Goal: Task Accomplishment & Management: Use online tool/utility

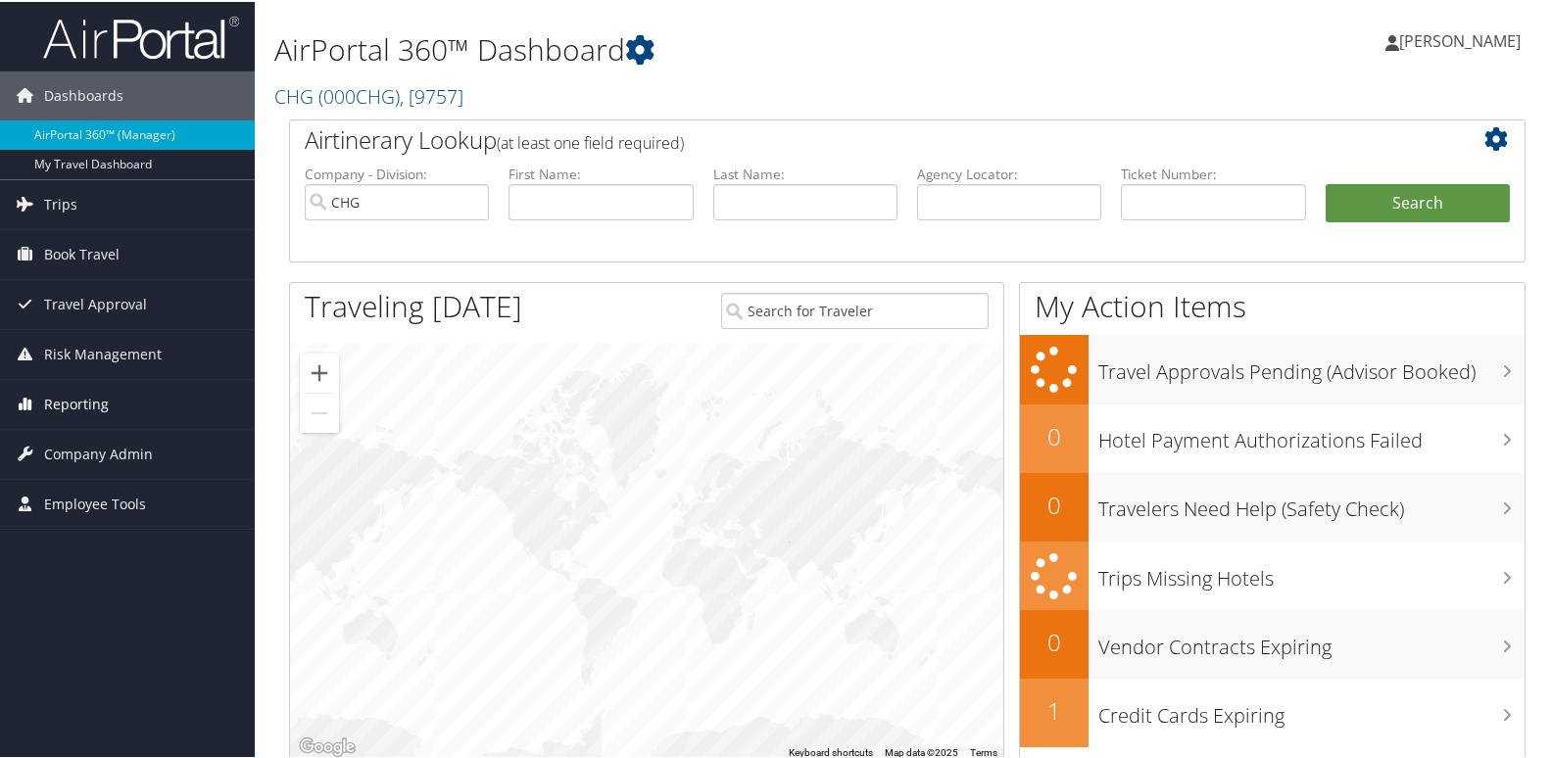
click at [78, 410] on span "Reporting" at bounding box center [76, 402] width 65 height 49
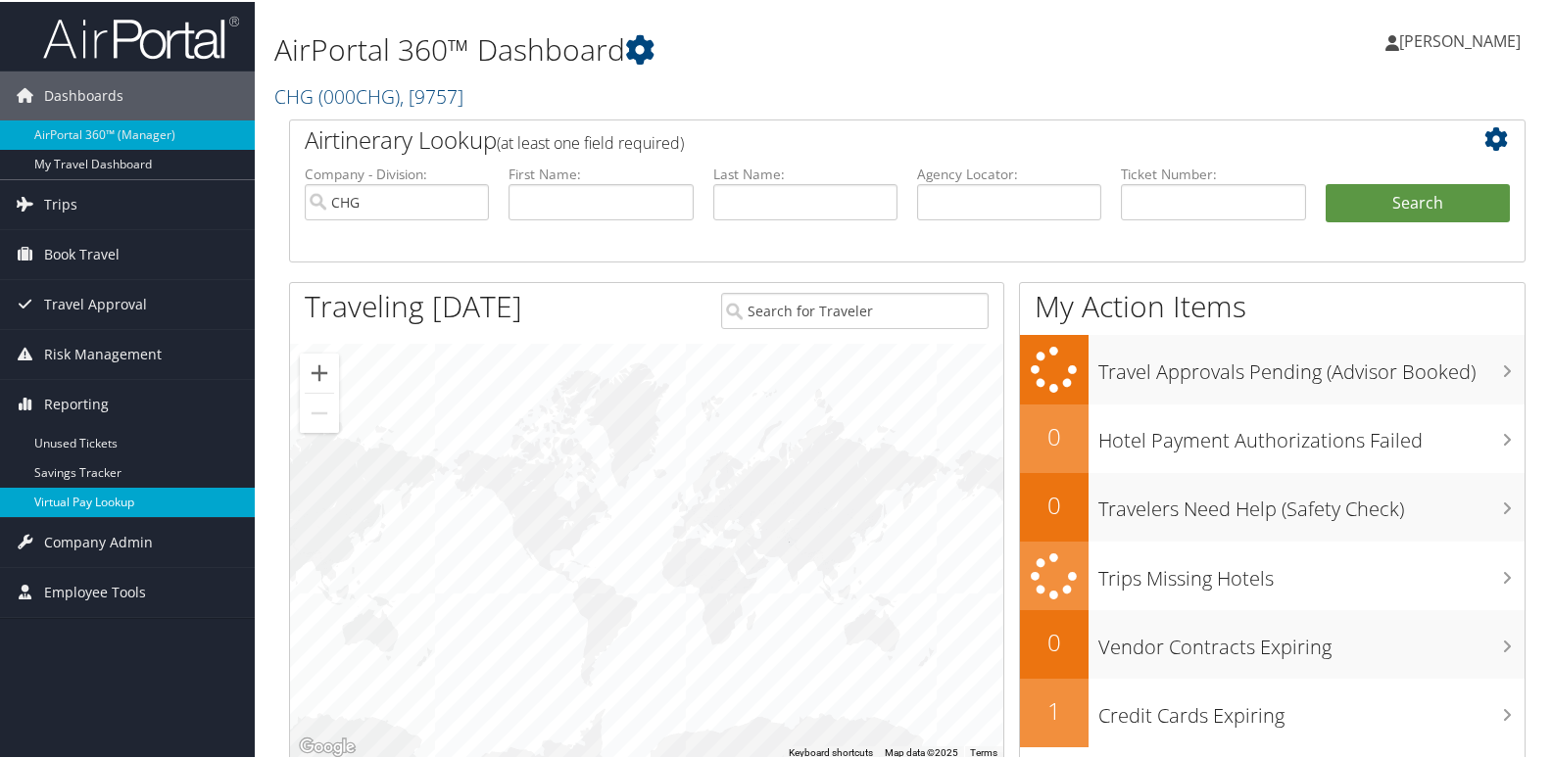
click at [60, 489] on link "Virtual Pay Lookup" at bounding box center [127, 500] width 255 height 29
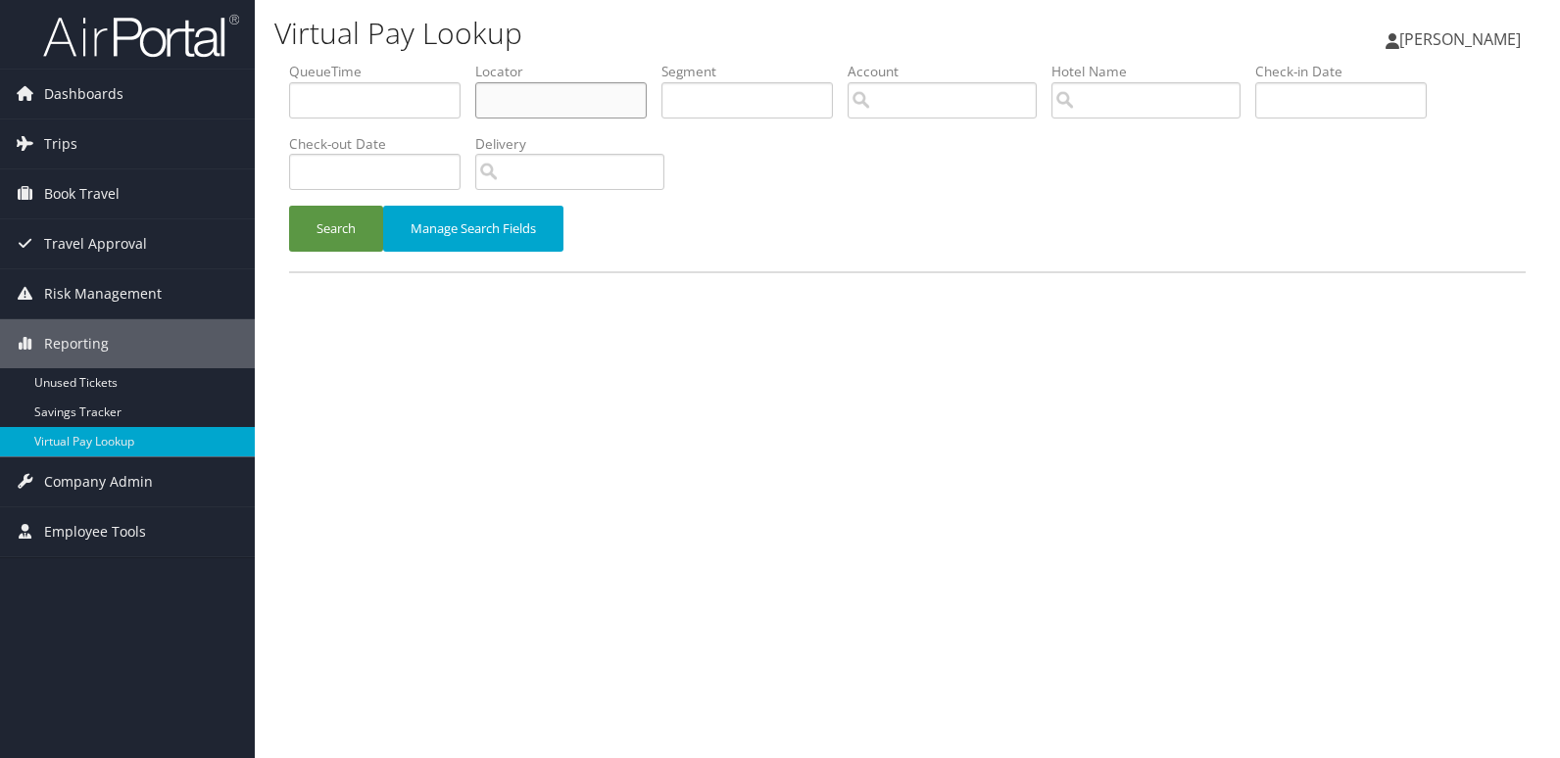
click at [521, 108] on input "text" at bounding box center [560, 100] width 171 height 36
paste input "MUNQRB"
type input "MUNQRB"
click at [289, 206] on button "Search" at bounding box center [336, 229] width 94 height 46
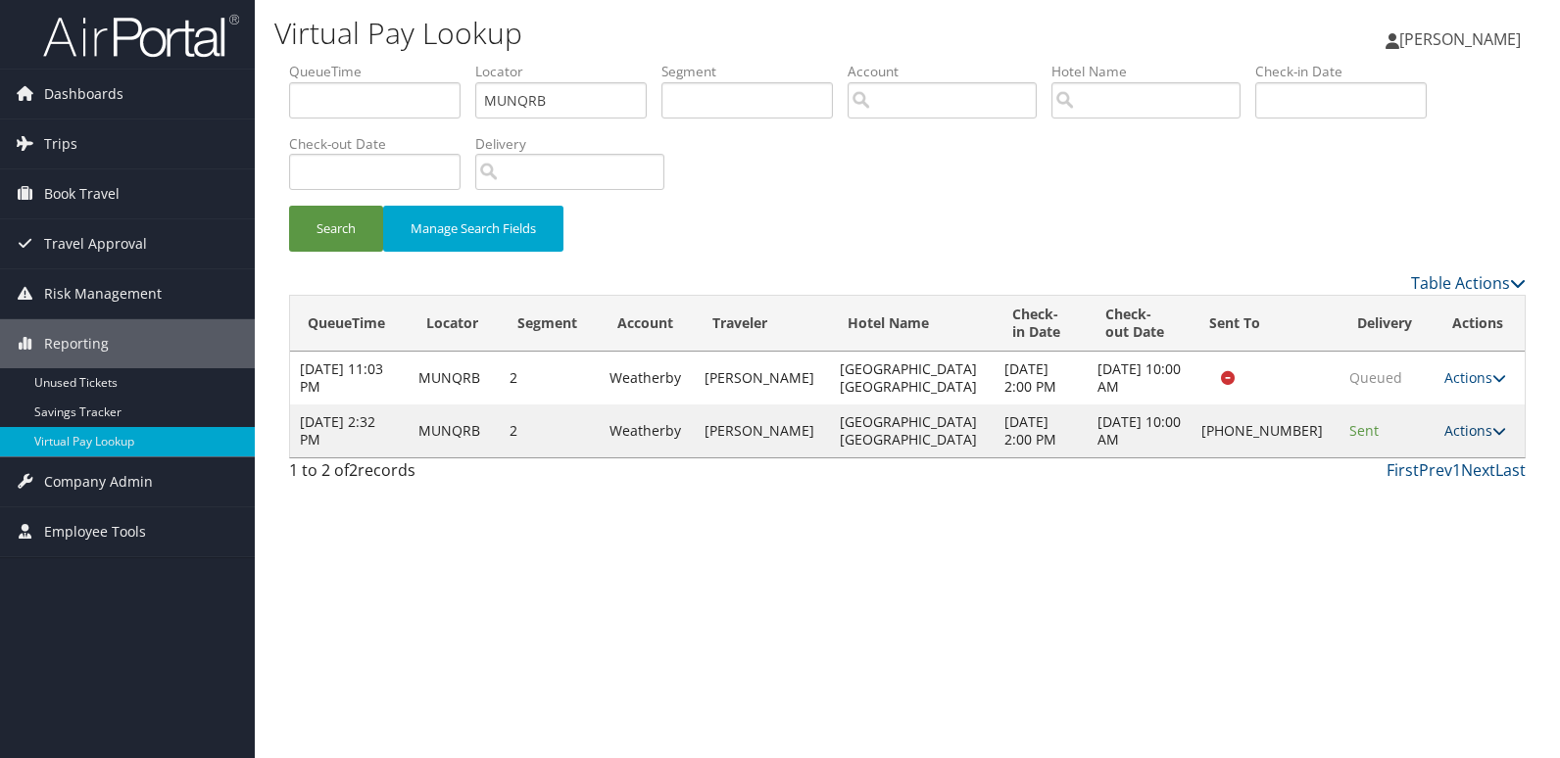
click at [1469, 421] on link "Actions" at bounding box center [1475, 430] width 62 height 19
click at [1334, 490] on icon at bounding box center [1341, 493] width 18 height 14
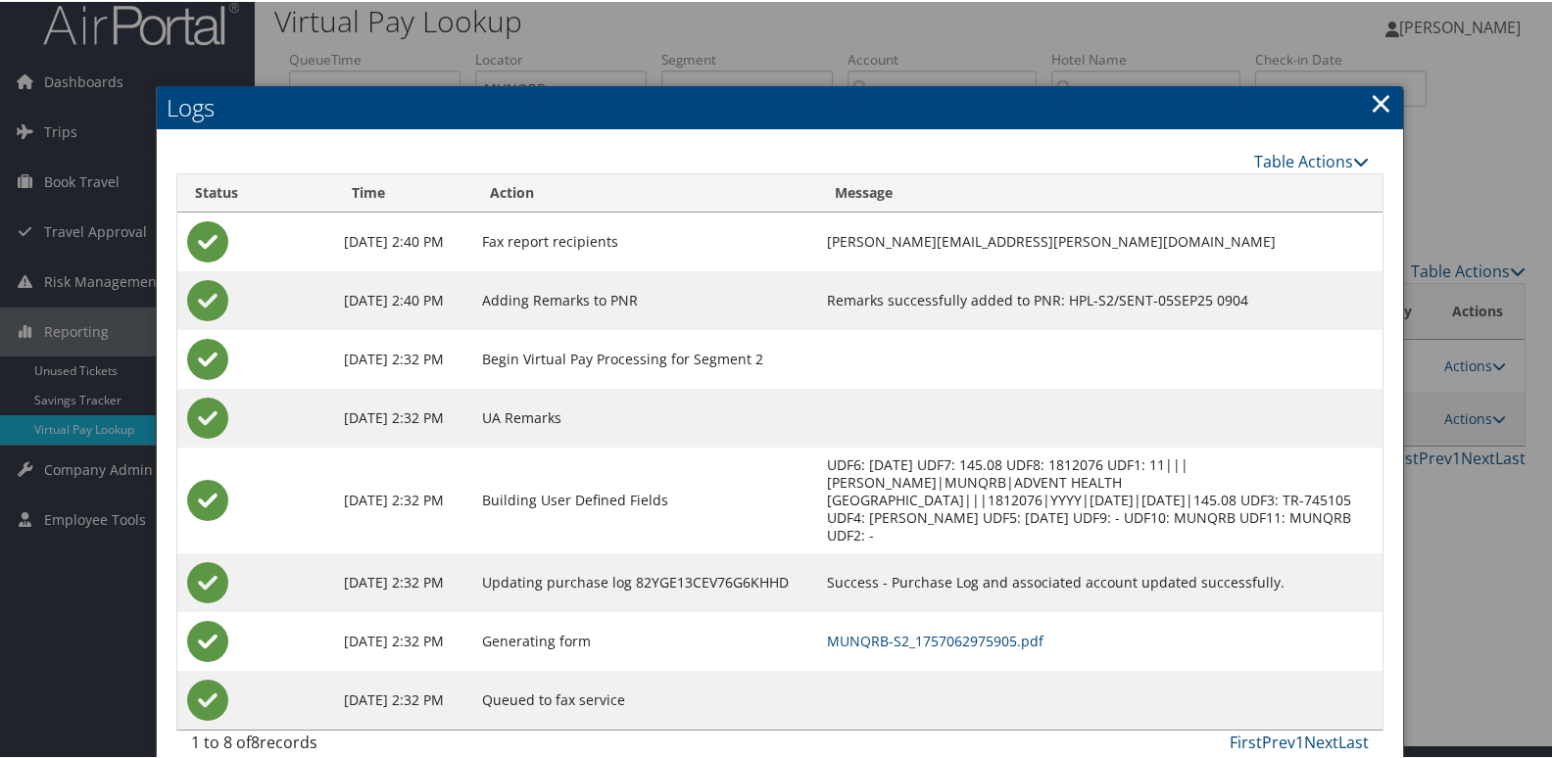
scroll to position [21, 0]
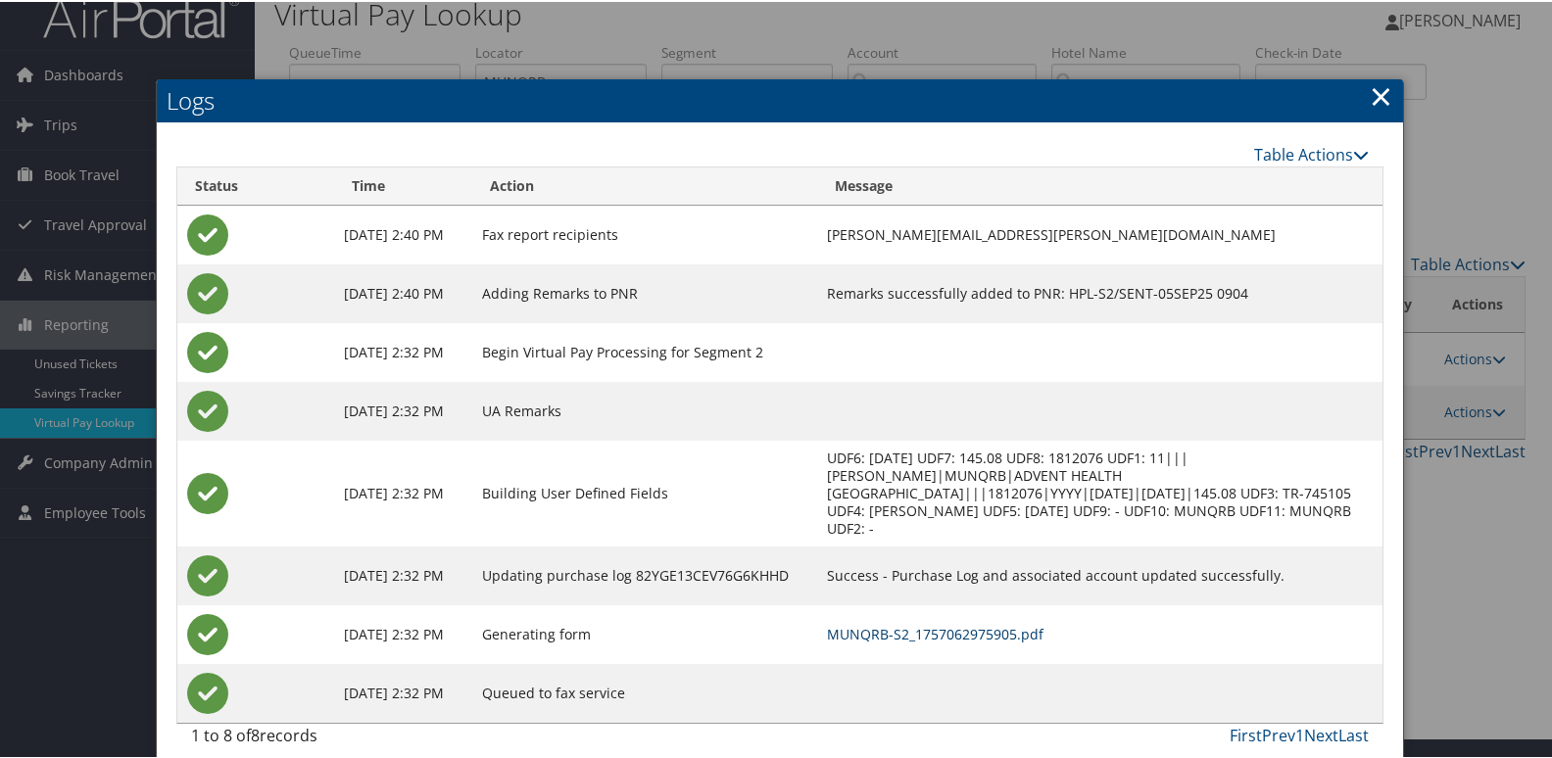
click at [943, 623] on link "MUNQRB-S2_1757062975905.pdf" at bounding box center [935, 632] width 217 height 19
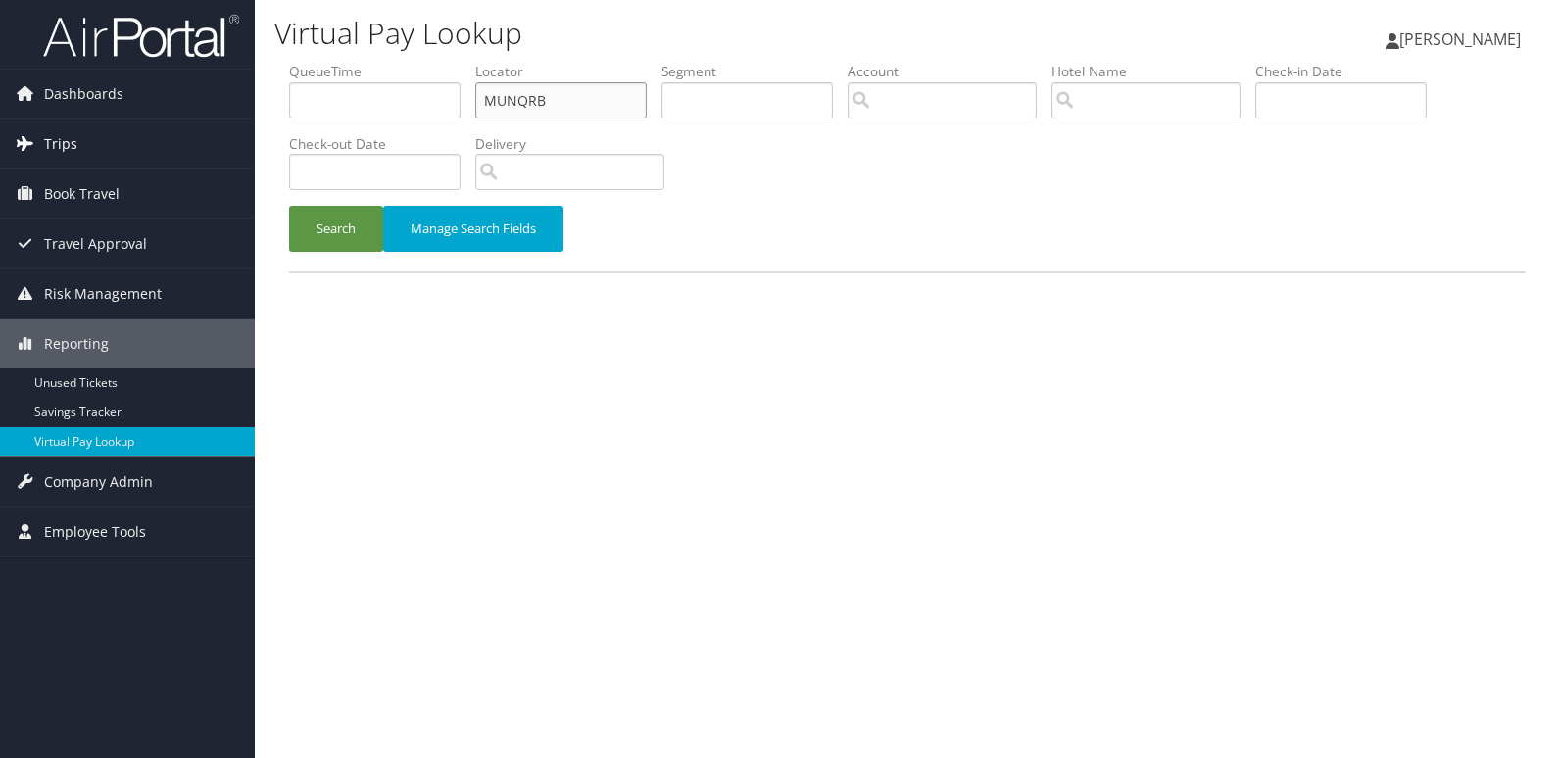
drag, startPoint x: 224, startPoint y: 115, endPoint x: 194, endPoint y: 120, distance: 30.8
click at [194, 120] on div "Dashboards AirPortal 360™ (Manager) My Travel Dashboard Trips Airtinerary® Look…" at bounding box center [780, 379] width 1560 height 758
paste input "ELVTTN"
type input "ELVTTN"
click at [310, 227] on button "Search" at bounding box center [336, 229] width 94 height 46
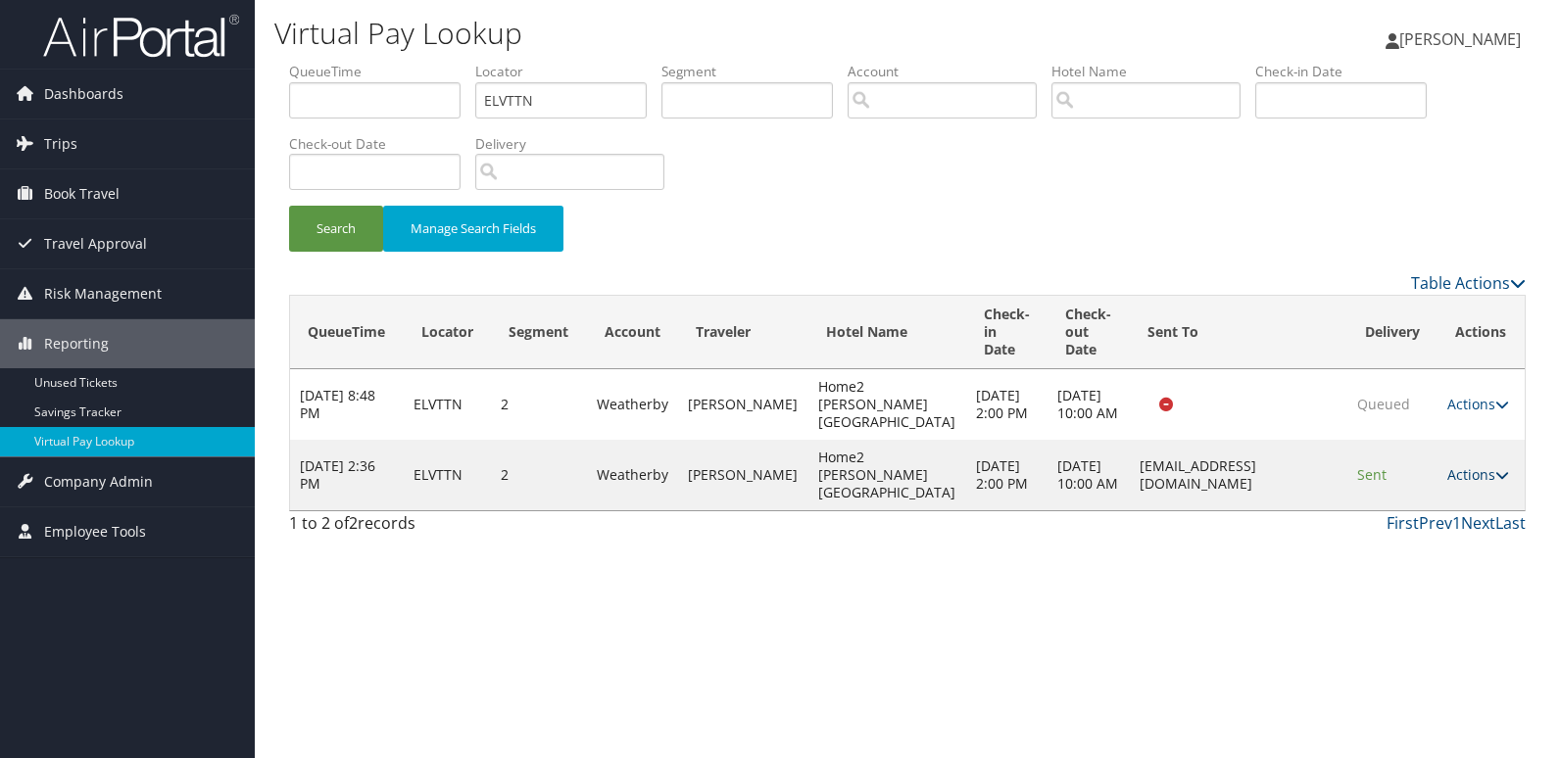
click at [1475, 480] on link "Actions" at bounding box center [1478, 474] width 62 height 19
click at [1405, 547] on link "Logs" at bounding box center [1436, 536] width 123 height 33
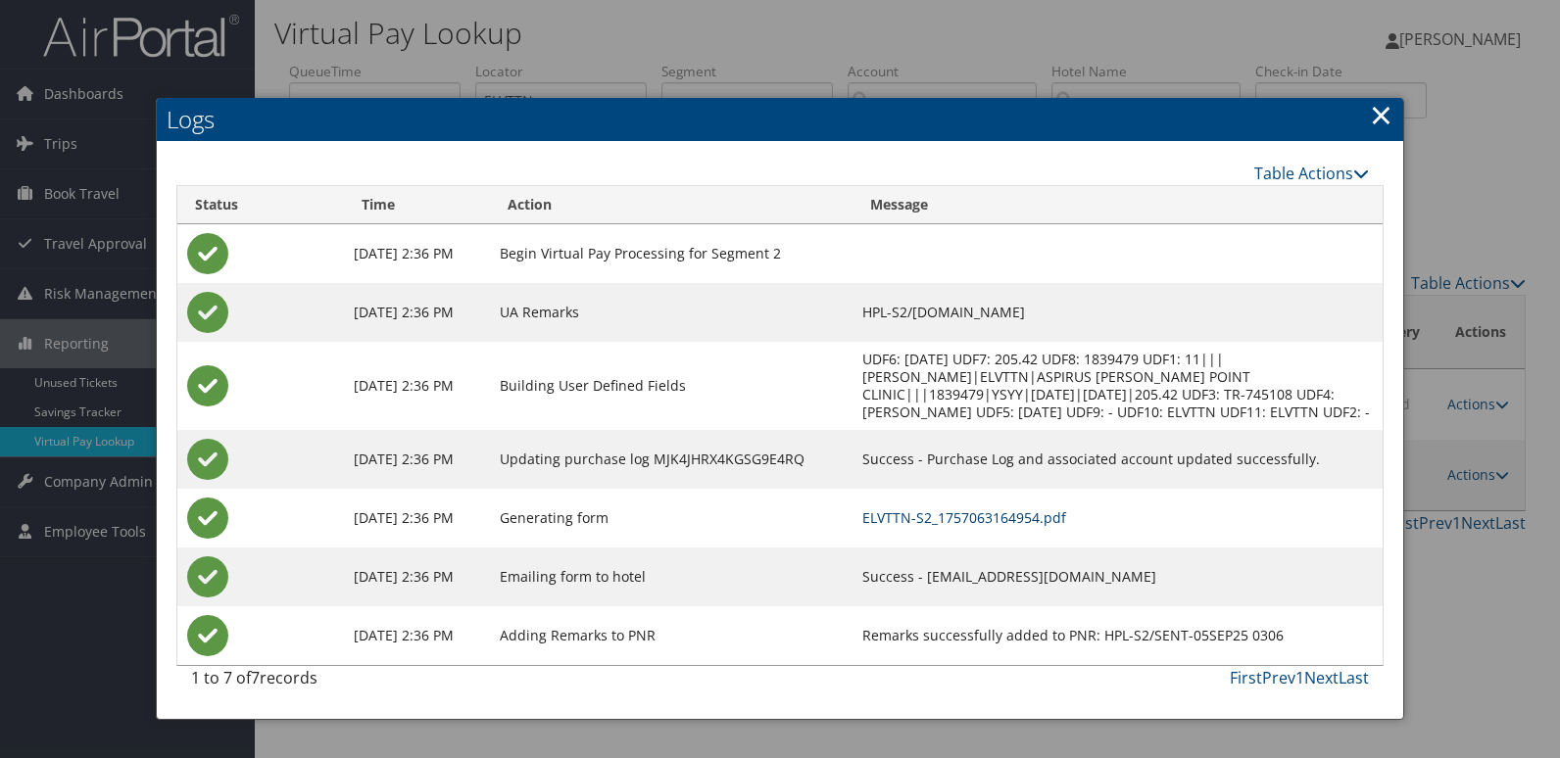
click at [995, 516] on link "ELVTTN-S2_1757063164954.pdf" at bounding box center [964, 517] width 204 height 19
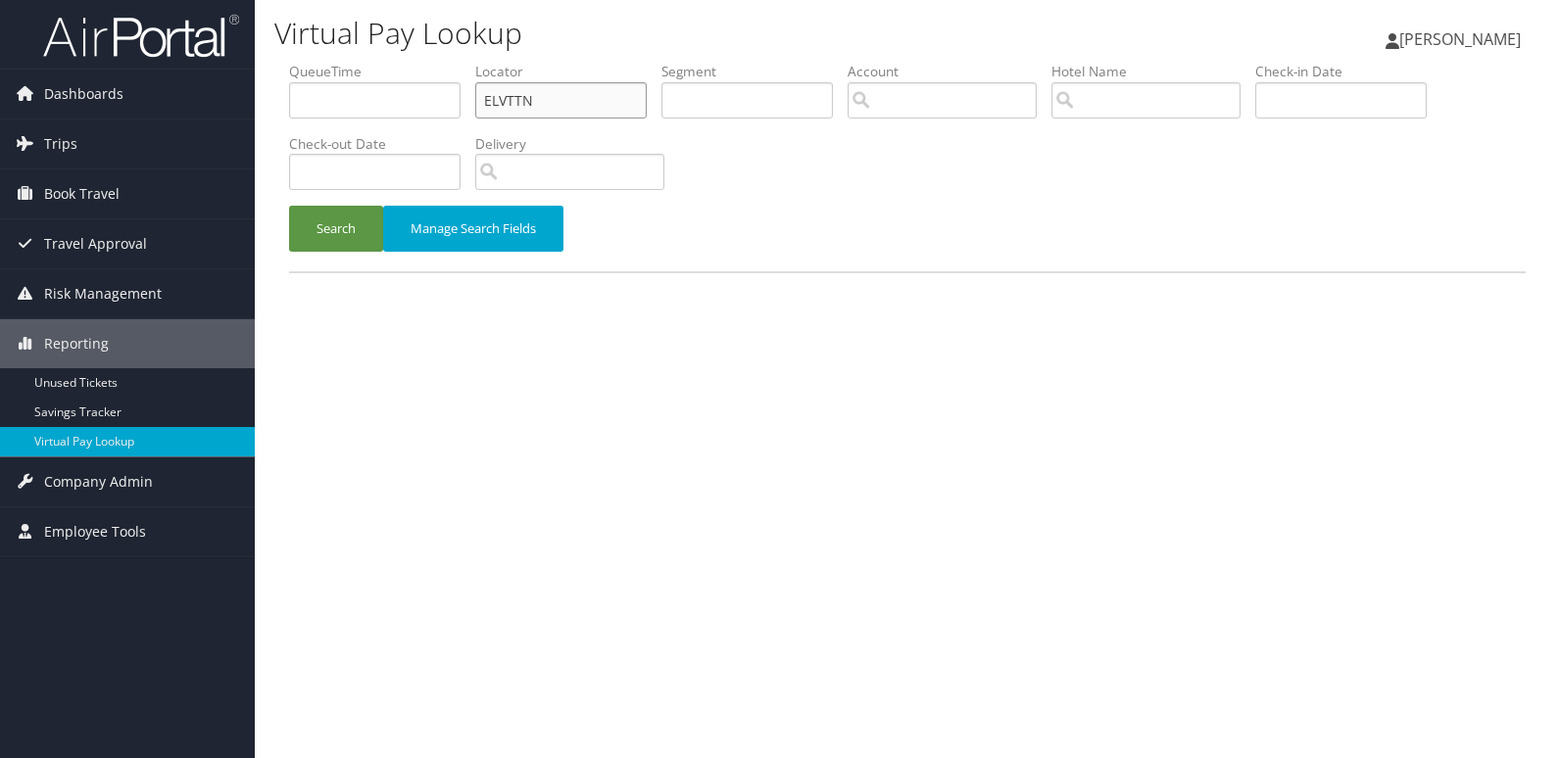
drag, startPoint x: 538, startPoint y: 108, endPoint x: 350, endPoint y: 118, distance: 188.4
click at [350, 62] on ul "QueueTime Locator ELVTTN Segment Account Traveler Hotel Name Check-in Date Chec…" at bounding box center [907, 62] width 1236 height 0
paste input "FPIKXS"
type input "FPIKXS"
click at [289, 206] on button "Search" at bounding box center [336, 229] width 94 height 46
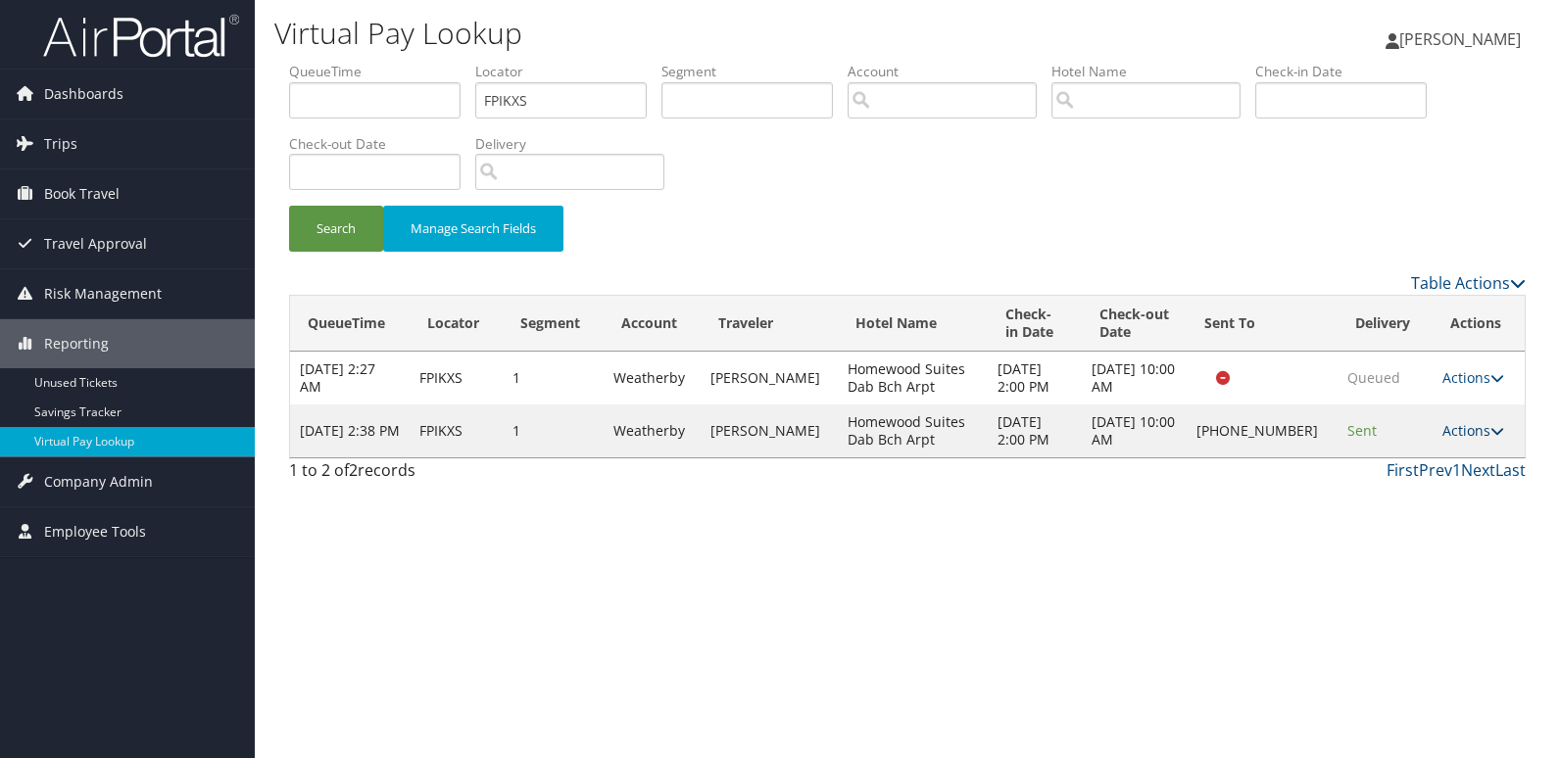
click at [1452, 436] on link "Actions" at bounding box center [1473, 430] width 62 height 19
click at [1432, 488] on link "Logs" at bounding box center [1408, 492] width 168 height 33
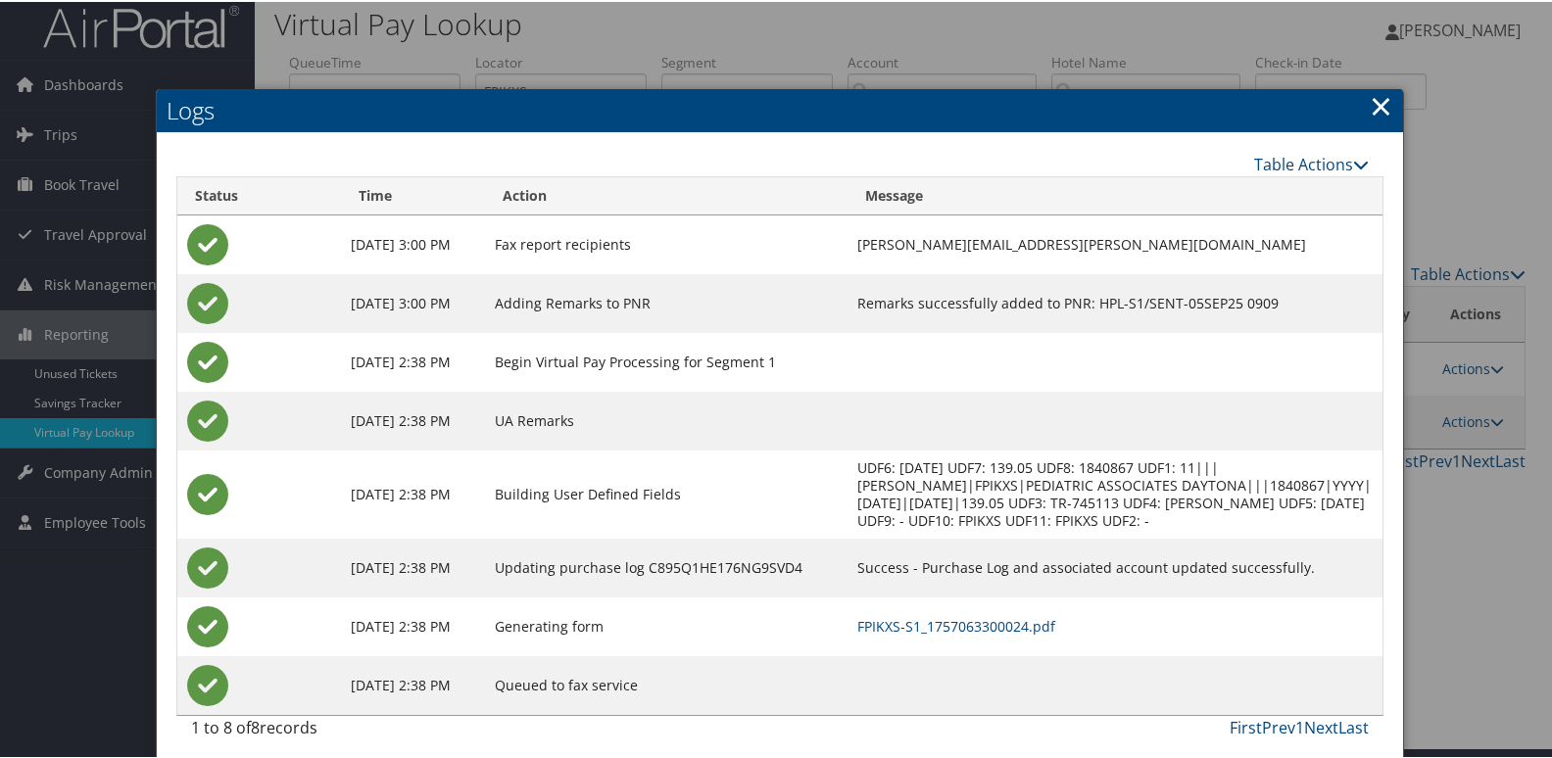
scroll to position [21, 0]
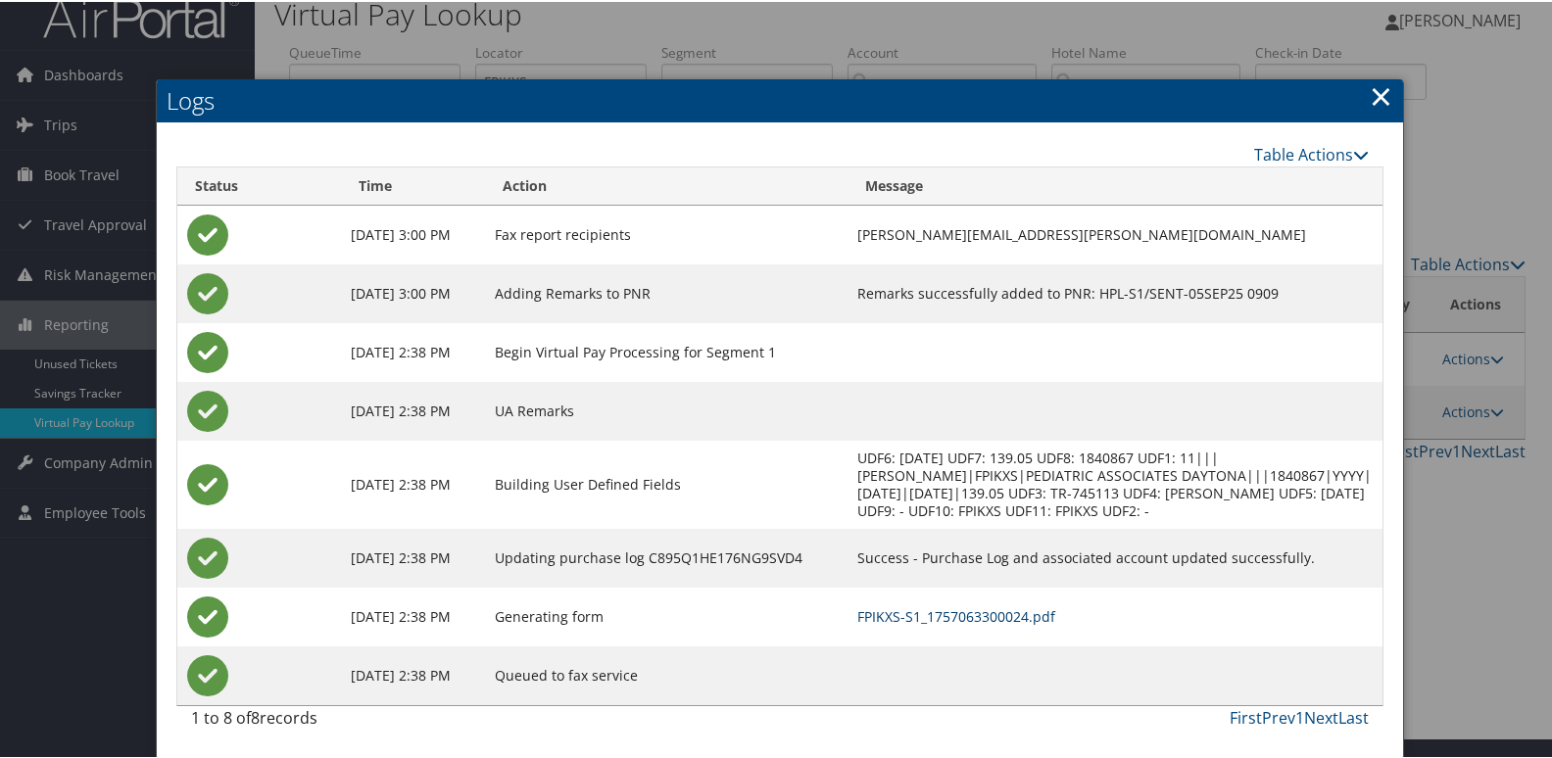
drag, startPoint x: 970, startPoint y: 611, endPoint x: 1007, endPoint y: 608, distance: 37.3
click at [970, 610] on link "FPIKXS-S1_1757063300024.pdf" at bounding box center [956, 614] width 198 height 19
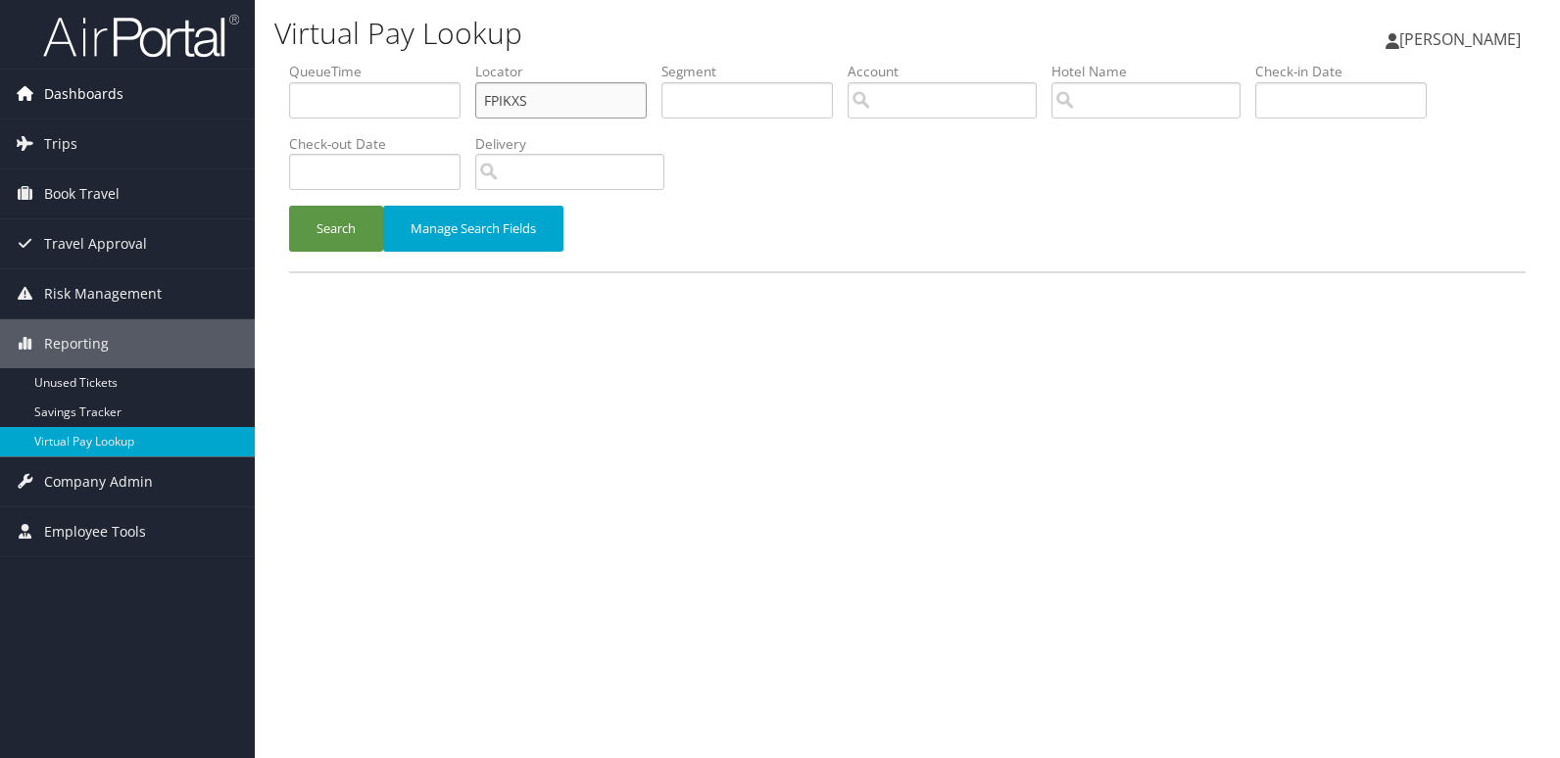
drag, startPoint x: 534, startPoint y: 102, endPoint x: 254, endPoint y: 102, distance: 280.2
click at [254, 102] on div "Dashboards AirPortal 360™ (Manager) My Travel Dashboard Trips Airtinerary® Look…" at bounding box center [780, 379] width 1560 height 758
paste input "JPCQWC"
type input "JPCQWC"
click at [289, 206] on button "Search" at bounding box center [336, 229] width 94 height 46
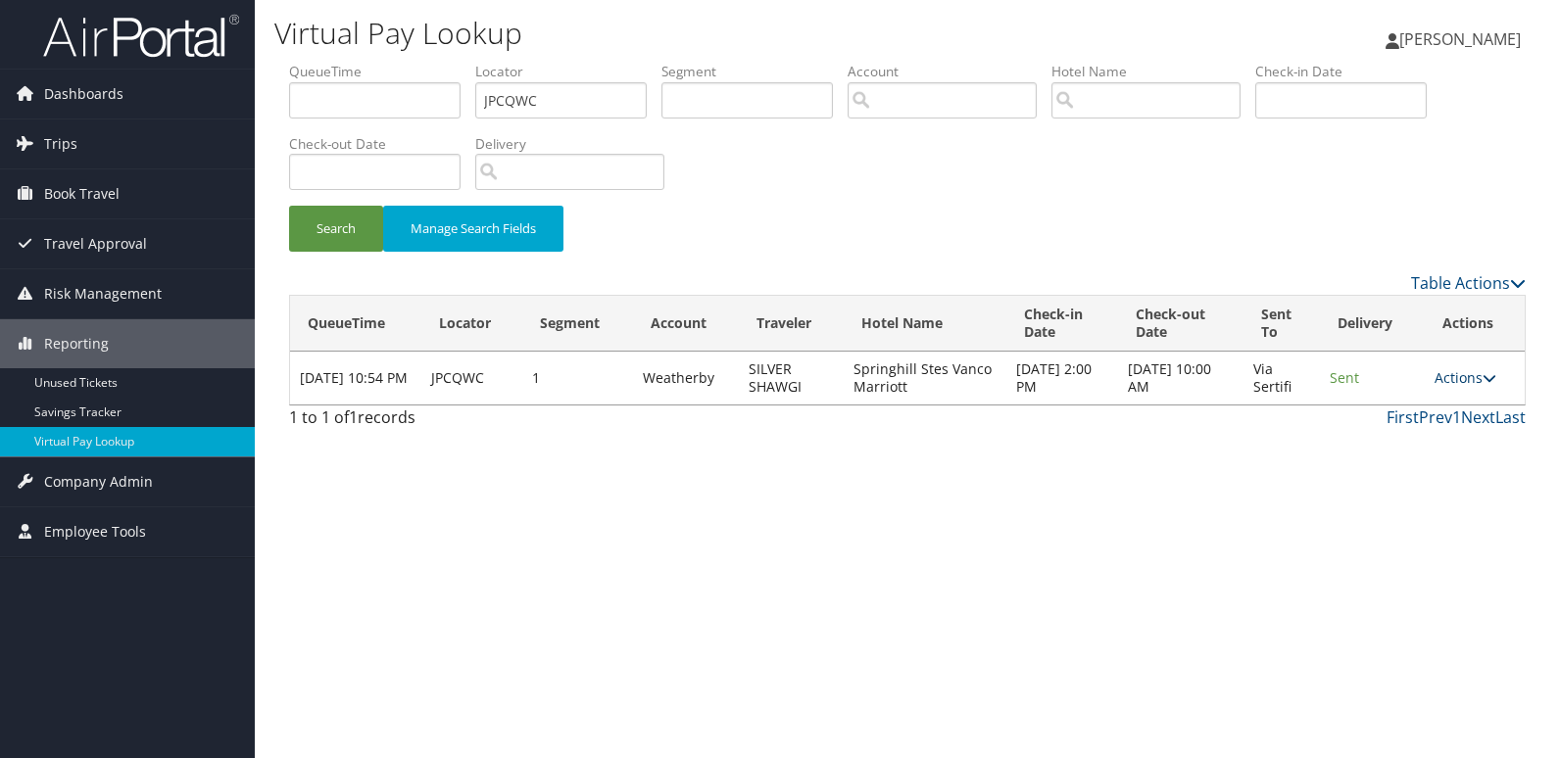
click at [1447, 376] on link "Actions" at bounding box center [1465, 377] width 62 height 19
click at [1424, 461] on link "View Itinerary" at bounding box center [1430, 473] width 123 height 33
click at [1473, 378] on link "Actions" at bounding box center [1465, 377] width 62 height 19
click at [1457, 436] on link "Logs" at bounding box center [1430, 439] width 123 height 33
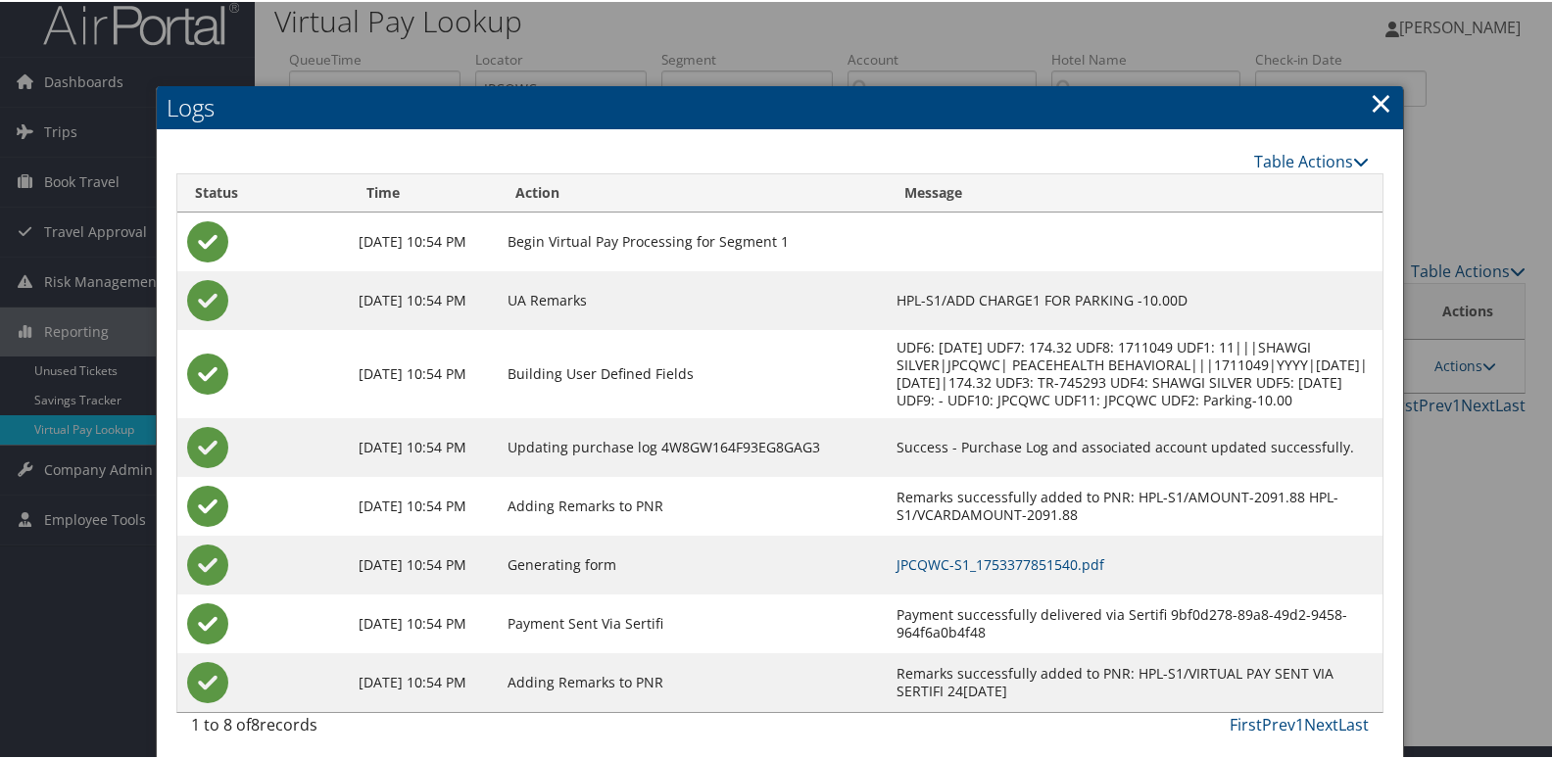
scroll to position [21, 0]
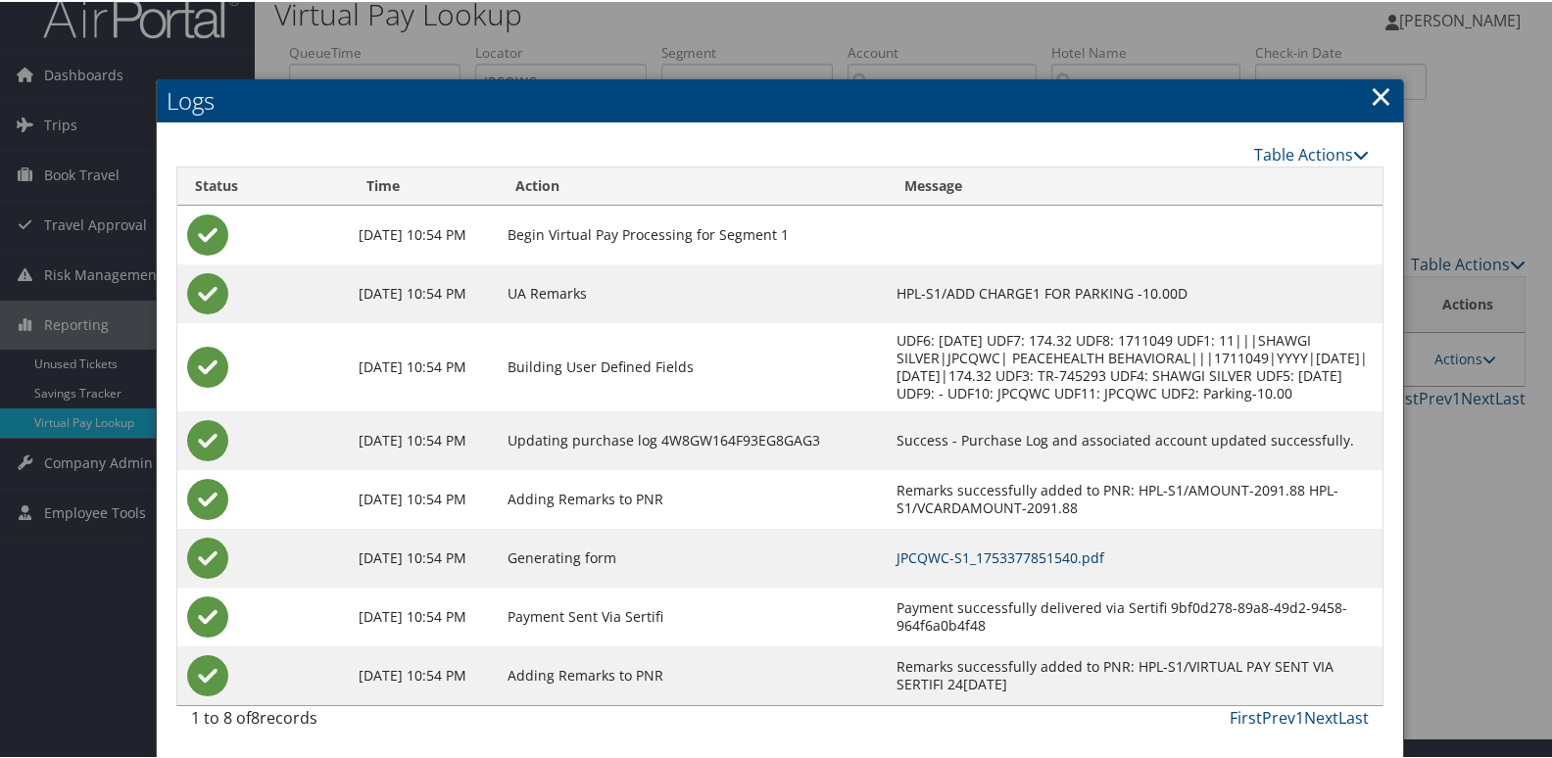
click at [997, 555] on link "JPCQWC-S1_1753377851540.pdf" at bounding box center [1000, 556] width 208 height 19
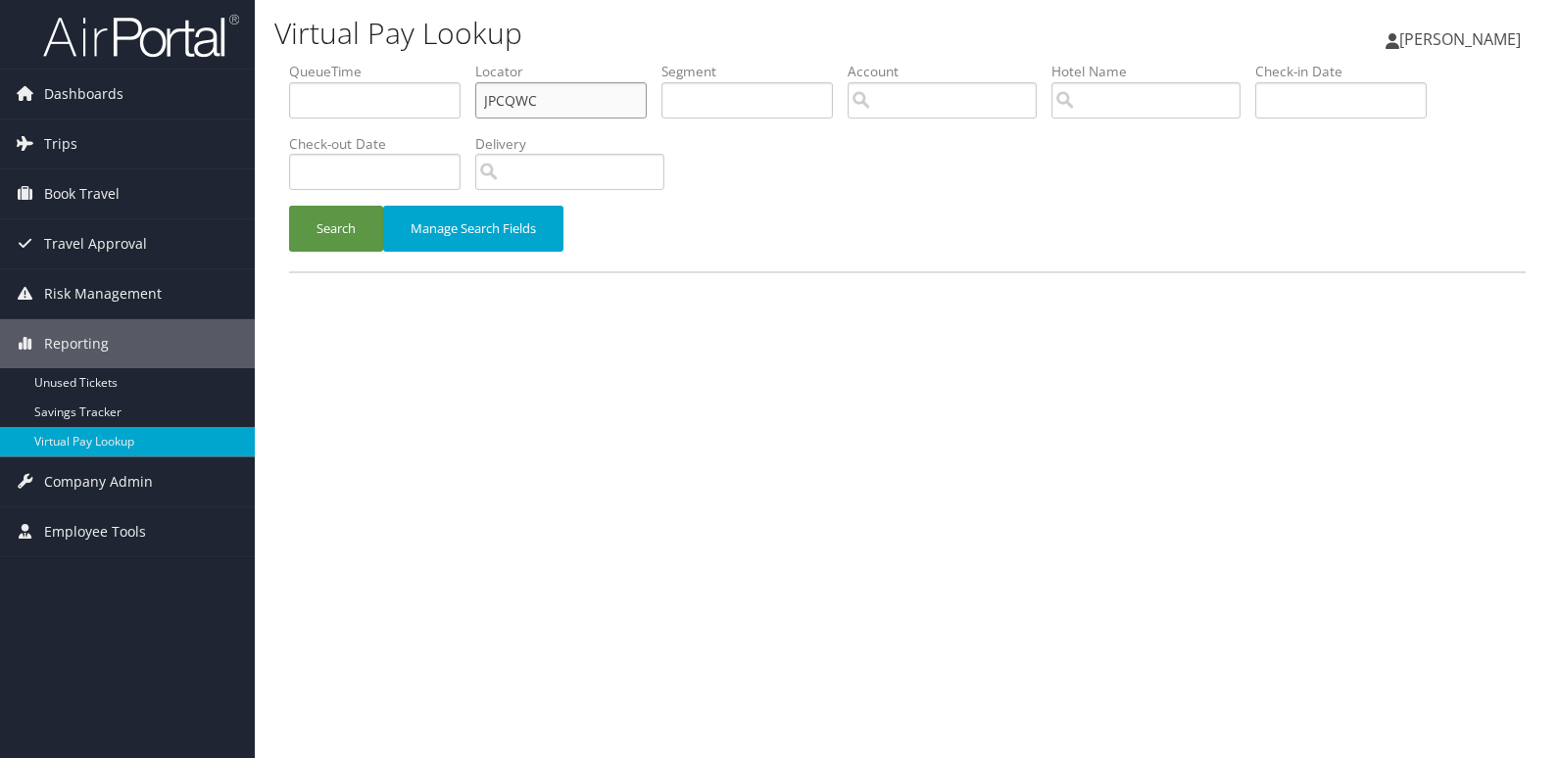
drag, startPoint x: 542, startPoint y: 109, endPoint x: 355, endPoint y: 109, distance: 187.1
click at [355, 62] on ul "QueueTime Locator JPCQWC Segment Account Traveler Hotel Name Check-in Date Chec…" at bounding box center [907, 62] width 1236 height 0
paste input "ERHTCT"
type input "ERHTCT"
click at [289, 206] on button "Search" at bounding box center [336, 229] width 94 height 46
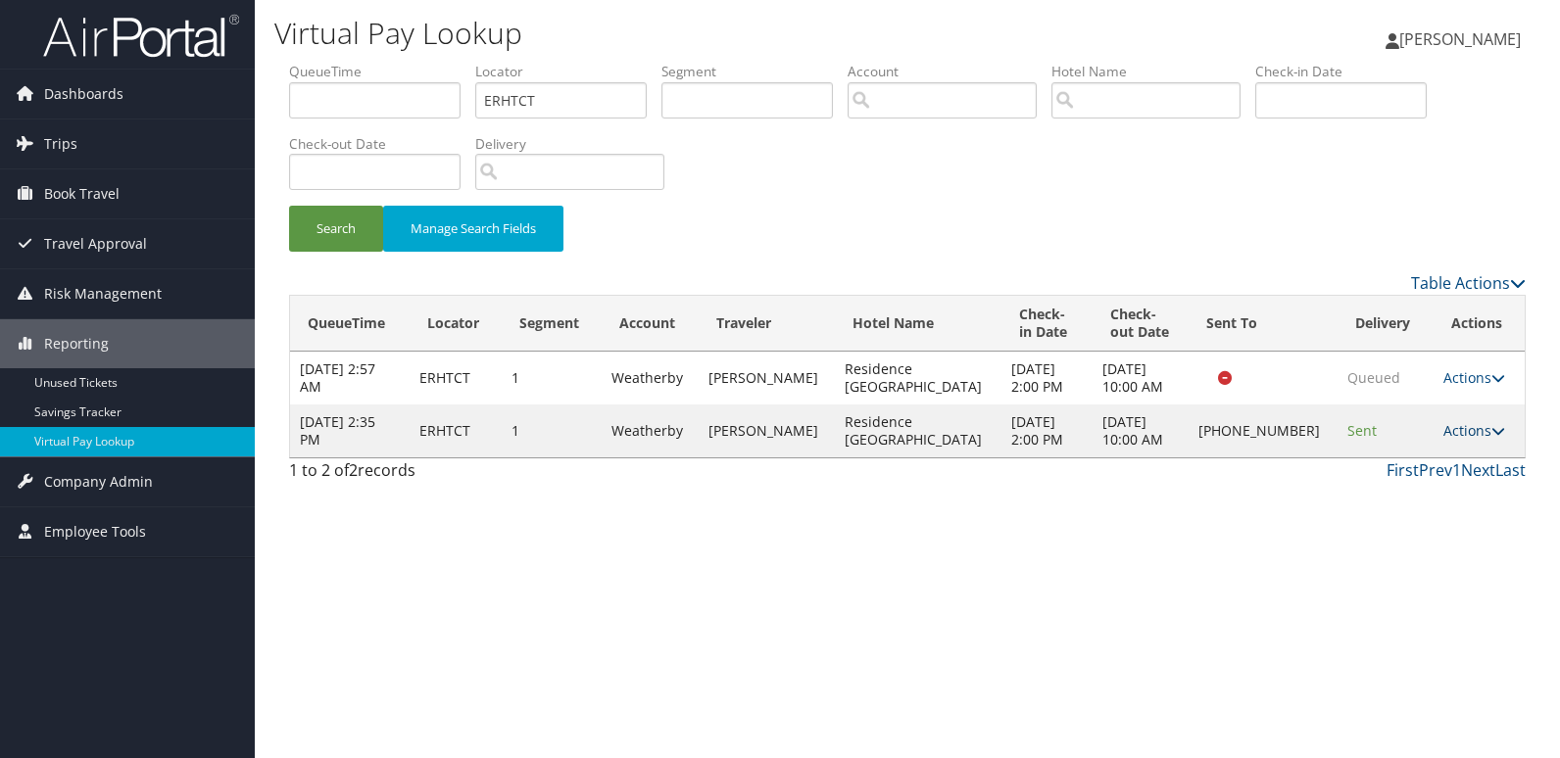
click at [1478, 436] on link "Actions" at bounding box center [1474, 430] width 62 height 19
click at [1402, 484] on link "Logs" at bounding box center [1407, 492] width 168 height 33
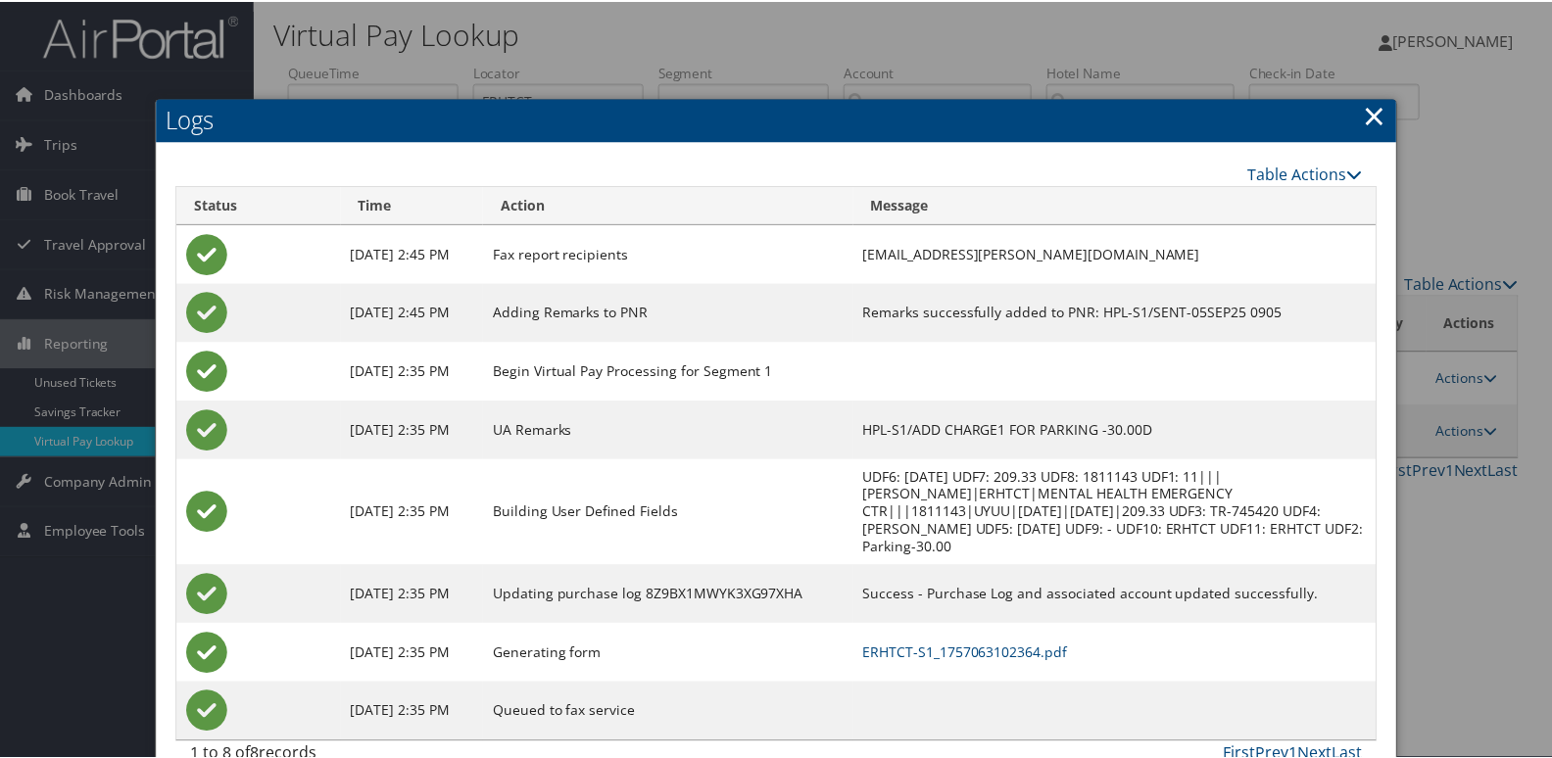
scroll to position [21, 0]
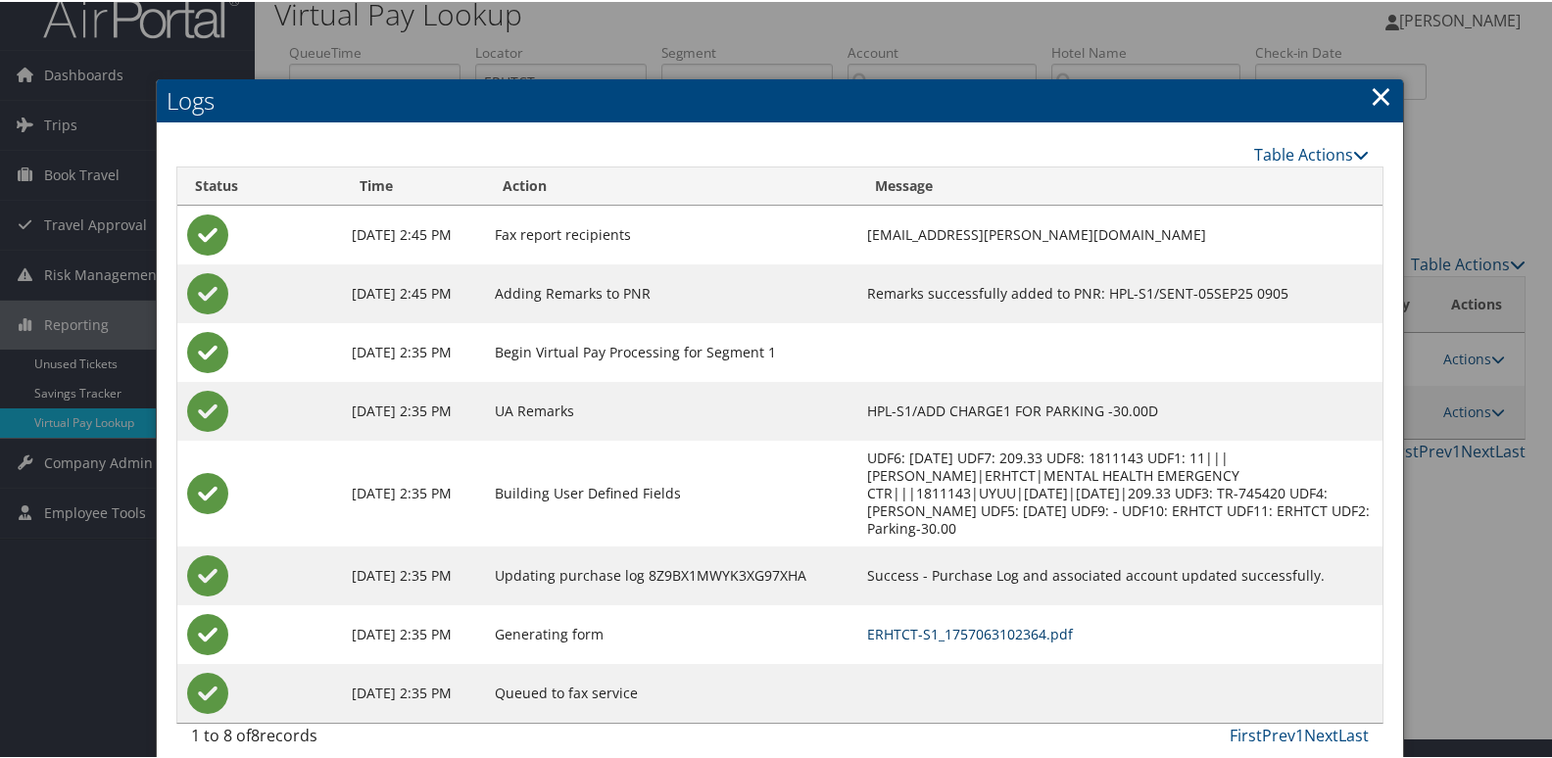
click at [901, 623] on link "ERHTCT-S1_1757063102364.pdf" at bounding box center [970, 632] width 206 height 19
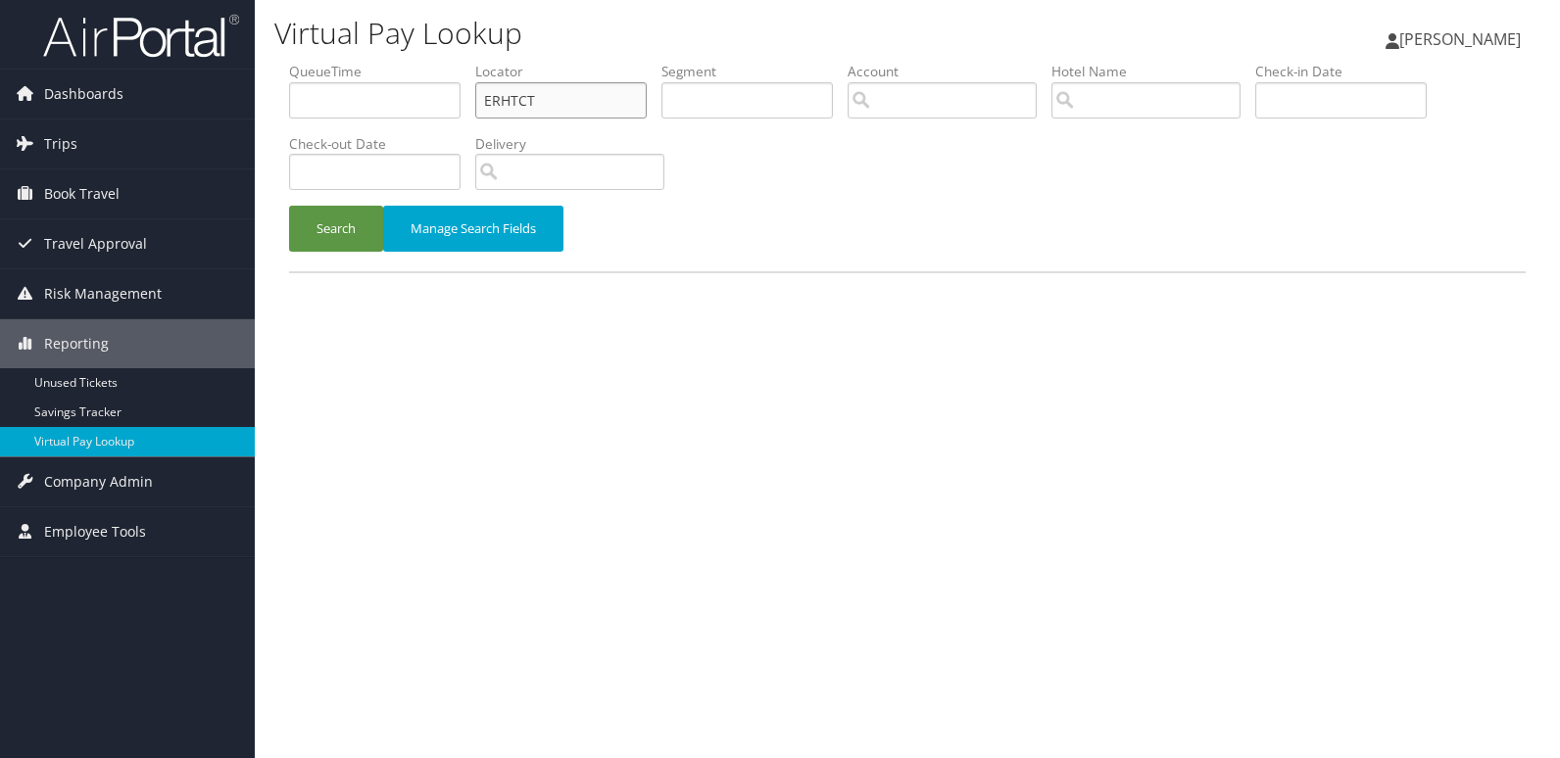
drag, startPoint x: 539, startPoint y: 104, endPoint x: 301, endPoint y: 120, distance: 238.6
click at [301, 62] on ul "QueueTime Locator ERHTCT Segment Account Traveler Hotel Name Check-in Date Chec…" at bounding box center [907, 62] width 1236 height 0
paste input "MISYCO"
type input "MISYCO"
click at [289, 206] on button "Search" at bounding box center [336, 229] width 94 height 46
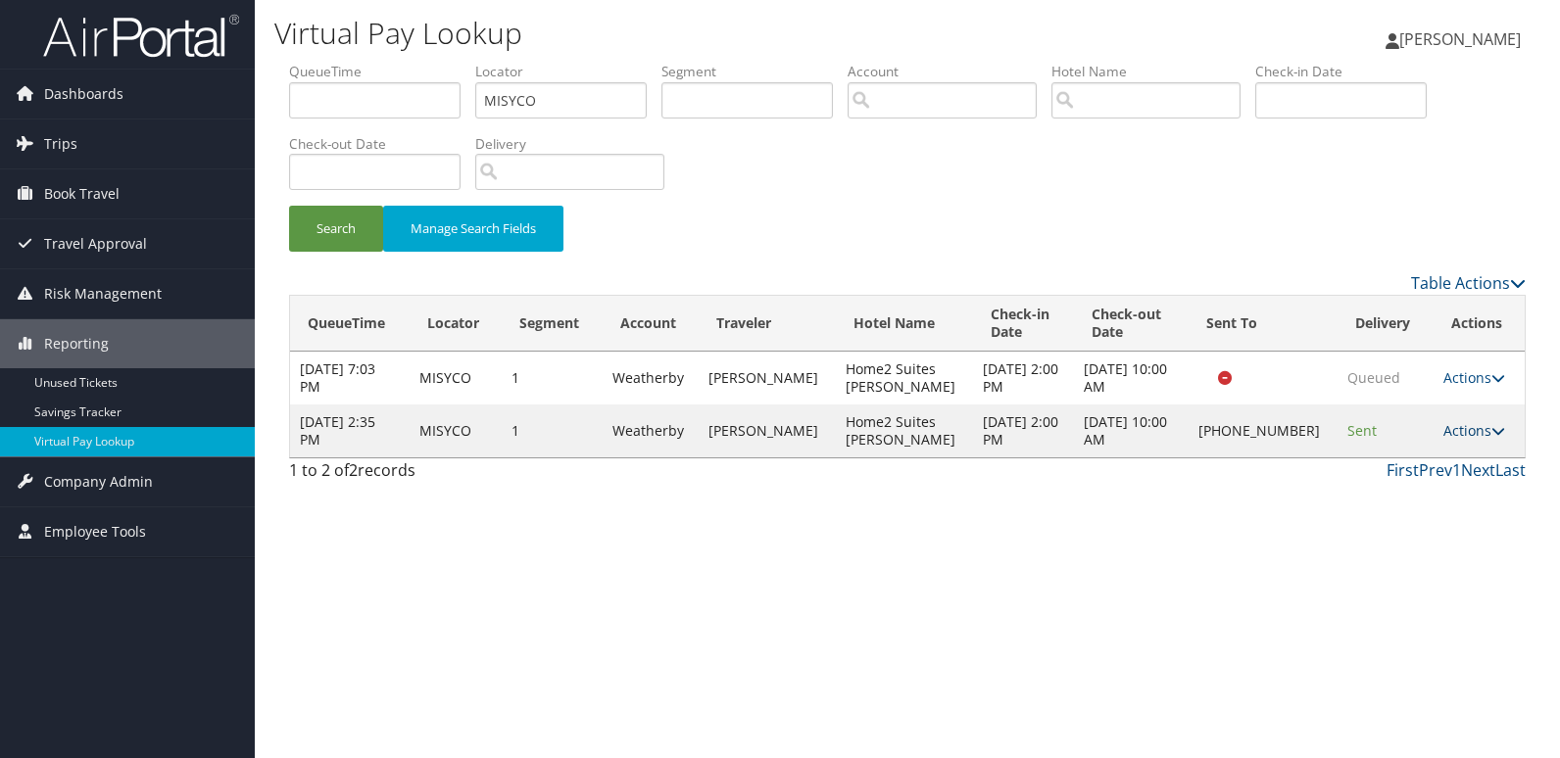
click at [1445, 426] on link "Actions" at bounding box center [1474, 430] width 62 height 19
click at [1397, 484] on link "Logs" at bounding box center [1406, 492] width 168 height 33
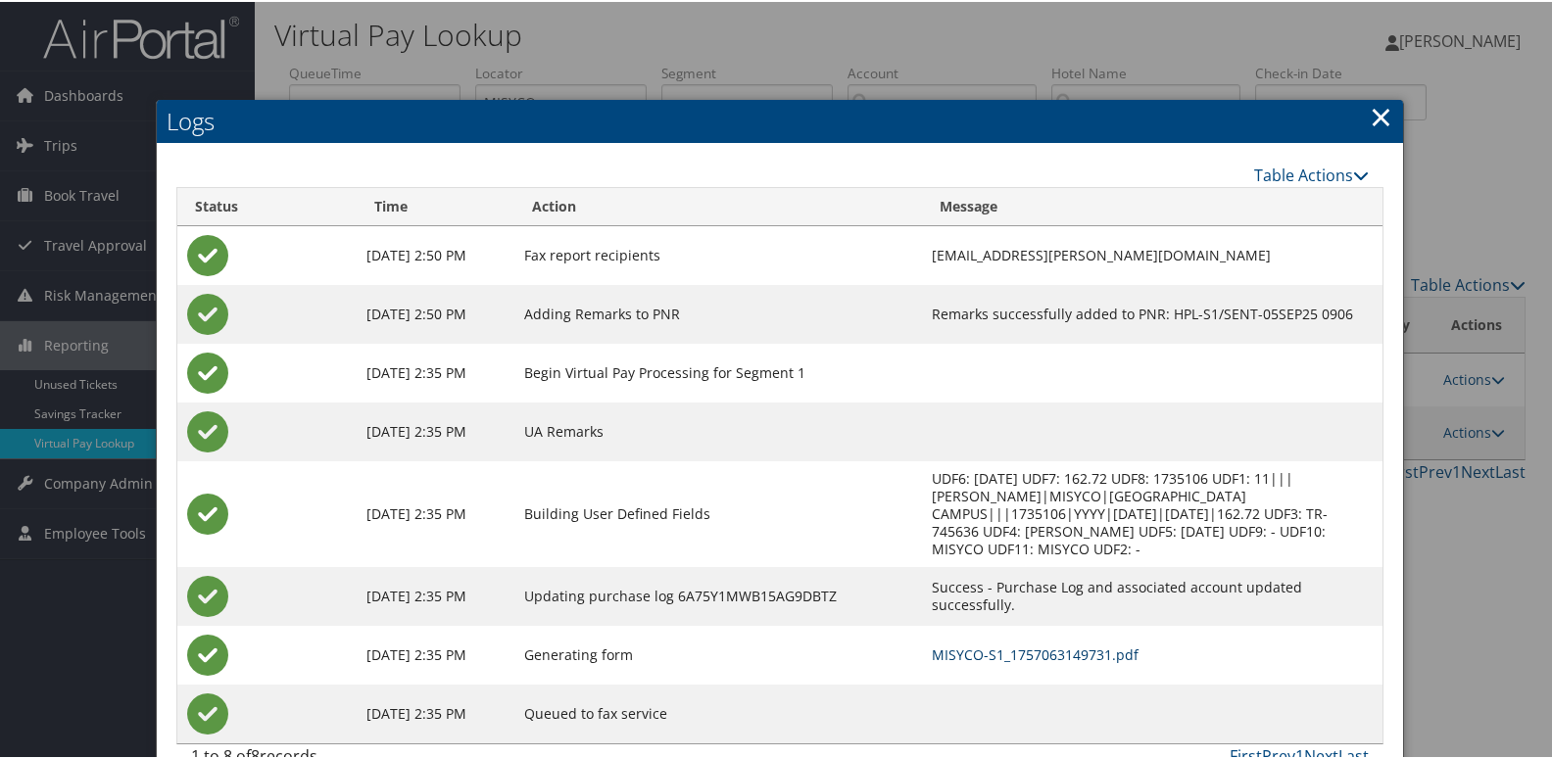
click at [974, 656] on link "MISYCO-S1_1757063149731.pdf" at bounding box center [1035, 653] width 207 height 19
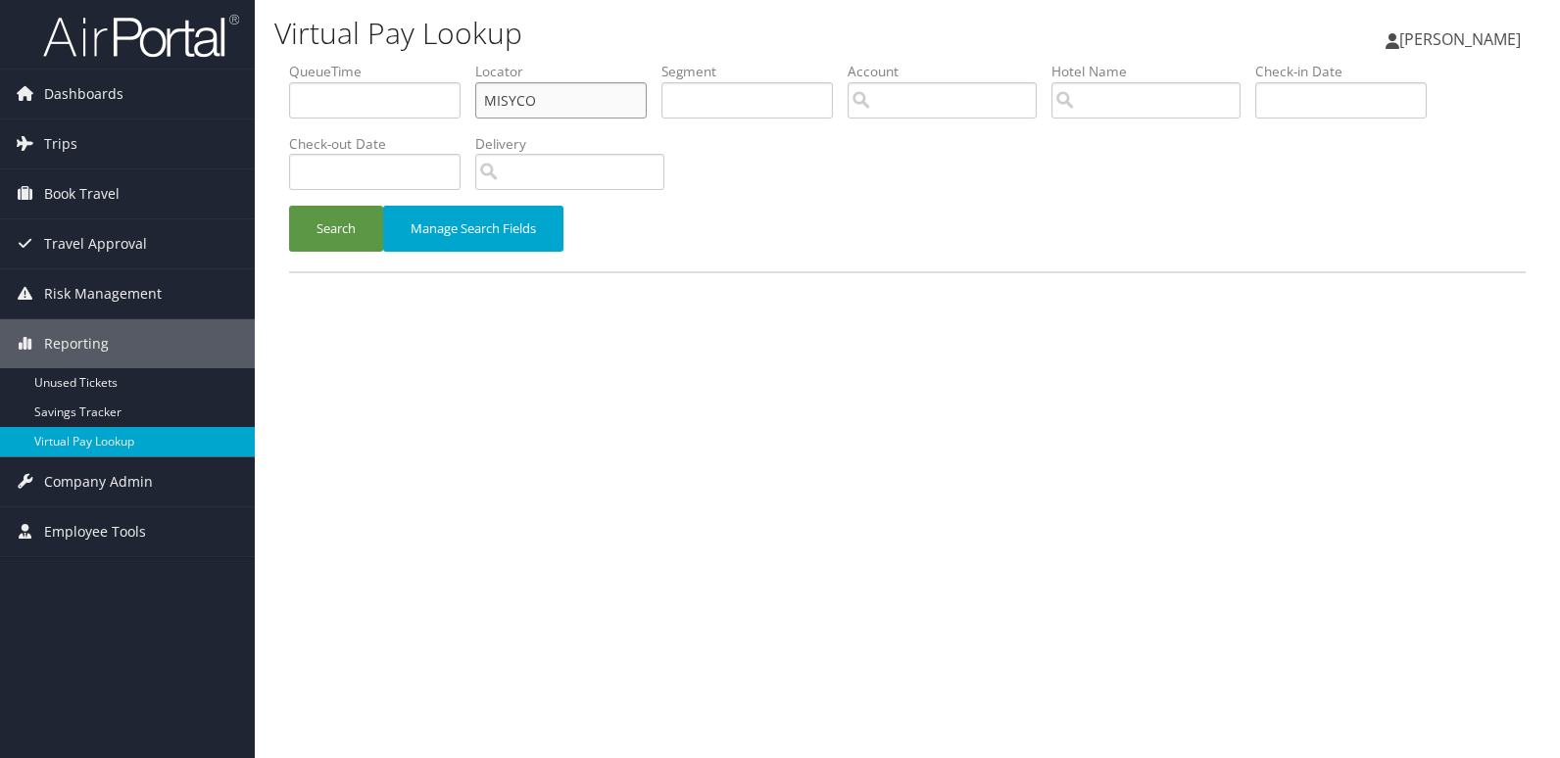
drag, startPoint x: 494, startPoint y: 106, endPoint x: 361, endPoint y: 121, distance: 134.2
click at [362, 62] on ul "QueueTime Locator MISYCO Segment Account Traveler Hotel Name Check-in Date Chec…" at bounding box center [907, 62] width 1236 height 0
paste input "IPLHKK"
type input "IPLHKK"
click at [289, 206] on button "Search" at bounding box center [336, 229] width 94 height 46
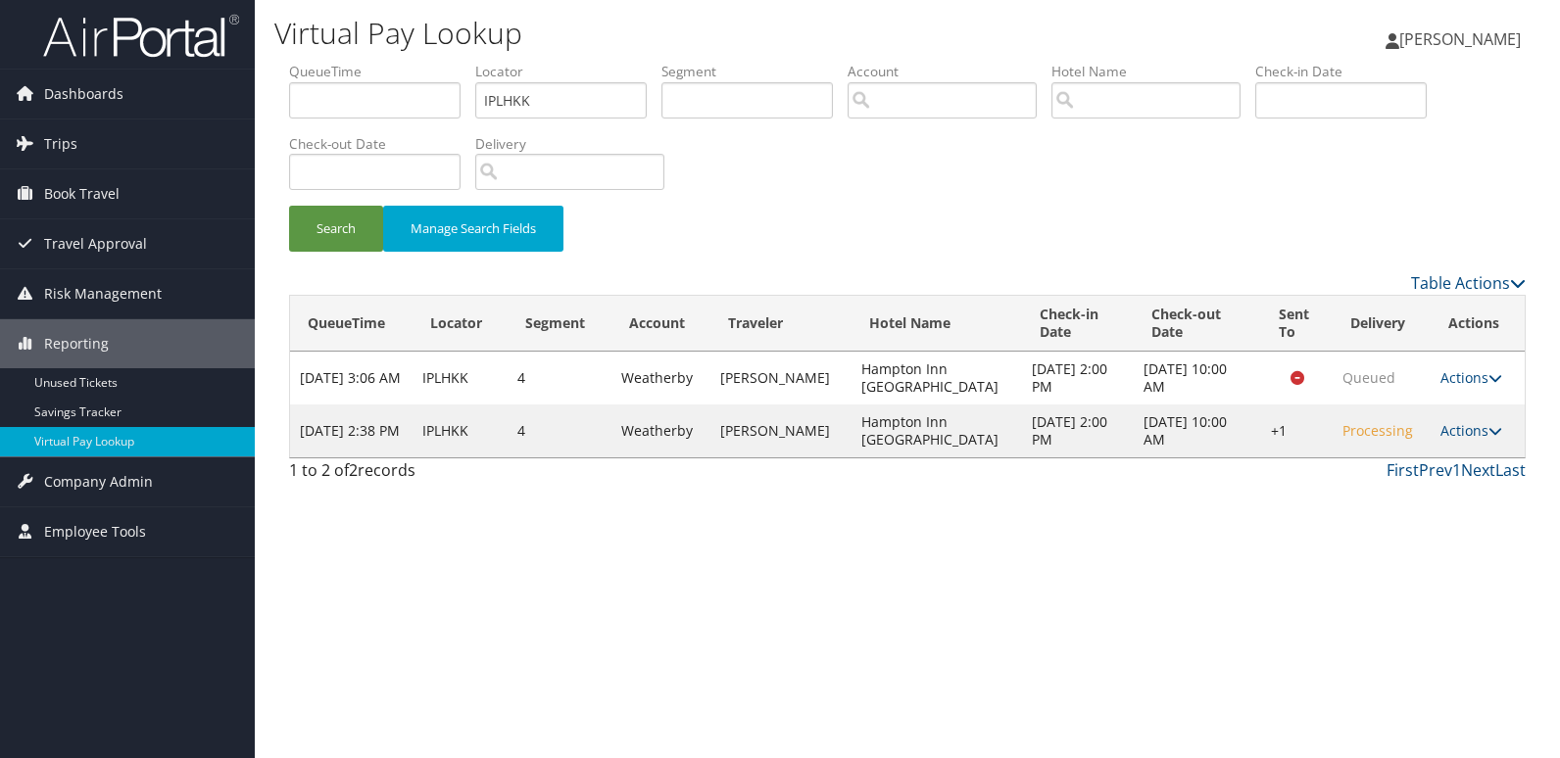
click at [1480, 434] on link "Actions" at bounding box center [1471, 430] width 62 height 19
click at [1418, 496] on link "Logs" at bounding box center [1409, 492] width 168 height 33
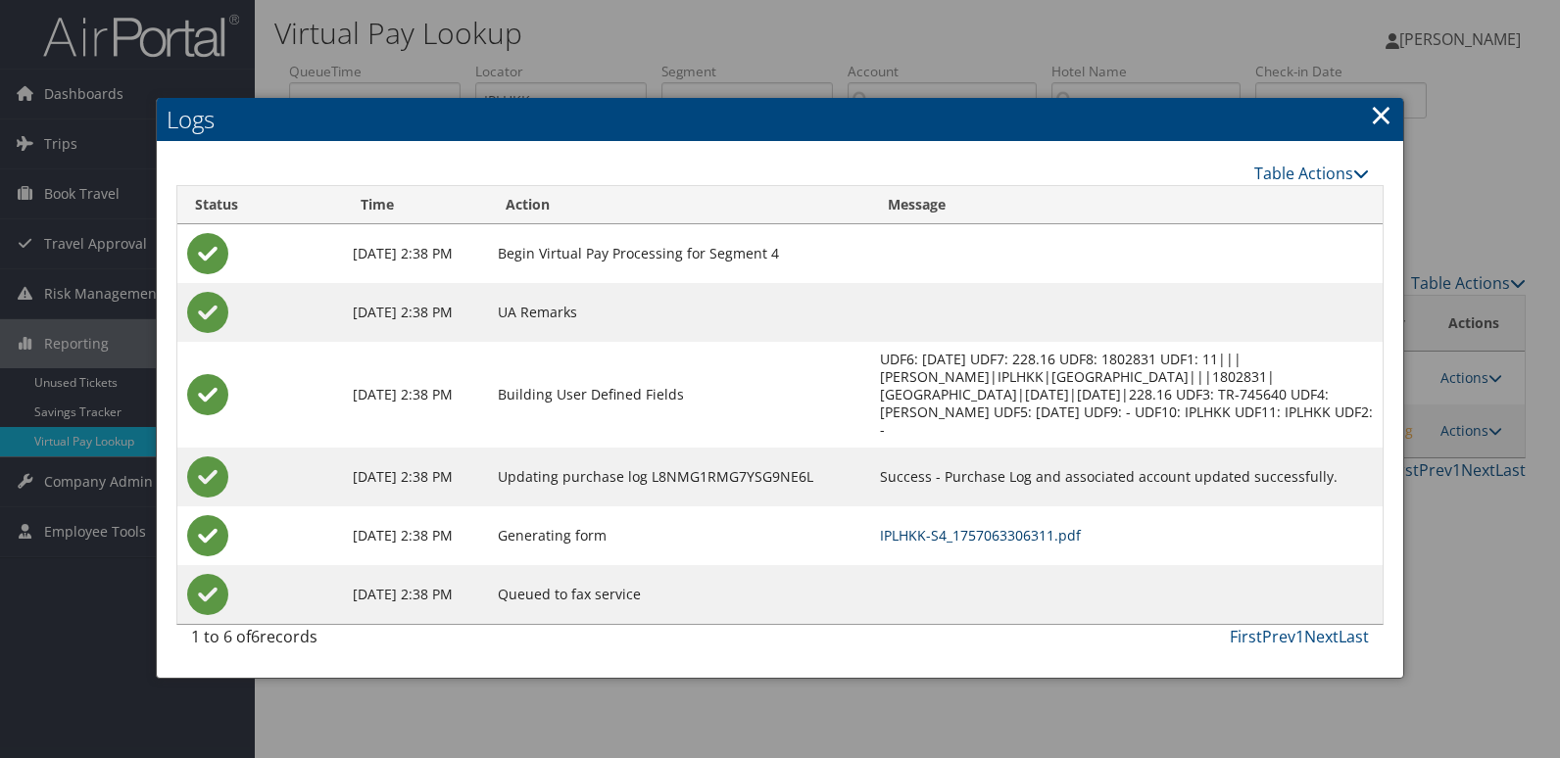
click at [998, 535] on link "IPLHKK-S4_1757063306311.pdf" at bounding box center [980, 535] width 201 height 19
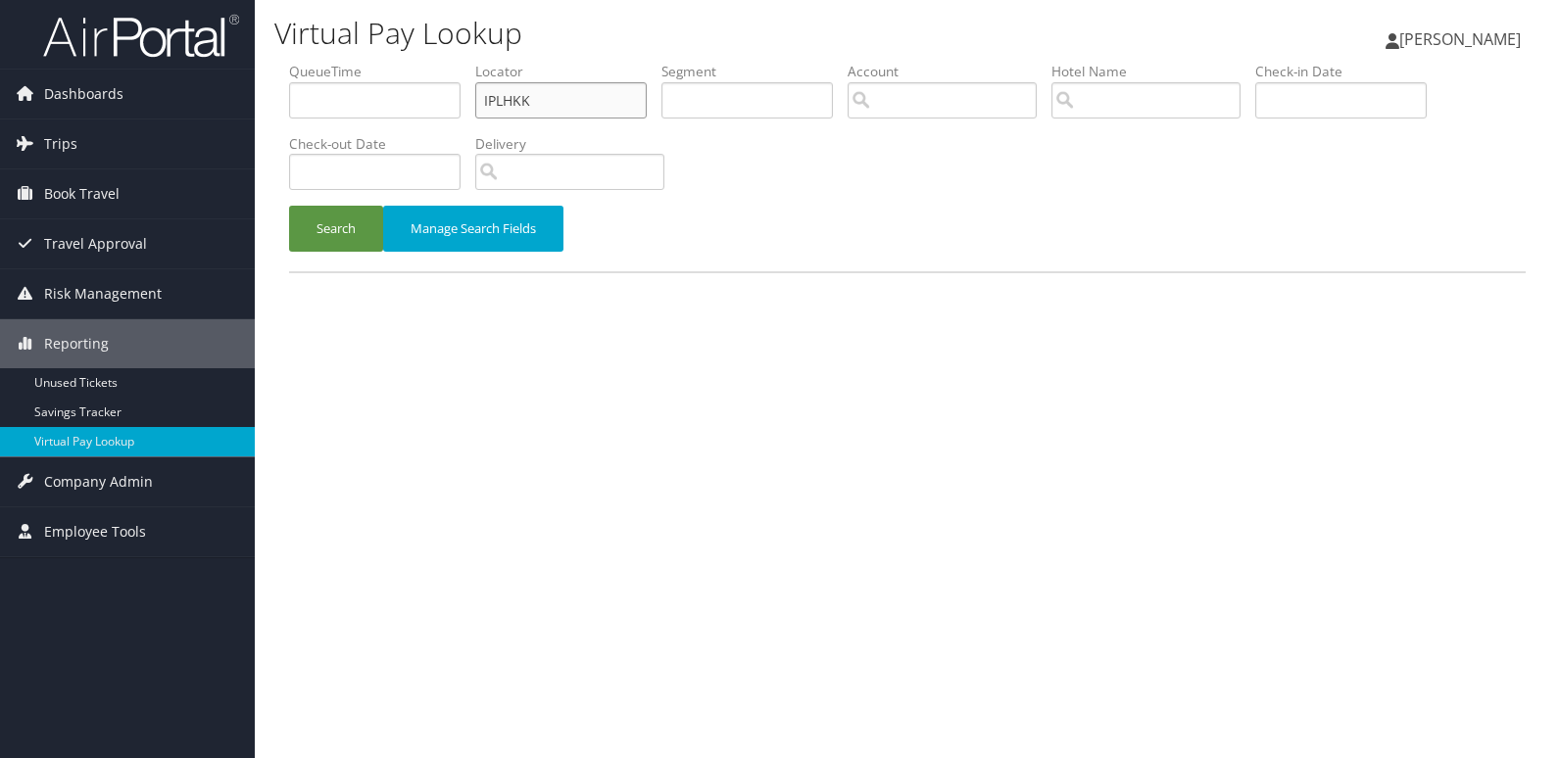
drag, startPoint x: 541, startPoint y: 107, endPoint x: 298, endPoint y: 132, distance: 244.3
click at [298, 62] on ul "QueueTime Locator IPLHKK Segment Account Traveler Hotel Name Check-in Date Chec…" at bounding box center [907, 62] width 1236 height 0
paste input "UVUBFW"
type input "UVUBFW"
click at [289, 206] on button "Search" at bounding box center [336, 229] width 94 height 46
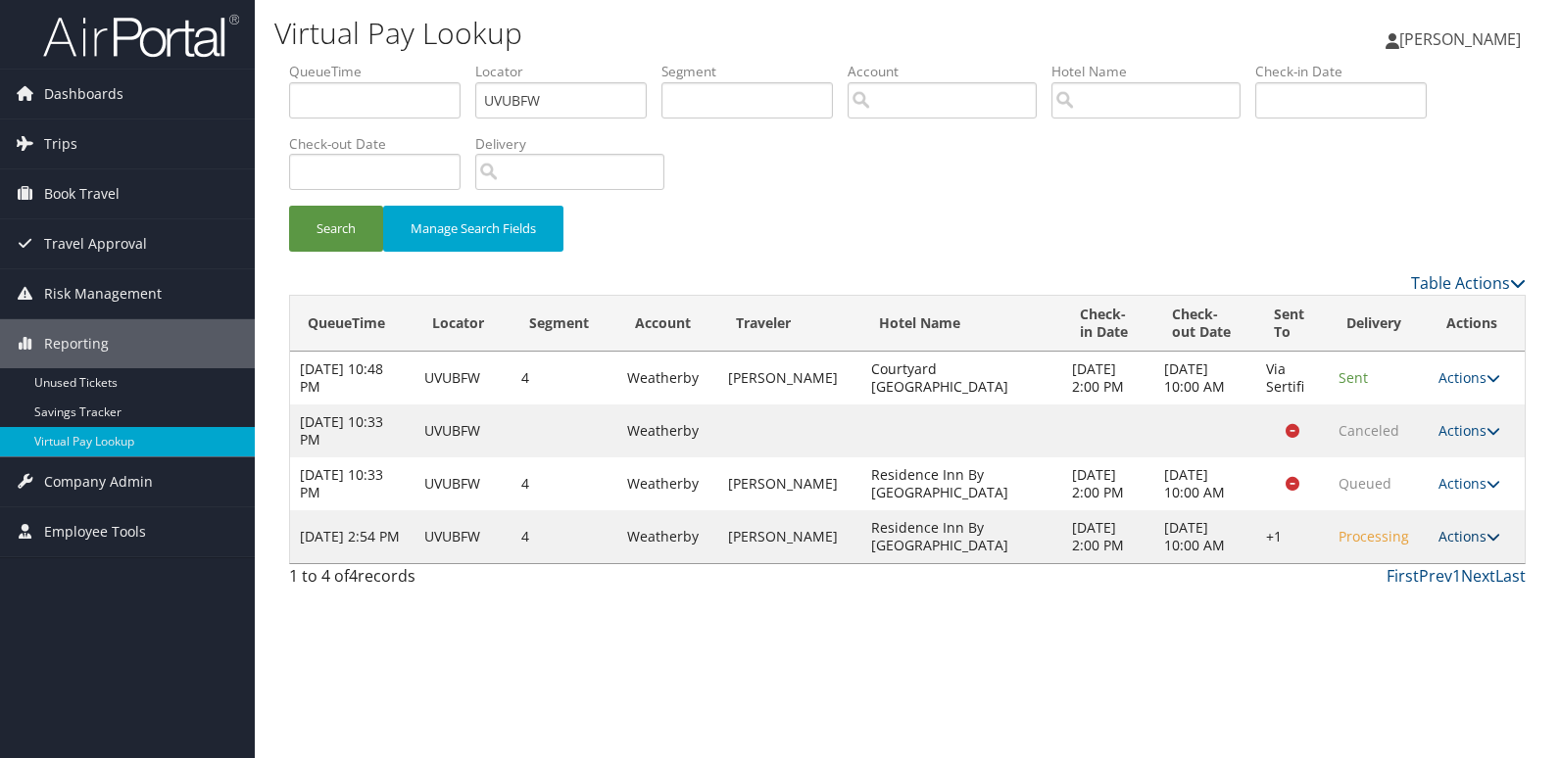
click at [1488, 538] on icon at bounding box center [1493, 537] width 14 height 14
click at [1400, 596] on link "Logs" at bounding box center [1410, 598] width 168 height 33
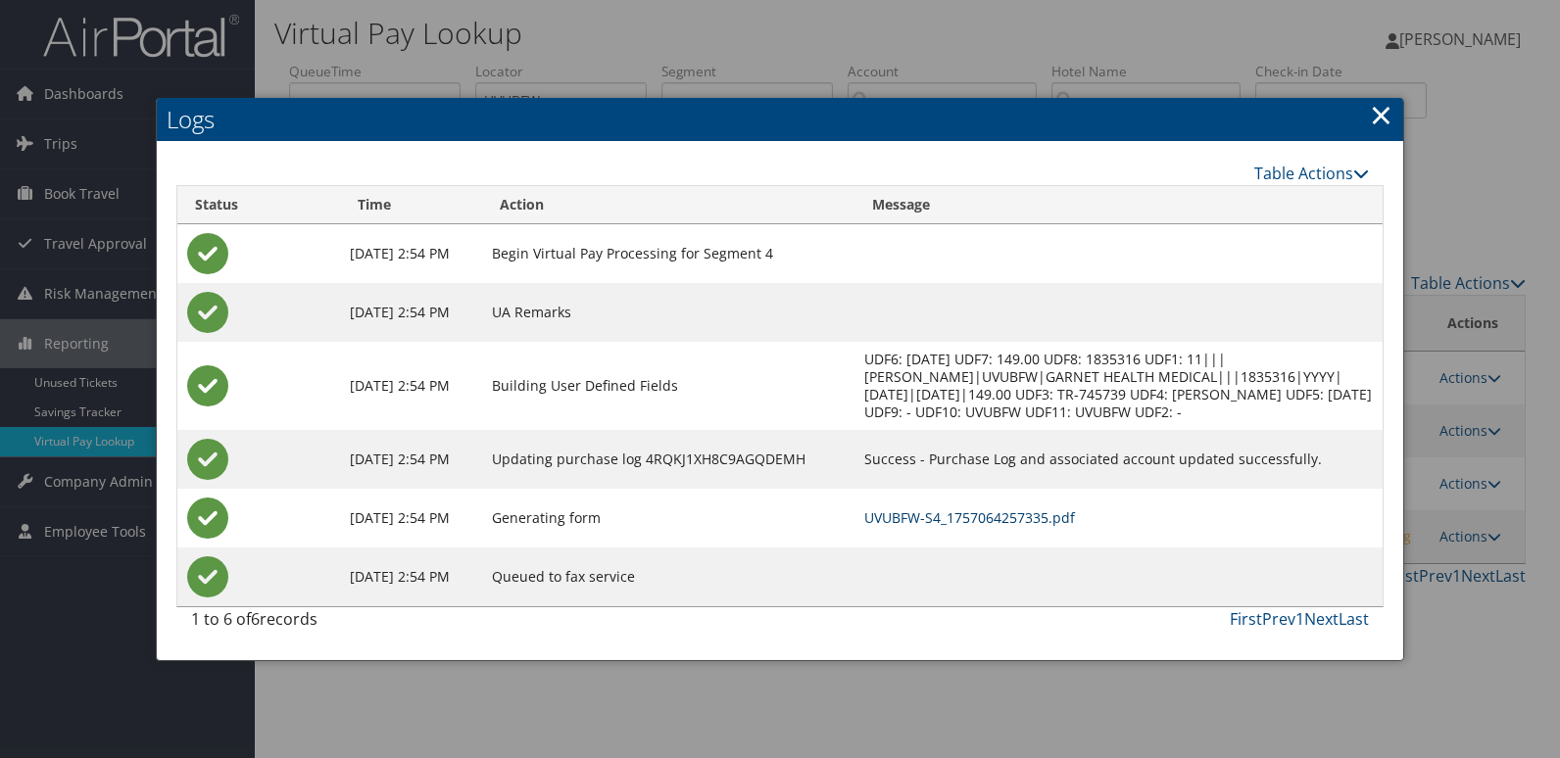
click at [1018, 508] on link "UVUBFW-S4_1757064257335.pdf" at bounding box center [969, 517] width 211 height 19
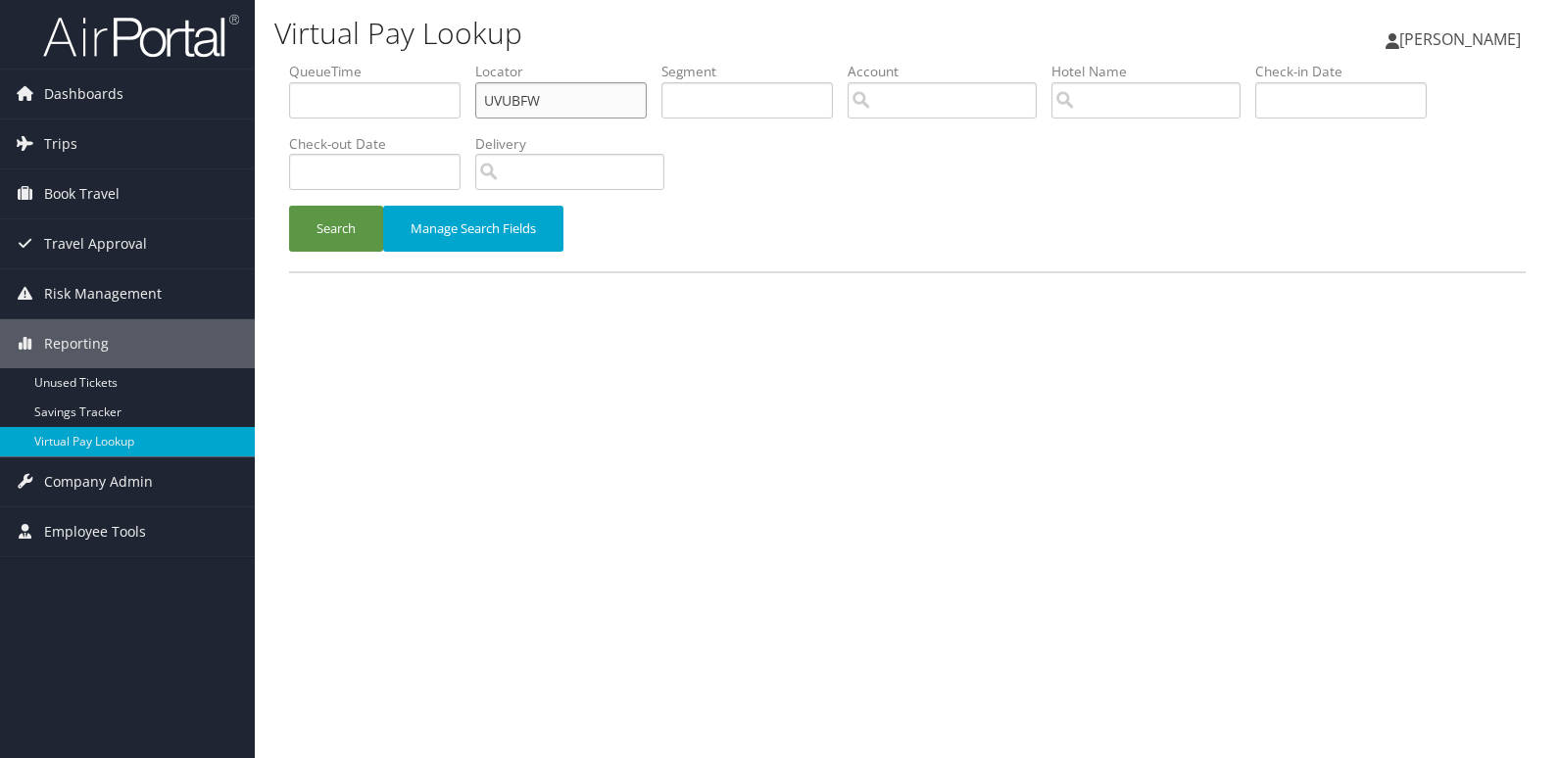
drag, startPoint x: 545, startPoint y: 102, endPoint x: 381, endPoint y: 101, distance: 163.6
click at [381, 62] on ul "QueueTime Locator UVUBFW Segment Account Traveler Hotel Name Check-in Date Chec…" at bounding box center [907, 62] width 1236 height 0
paste input "WBHHGC"
type input "WBHHGC"
click at [289, 206] on button "Search" at bounding box center [336, 229] width 94 height 46
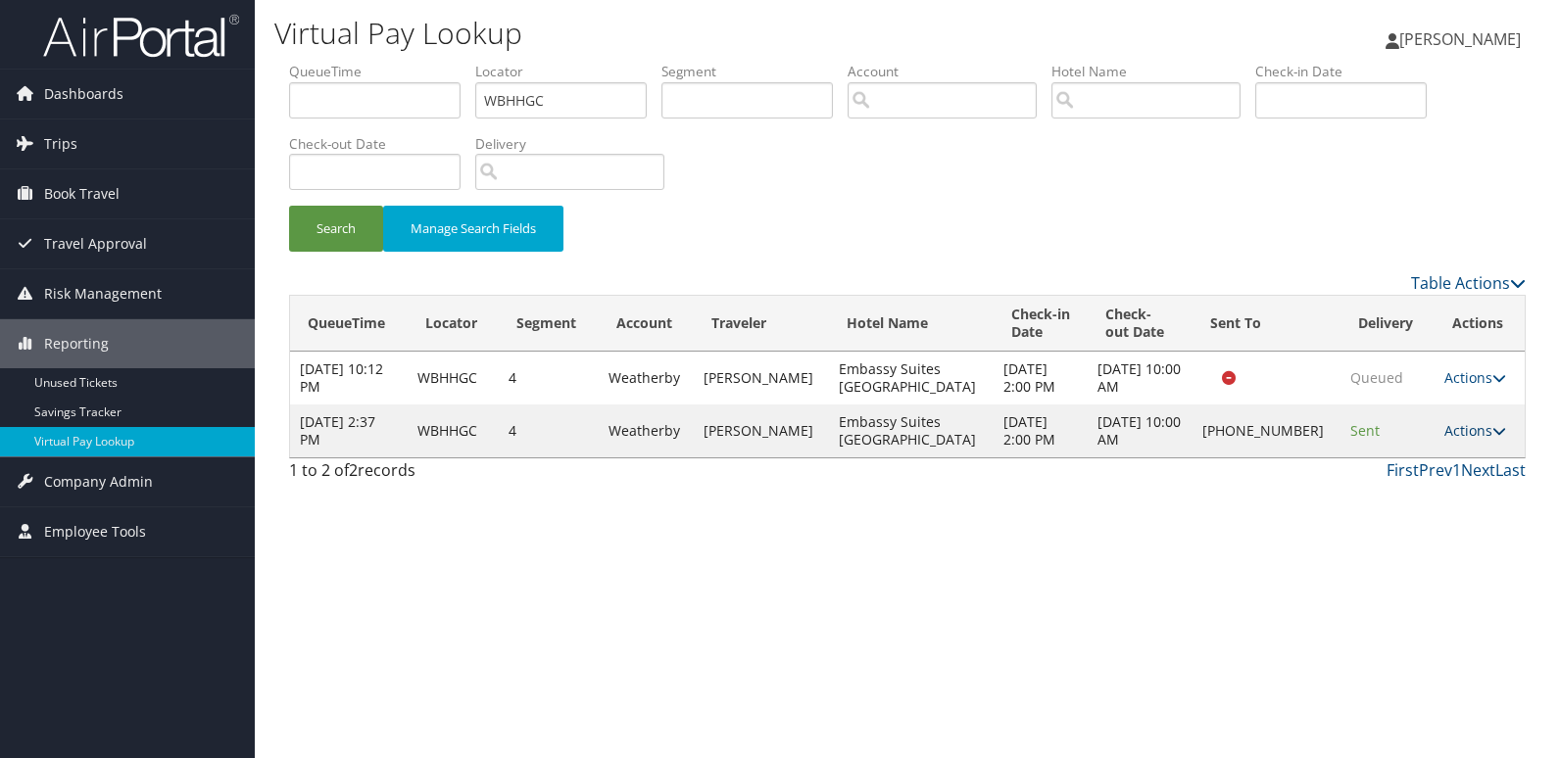
click at [1451, 431] on link "Actions" at bounding box center [1475, 430] width 62 height 19
click at [1396, 496] on link "Logs" at bounding box center [1408, 492] width 168 height 33
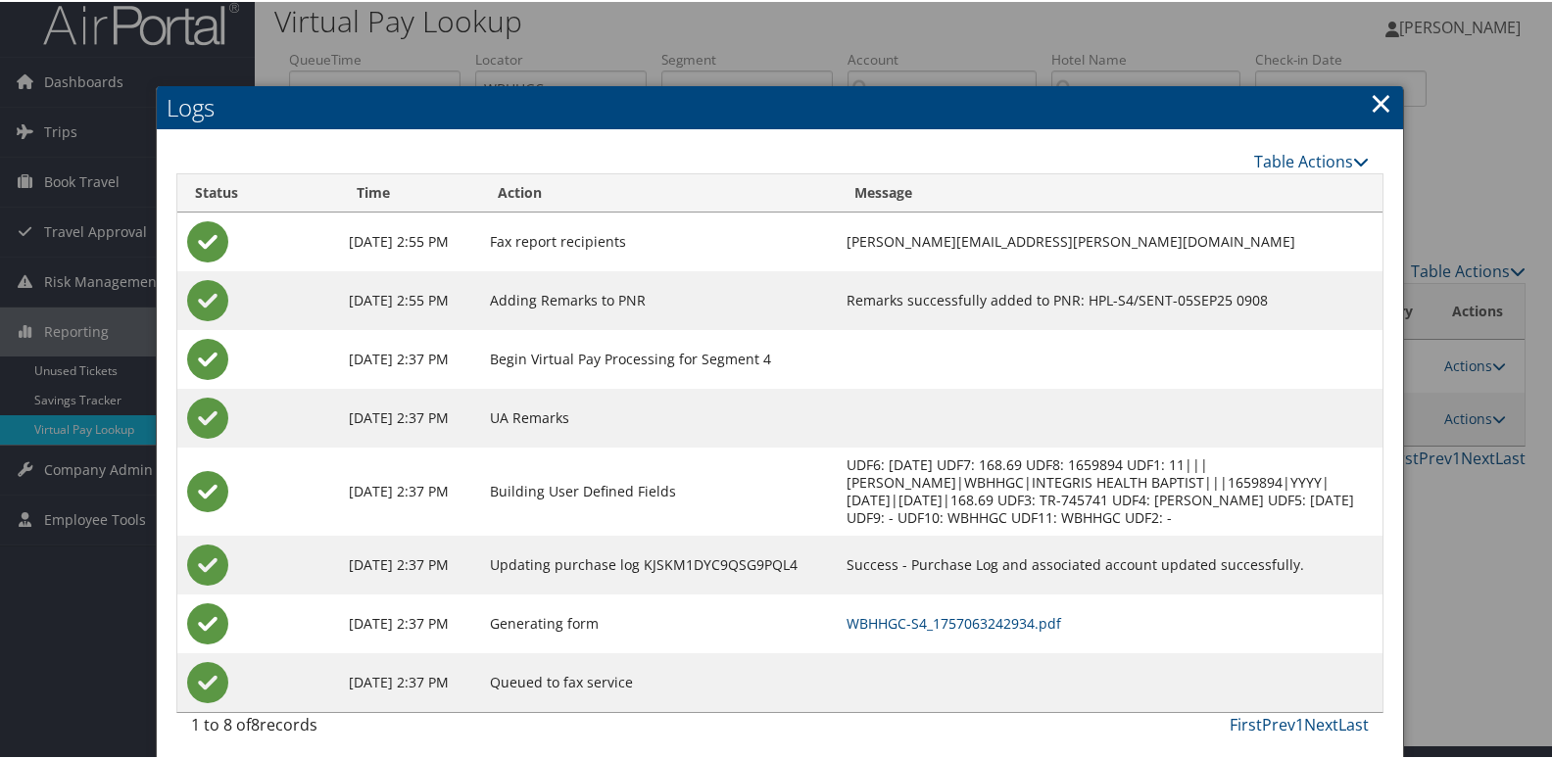
scroll to position [21, 0]
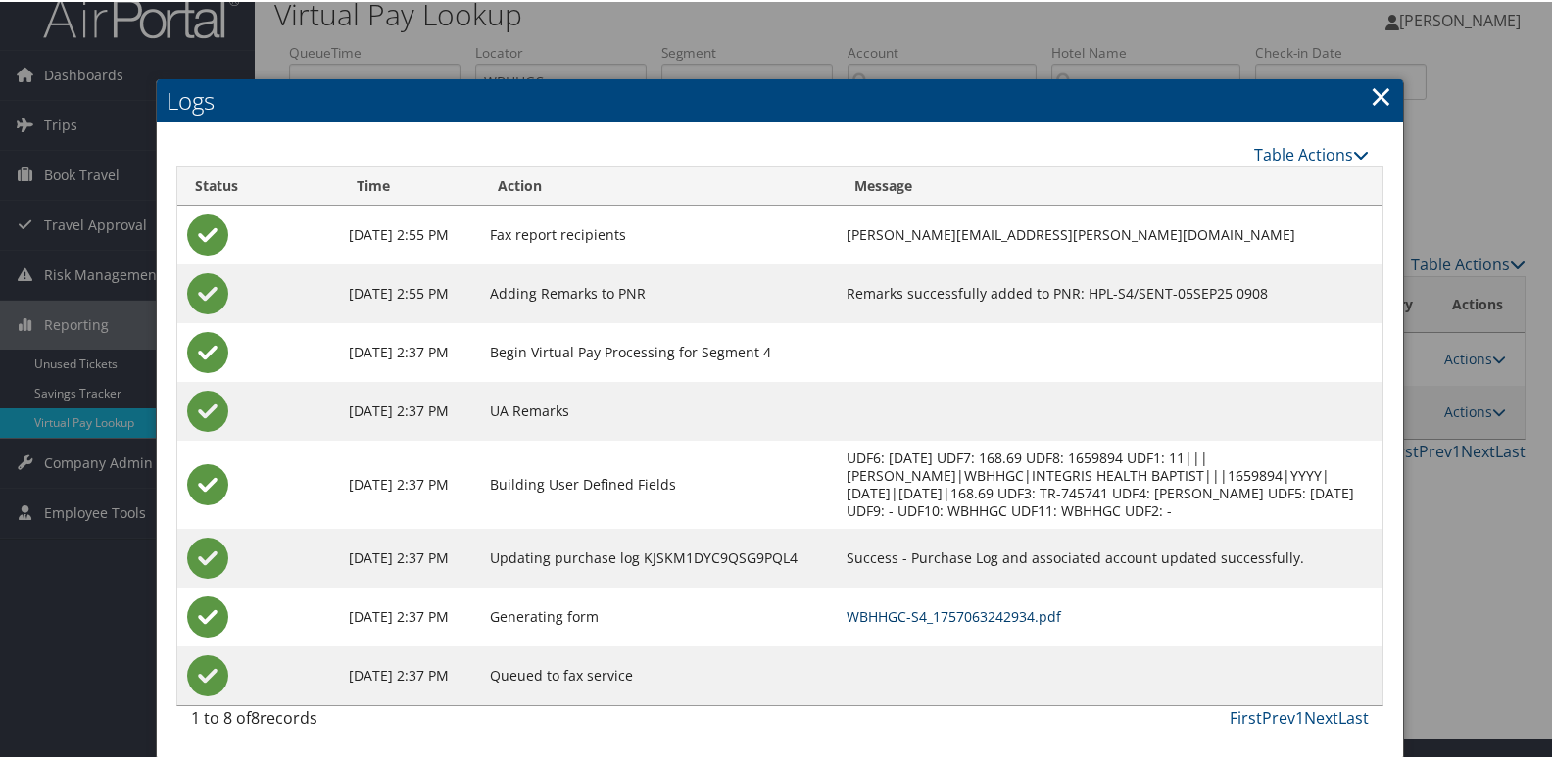
click at [890, 613] on link "WBHHGC-S4_1757063242934.pdf" at bounding box center [953, 614] width 215 height 19
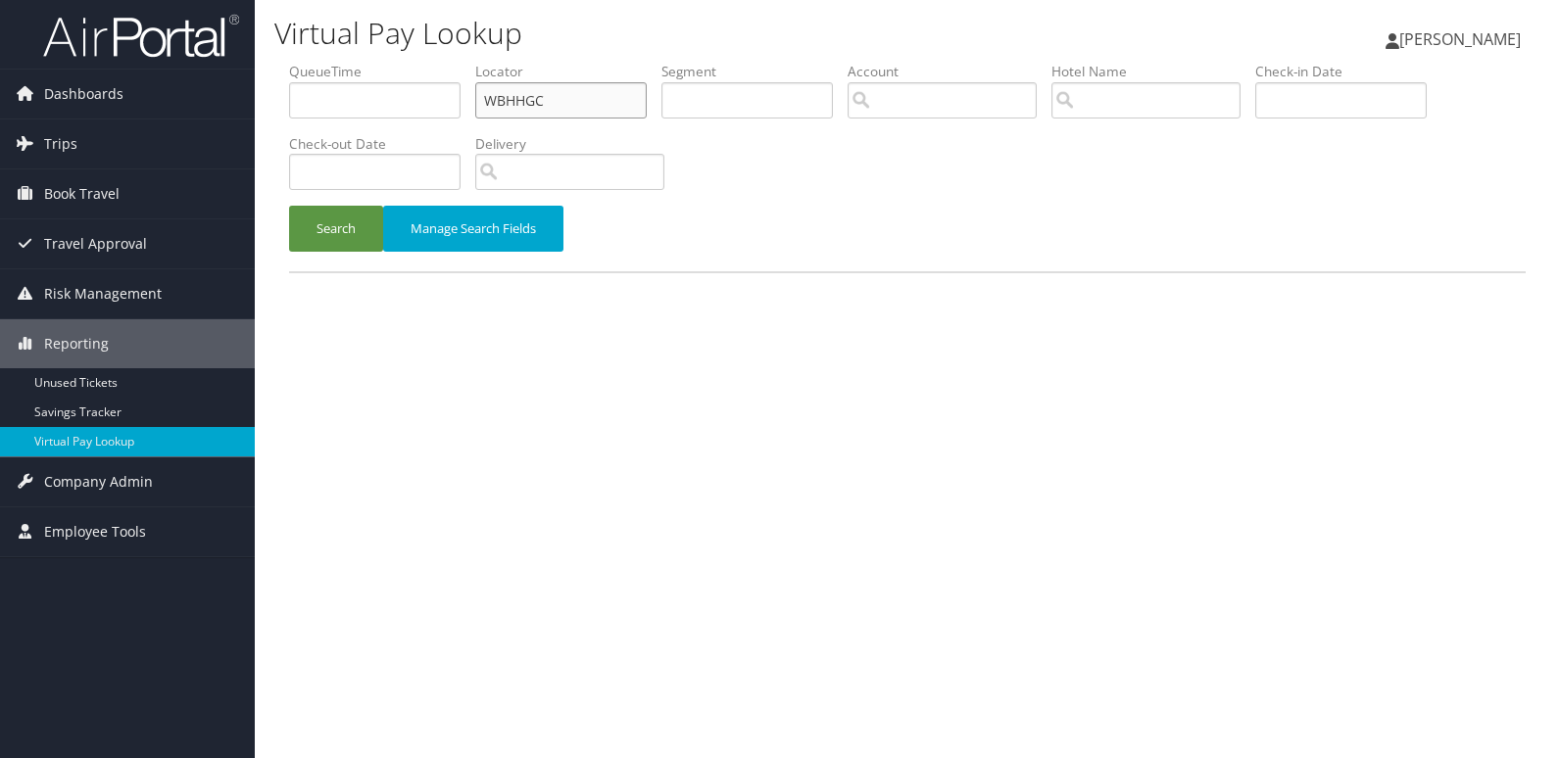
drag, startPoint x: 547, startPoint y: 101, endPoint x: 385, endPoint y: 101, distance: 161.6
click at [385, 62] on ul "QueueTime Locator WBHHGC Segment Account Traveler Hotel Name Check-in Date Chec…" at bounding box center [907, 62] width 1236 height 0
paste input "NSBTS"
type input "NSBTSC"
click at [332, 233] on button "Search" at bounding box center [336, 229] width 94 height 46
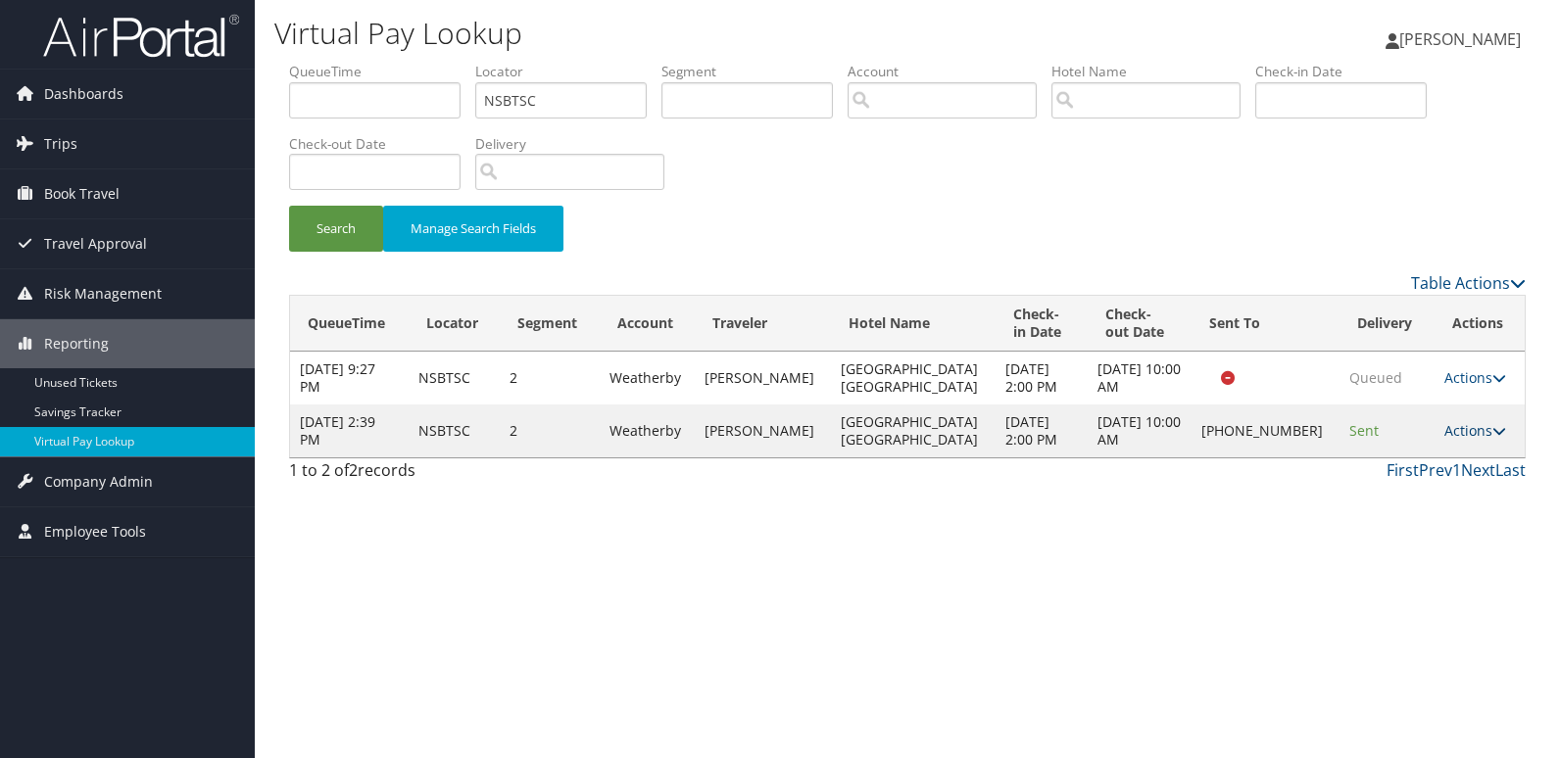
click at [1477, 432] on link "Actions" at bounding box center [1475, 430] width 62 height 19
click at [1414, 503] on link "Logs" at bounding box center [1407, 492] width 168 height 33
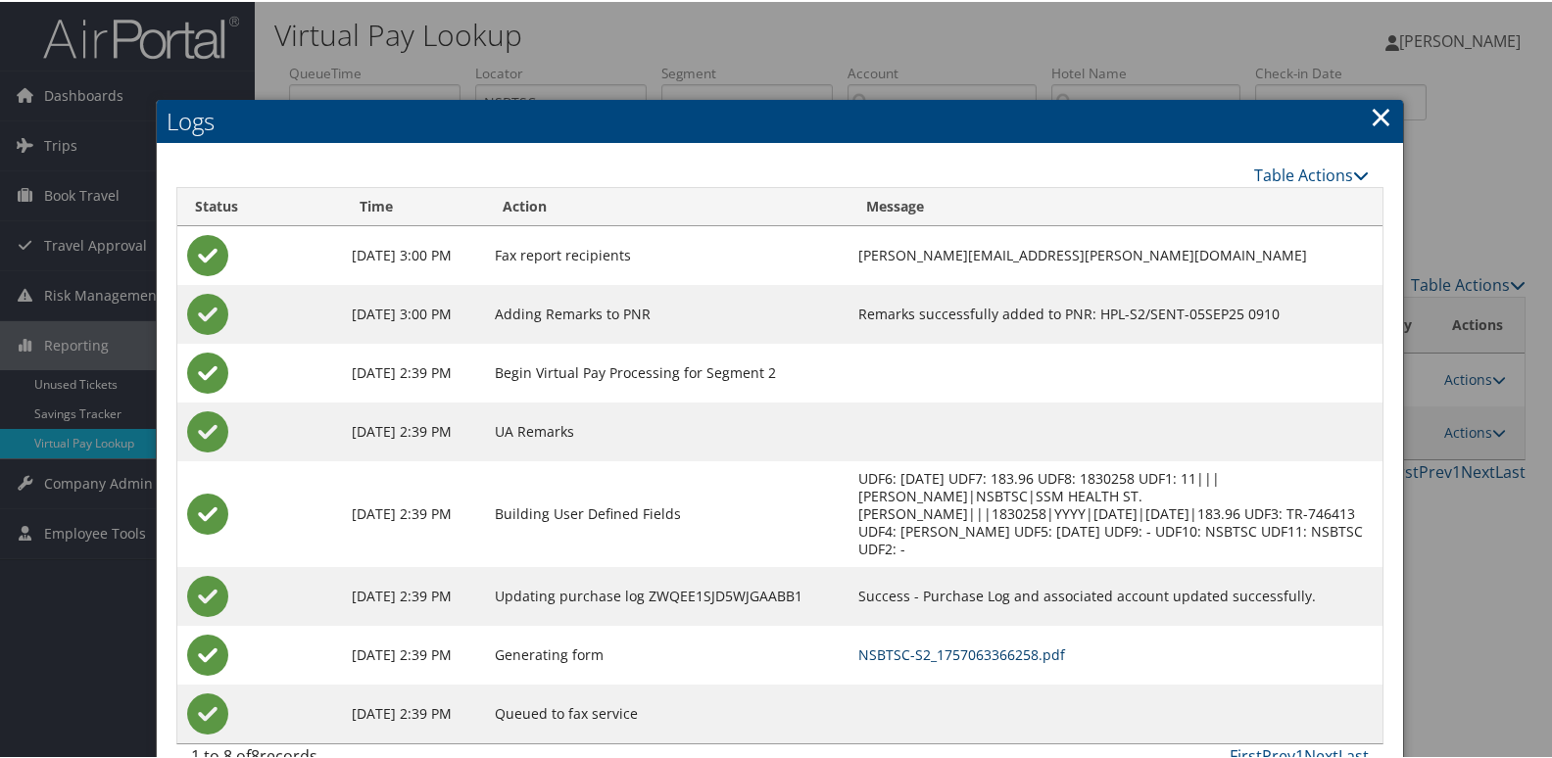
click at [973, 644] on link "NSBTSC-S2_1757063366258.pdf" at bounding box center [961, 653] width 207 height 19
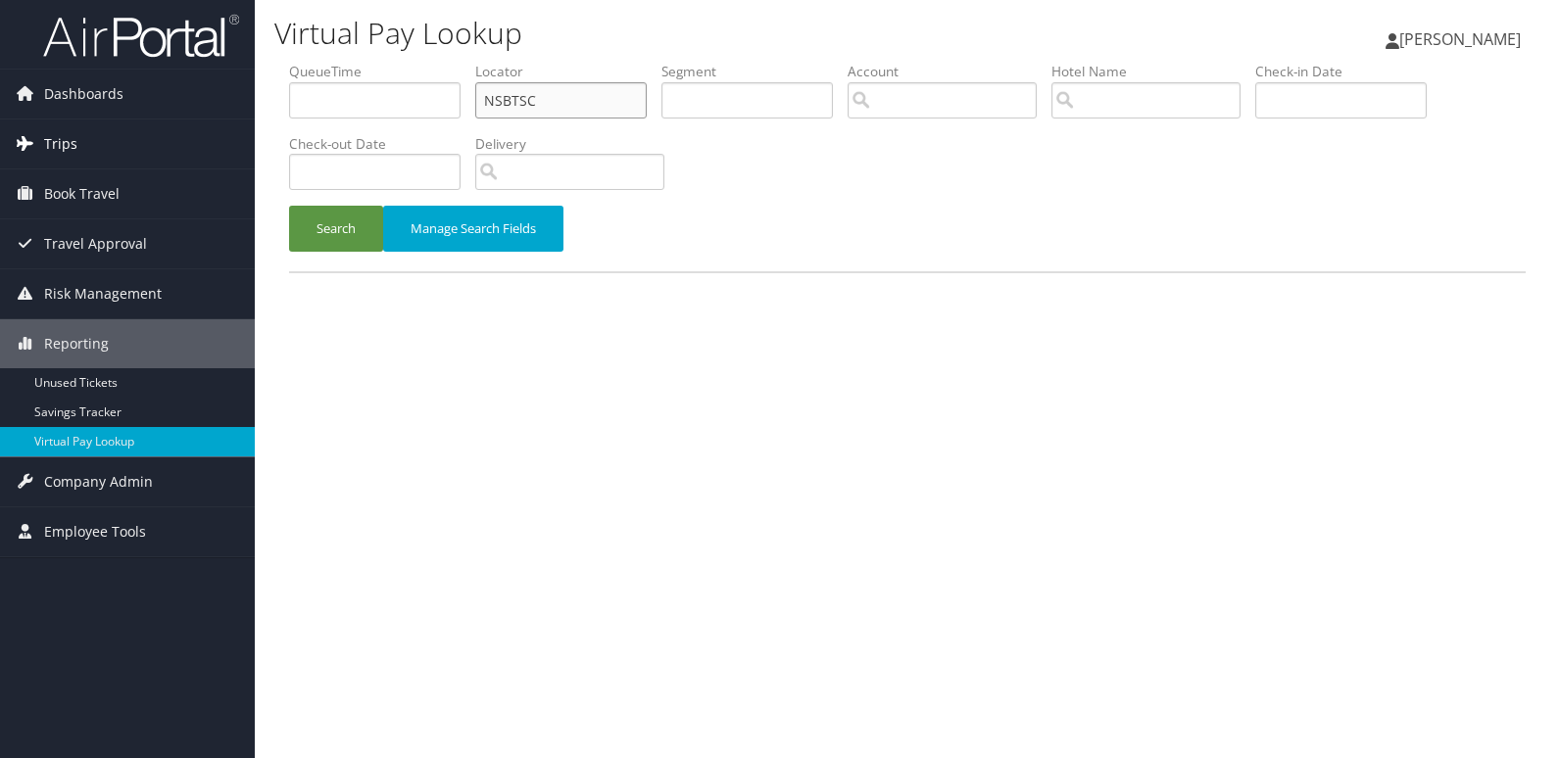
drag, startPoint x: 534, startPoint y: 91, endPoint x: 229, endPoint y: 120, distance: 306.0
click at [229, 120] on div "Dashboards AirPortal 360™ (Manager) My Travel Dashboard Trips Airtinerary® Look…" at bounding box center [780, 379] width 1560 height 758
paste input "FIGCBX"
type input "FIGCBX"
click at [289, 206] on button "Search" at bounding box center [336, 229] width 94 height 46
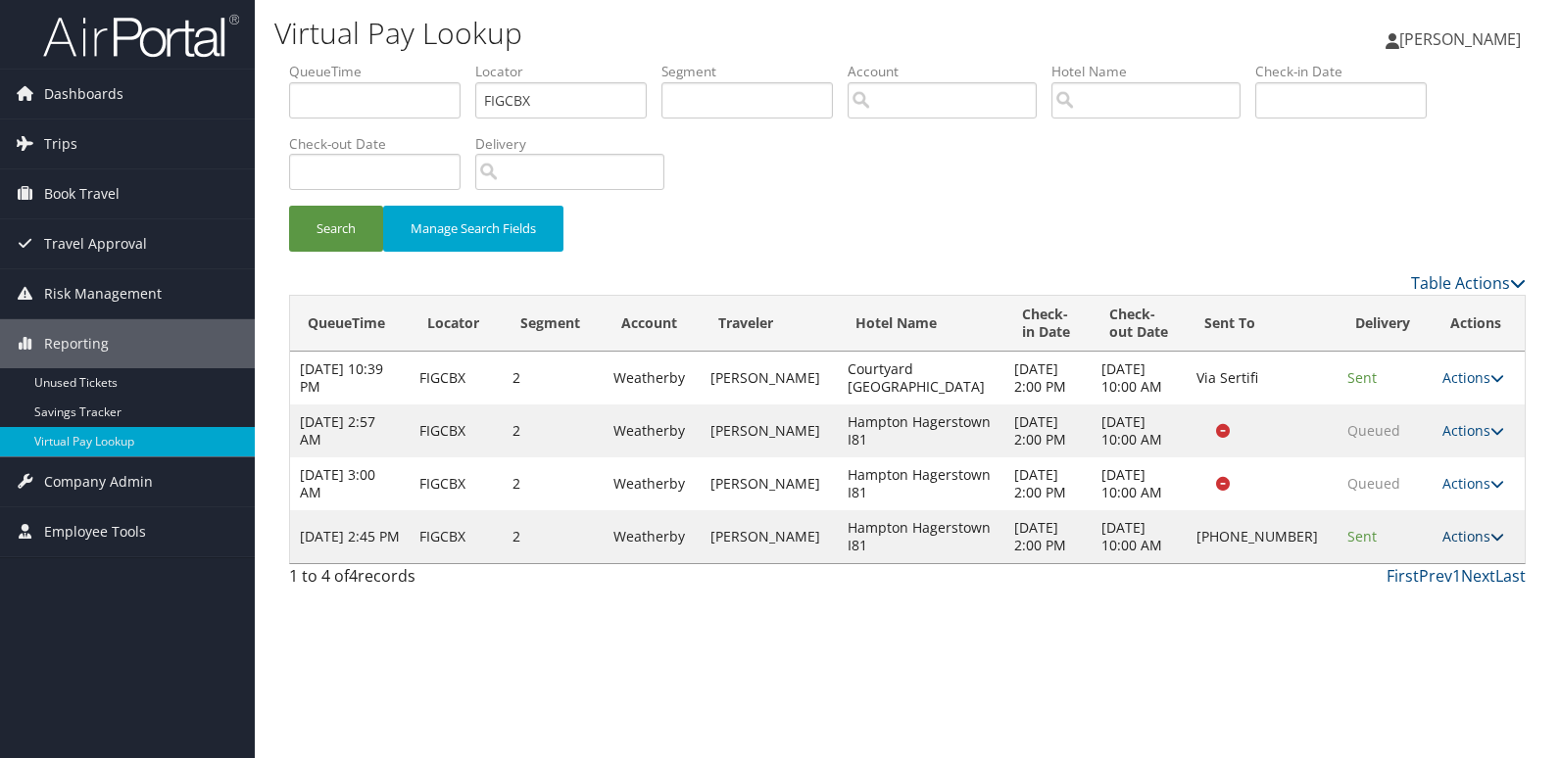
click at [1475, 546] on link "Actions" at bounding box center [1473, 536] width 62 height 19
click at [1407, 592] on link "Resend" at bounding box center [1406, 582] width 168 height 33
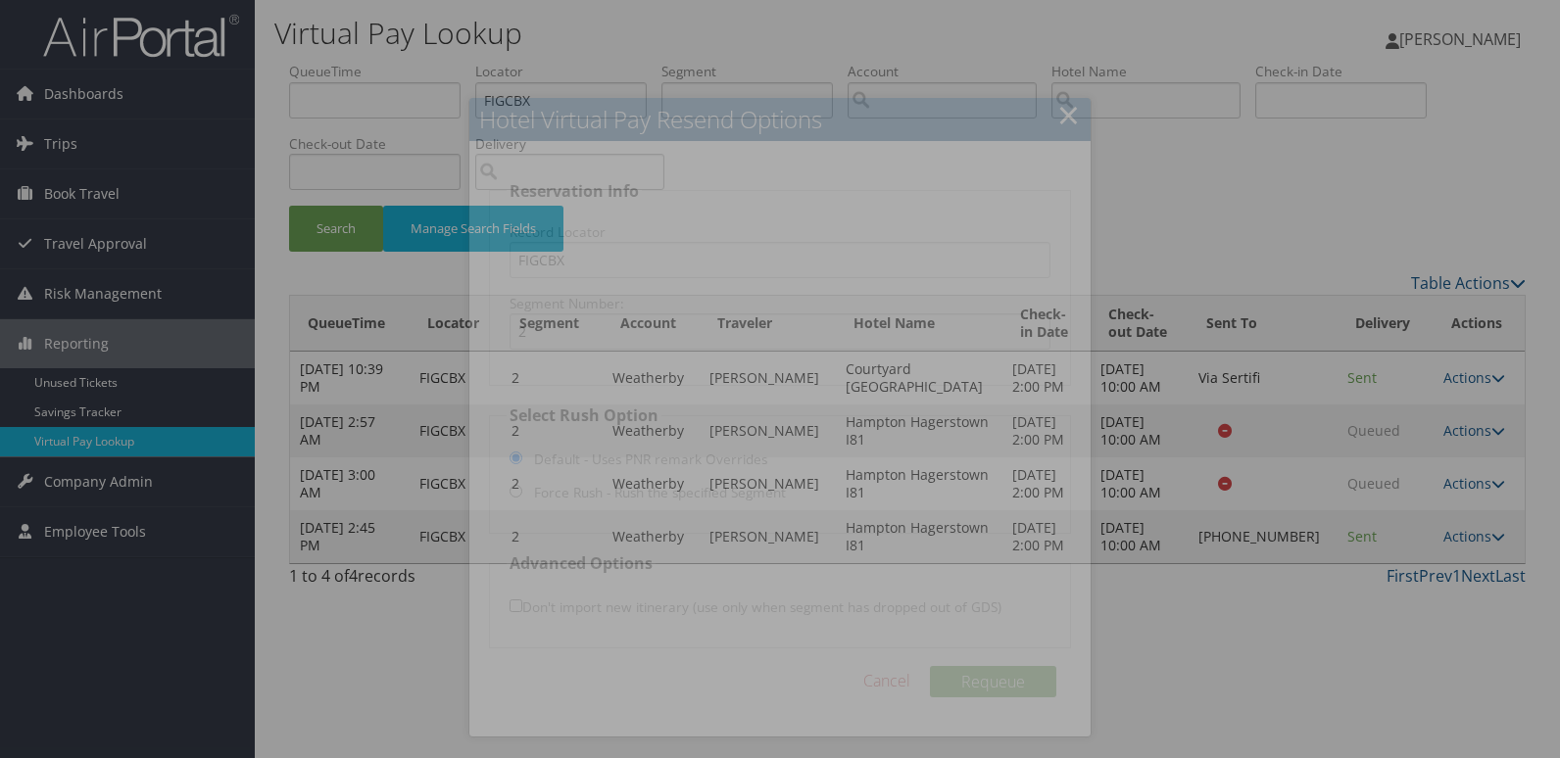
click at [1333, 587] on div at bounding box center [780, 379] width 1560 height 758
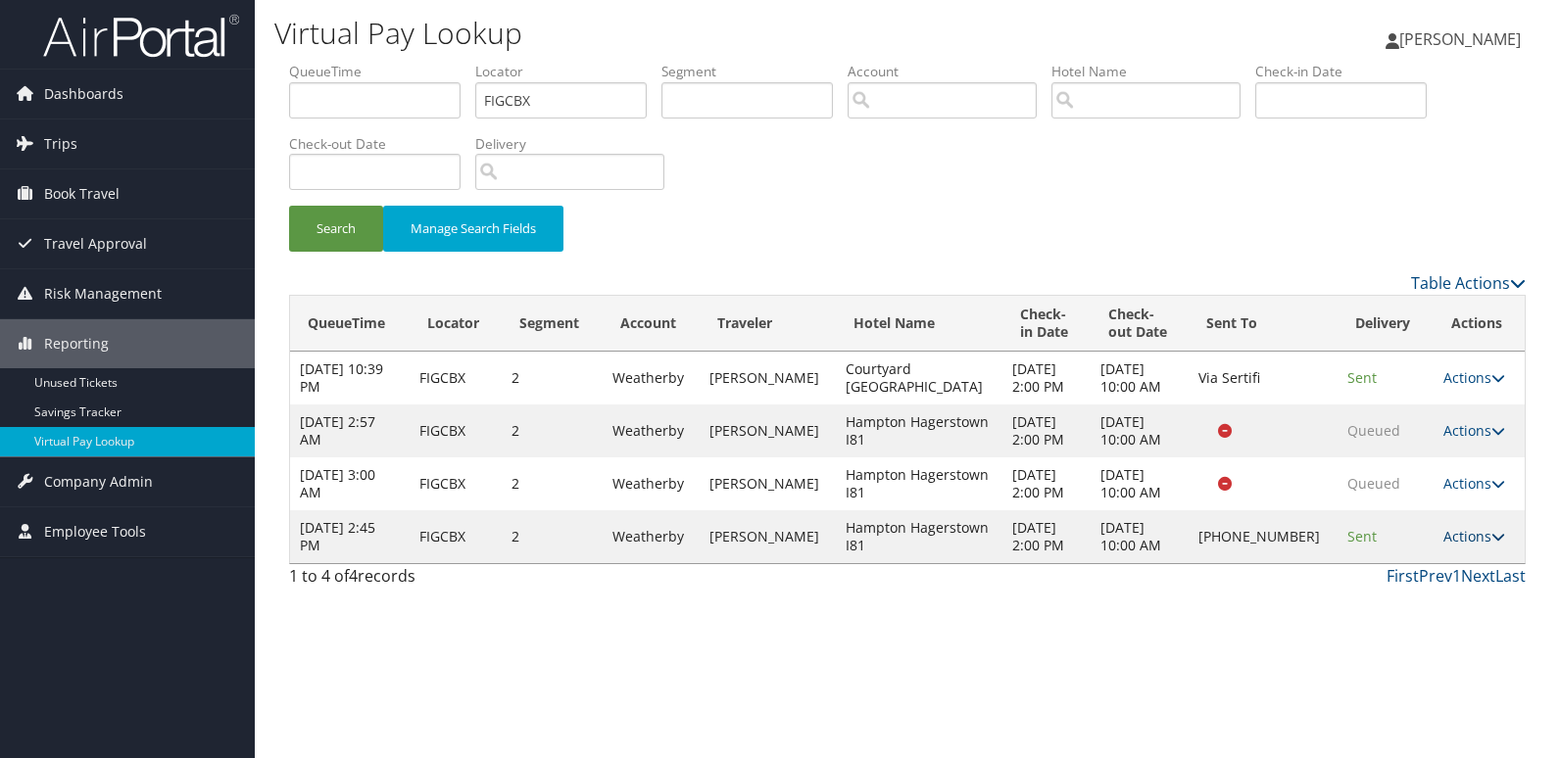
click at [1452, 543] on link "Actions" at bounding box center [1474, 536] width 62 height 19
click at [1405, 586] on link "Logs" at bounding box center [1407, 598] width 168 height 33
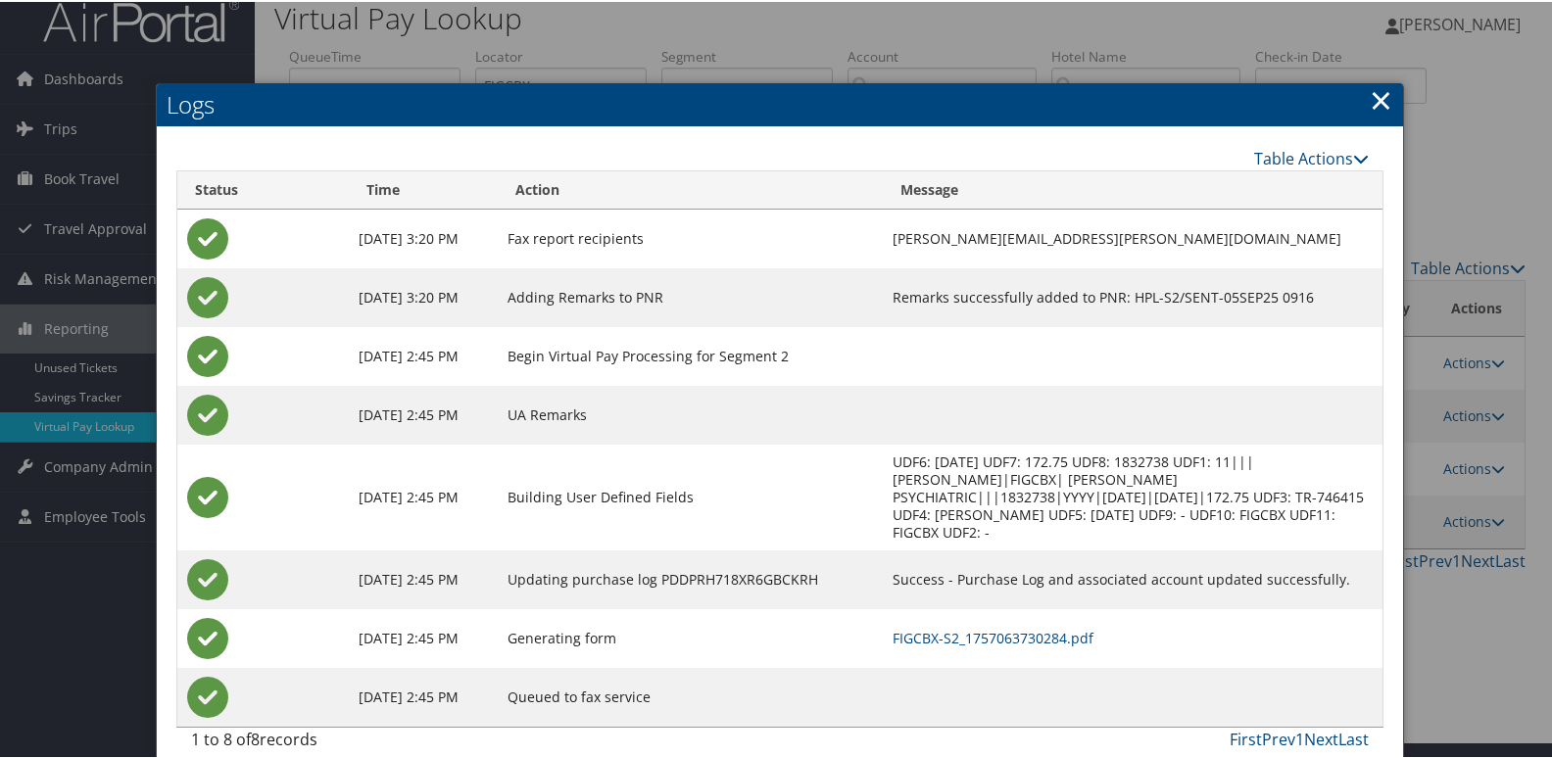
scroll to position [21, 0]
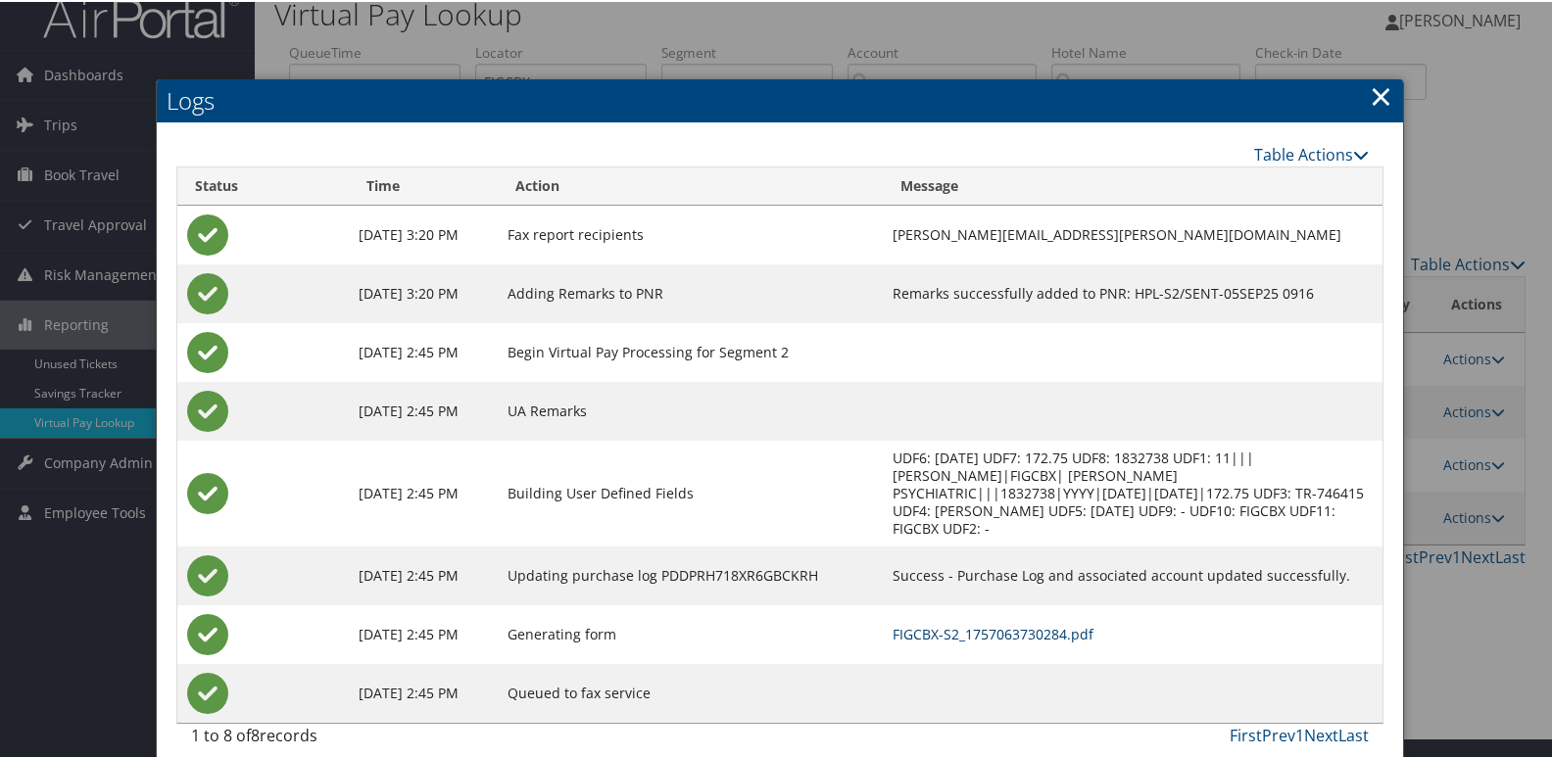
click at [983, 623] on link "FIGCBX-S2_1757063730284.pdf" at bounding box center [993, 632] width 201 height 19
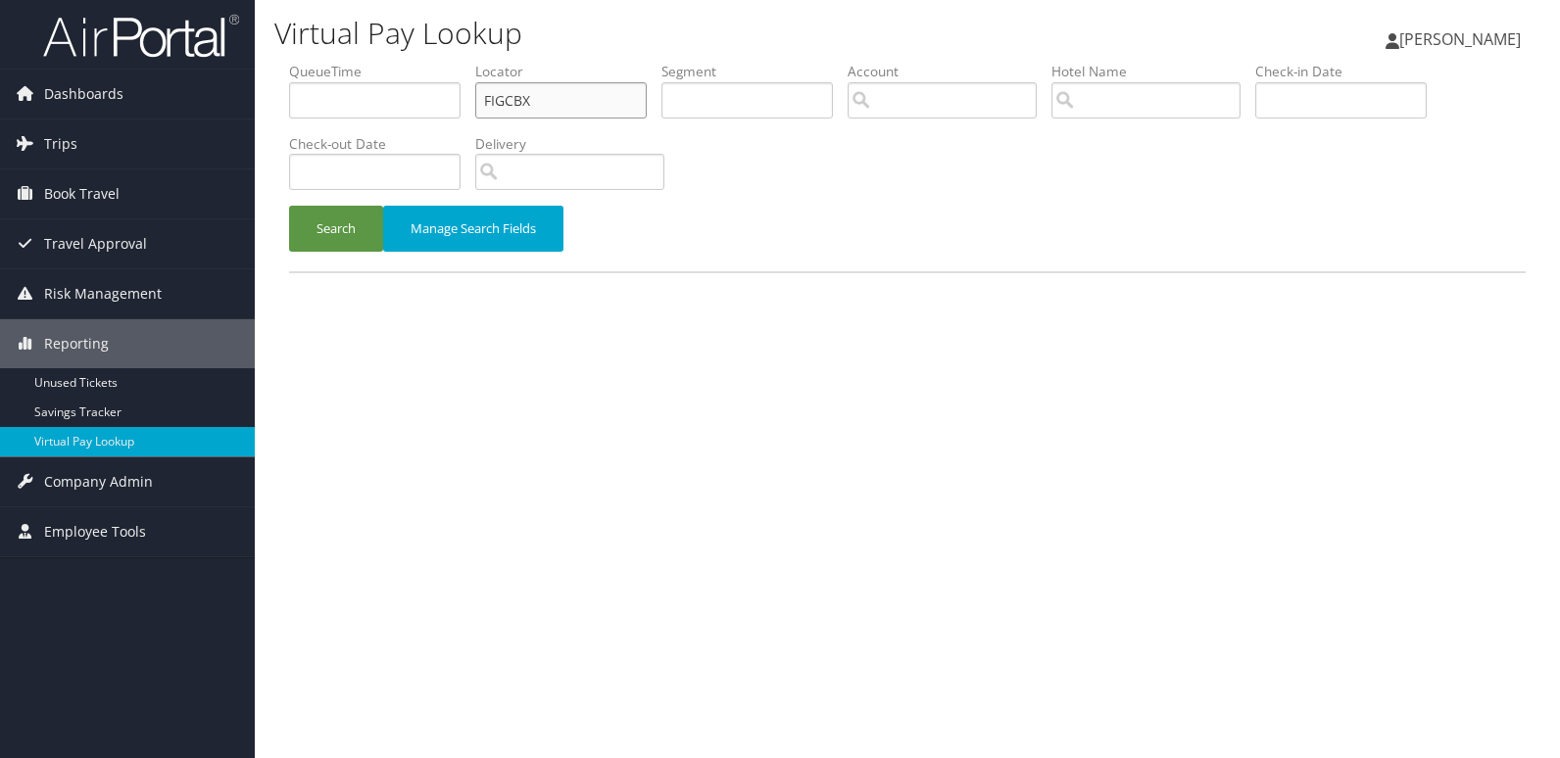
drag, startPoint x: 503, startPoint y: 106, endPoint x: 363, endPoint y: 122, distance: 140.1
click at [364, 62] on ul "QueueTime Locator FIGCBX Segment Account Traveler Hotel Name Check-in Date Chec…" at bounding box center [907, 62] width 1236 height 0
paste input "UAAYPD"
type input "UAAYPD"
click at [331, 234] on button "Search" at bounding box center [336, 229] width 94 height 46
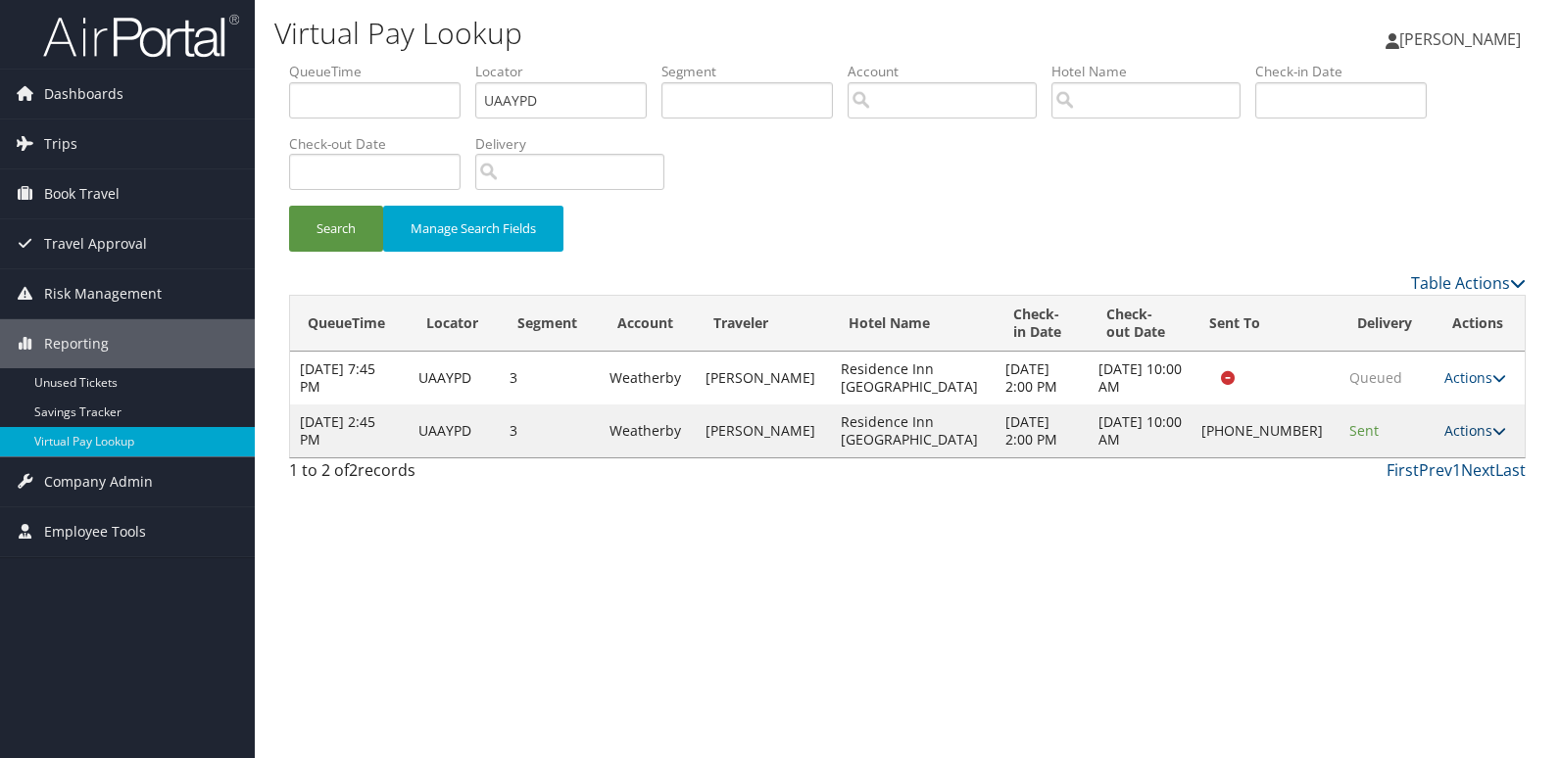
click at [1450, 430] on link "Actions" at bounding box center [1475, 430] width 62 height 19
click at [1366, 497] on link "Logs" at bounding box center [1408, 492] width 168 height 33
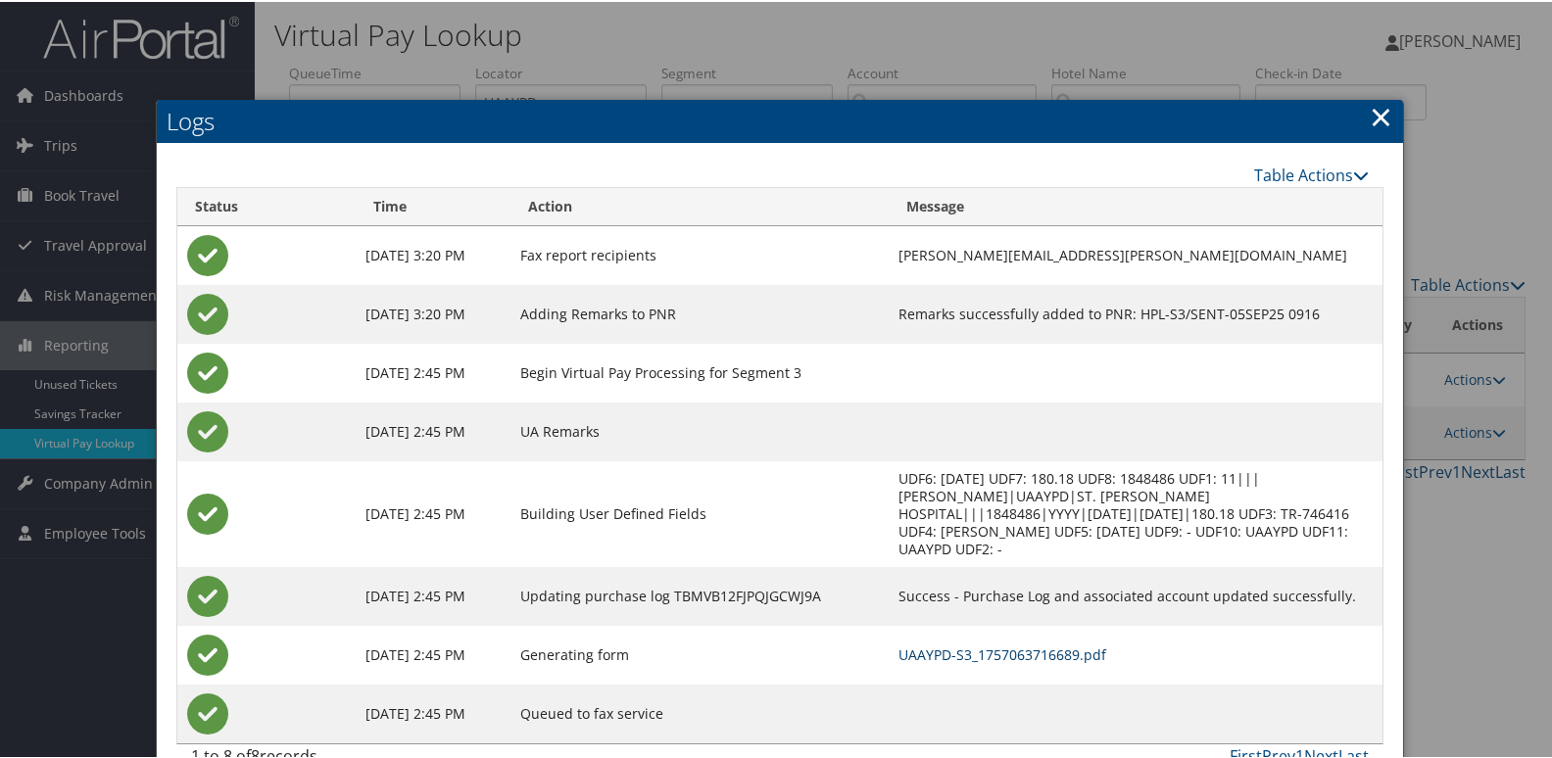
click at [958, 644] on link "UAAYPD-S3_1757063716689.pdf" at bounding box center [1002, 653] width 208 height 19
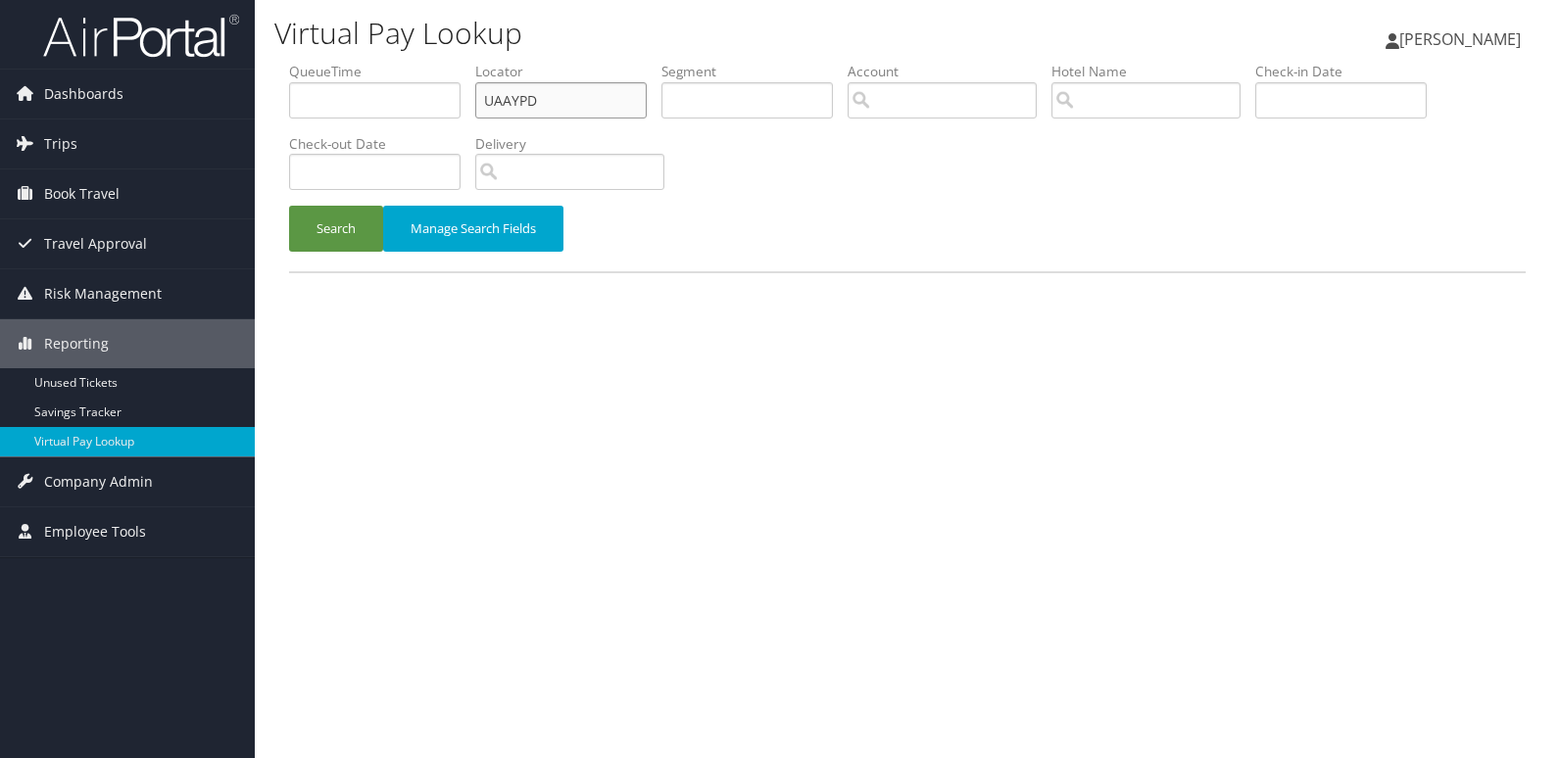
drag, startPoint x: 371, startPoint y: 127, endPoint x: 290, endPoint y: 136, distance: 81.8
click at [290, 62] on ul "QueueTime Locator UAAYPD Segment Account Traveler Hotel Name Check-in Date Chec…" at bounding box center [907, 62] width 1236 height 0
paste input "MGRMVF"
type input "MGRMVF"
click at [289, 206] on button "Search" at bounding box center [336, 229] width 94 height 46
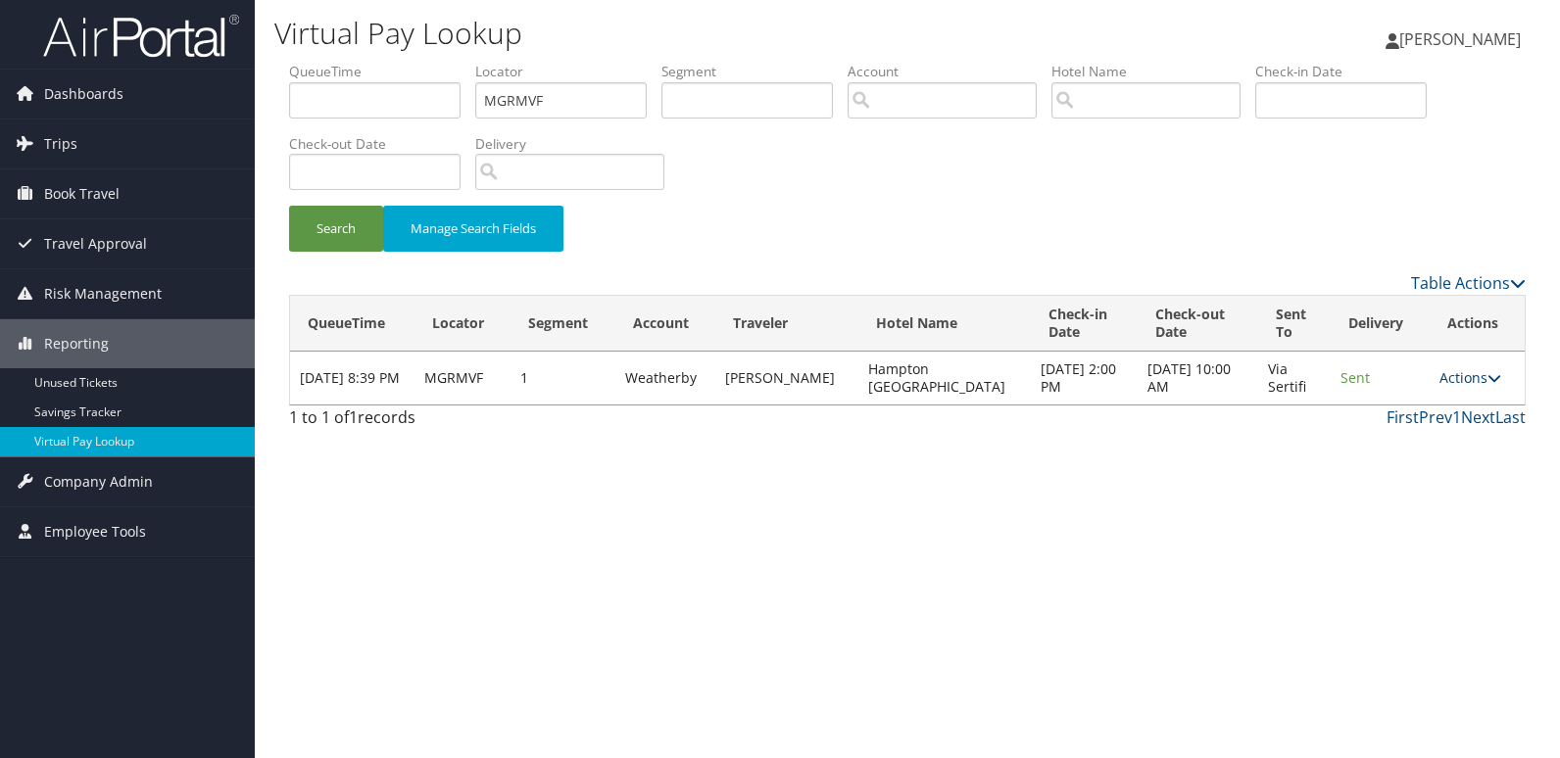
click at [1452, 381] on link "Actions" at bounding box center [1470, 377] width 62 height 19
click at [1419, 436] on link "Logs" at bounding box center [1431, 439] width 123 height 33
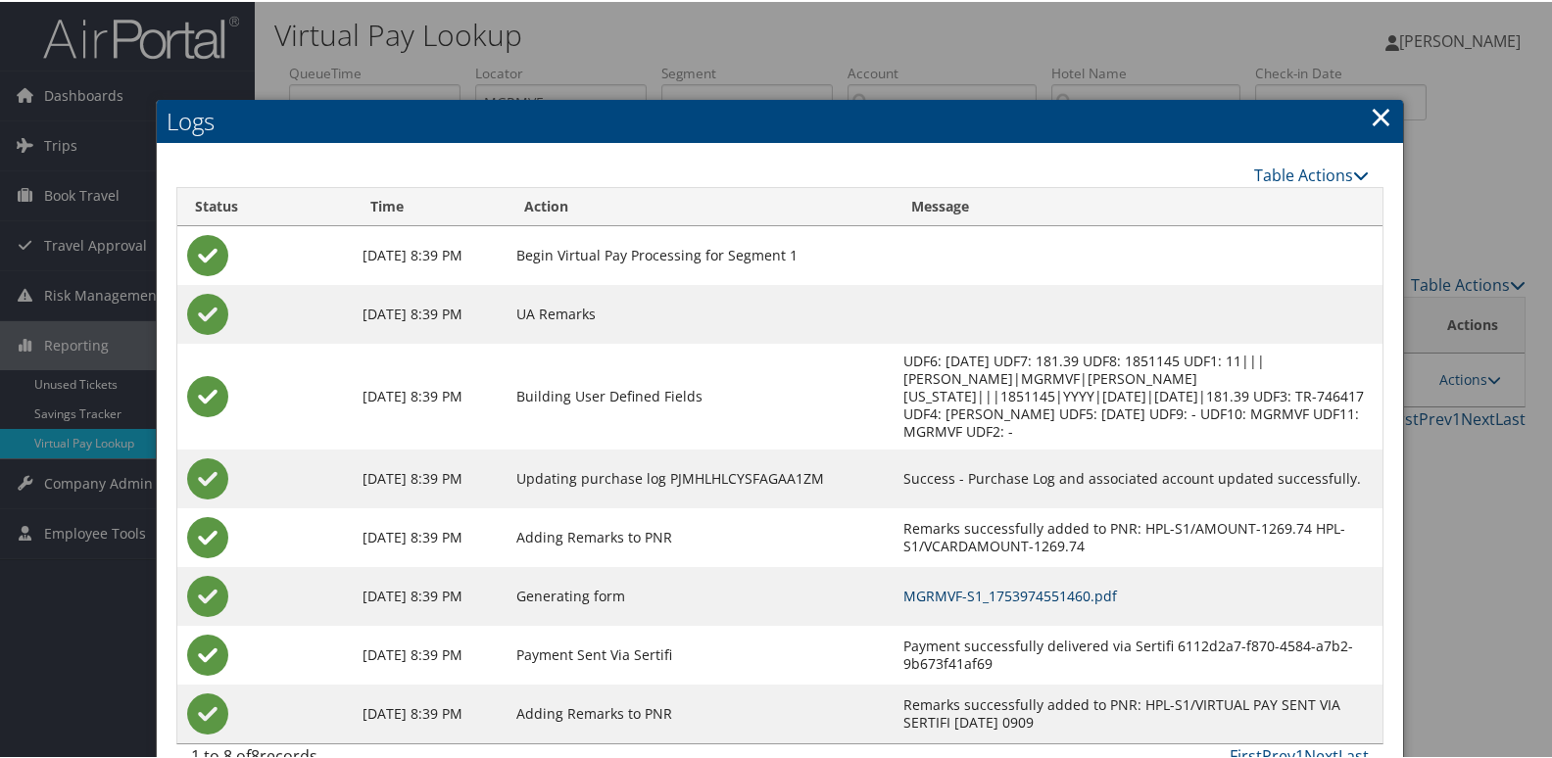
click at [983, 585] on link "MGRMVF-S1_1753974551460.pdf" at bounding box center [1010, 594] width 214 height 19
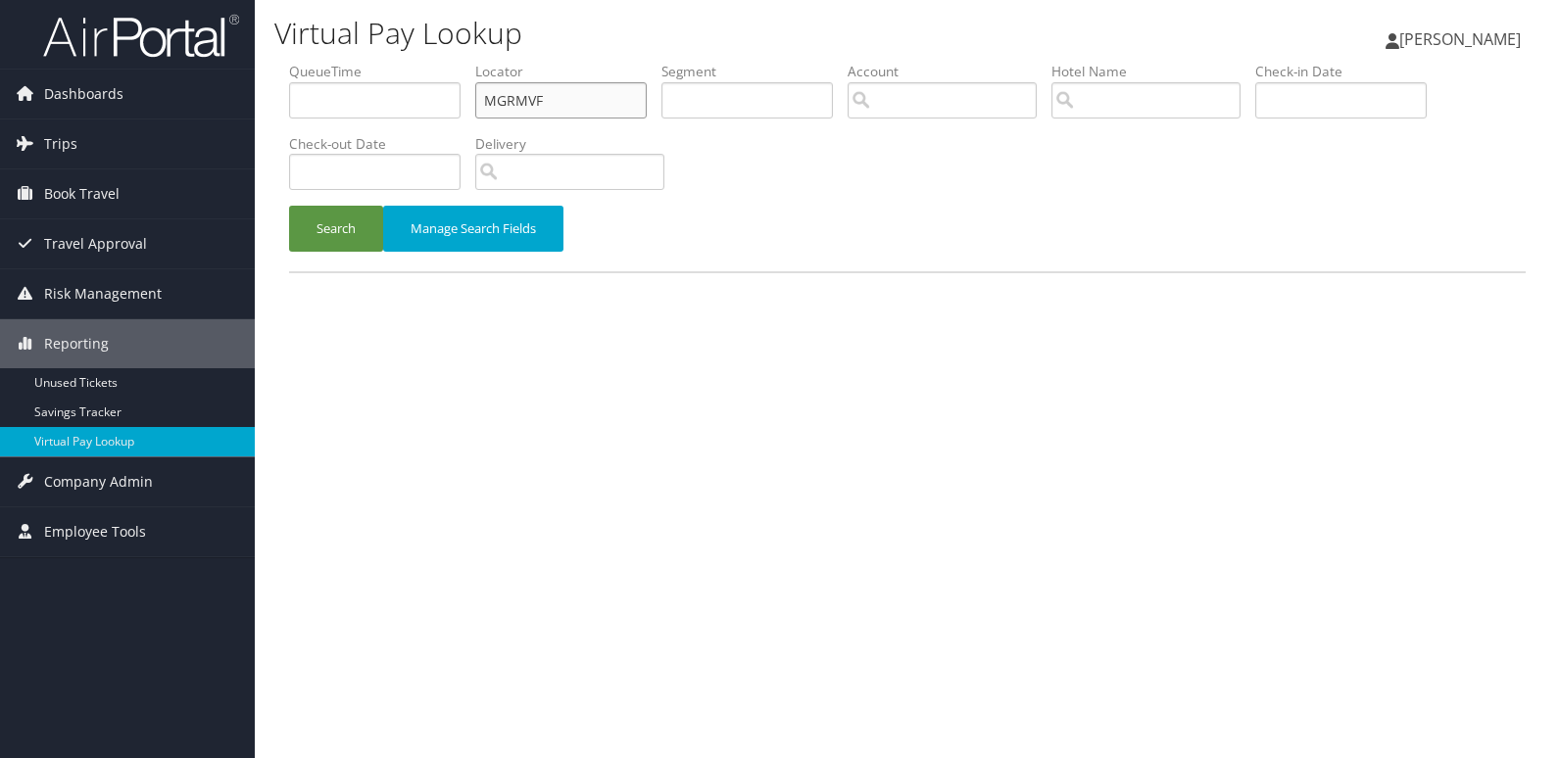
drag, startPoint x: 544, startPoint y: 100, endPoint x: 396, endPoint y: 119, distance: 149.1
click at [396, 62] on ul "QueueTime Locator MGRMVF Segment Account Traveler Hotel Name Check-in Date Chec…" at bounding box center [907, 62] width 1236 height 0
paste input "EHYXCY"
type input "EHYXCY"
click at [289, 206] on button "Search" at bounding box center [336, 229] width 94 height 46
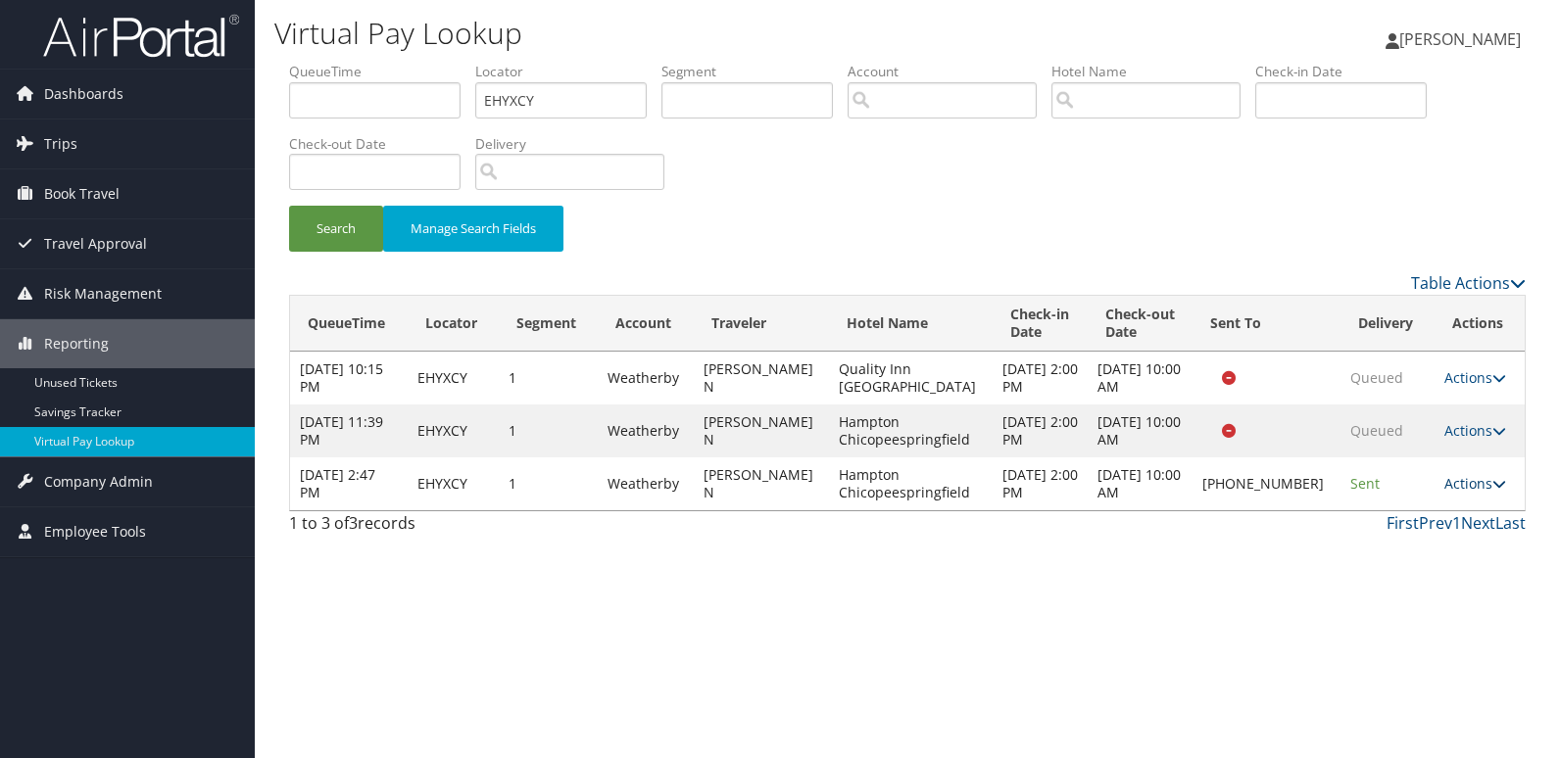
click at [1452, 481] on link "Actions" at bounding box center [1475, 483] width 62 height 19
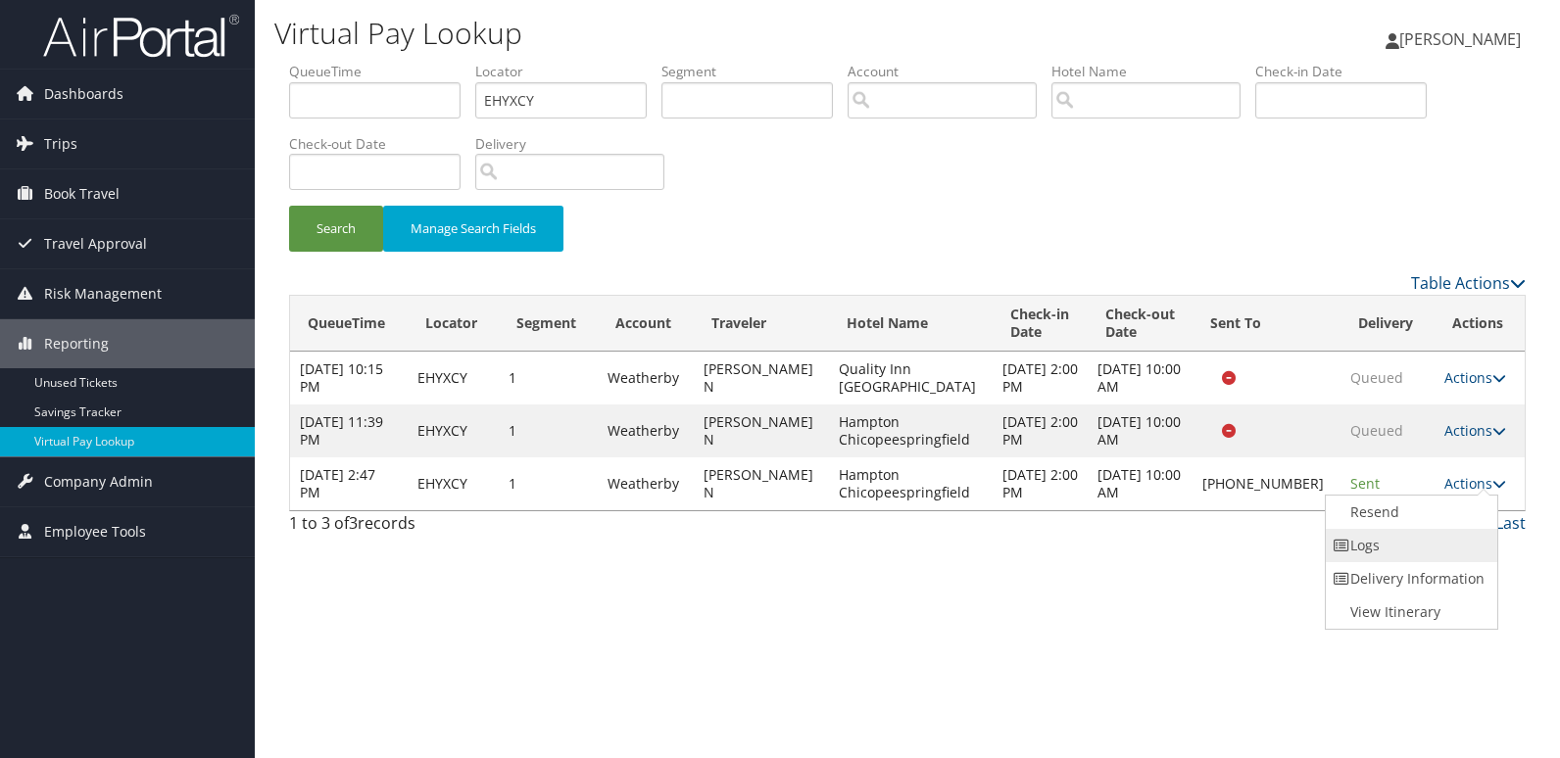
click at [1380, 544] on link "Logs" at bounding box center [1410, 545] width 168 height 33
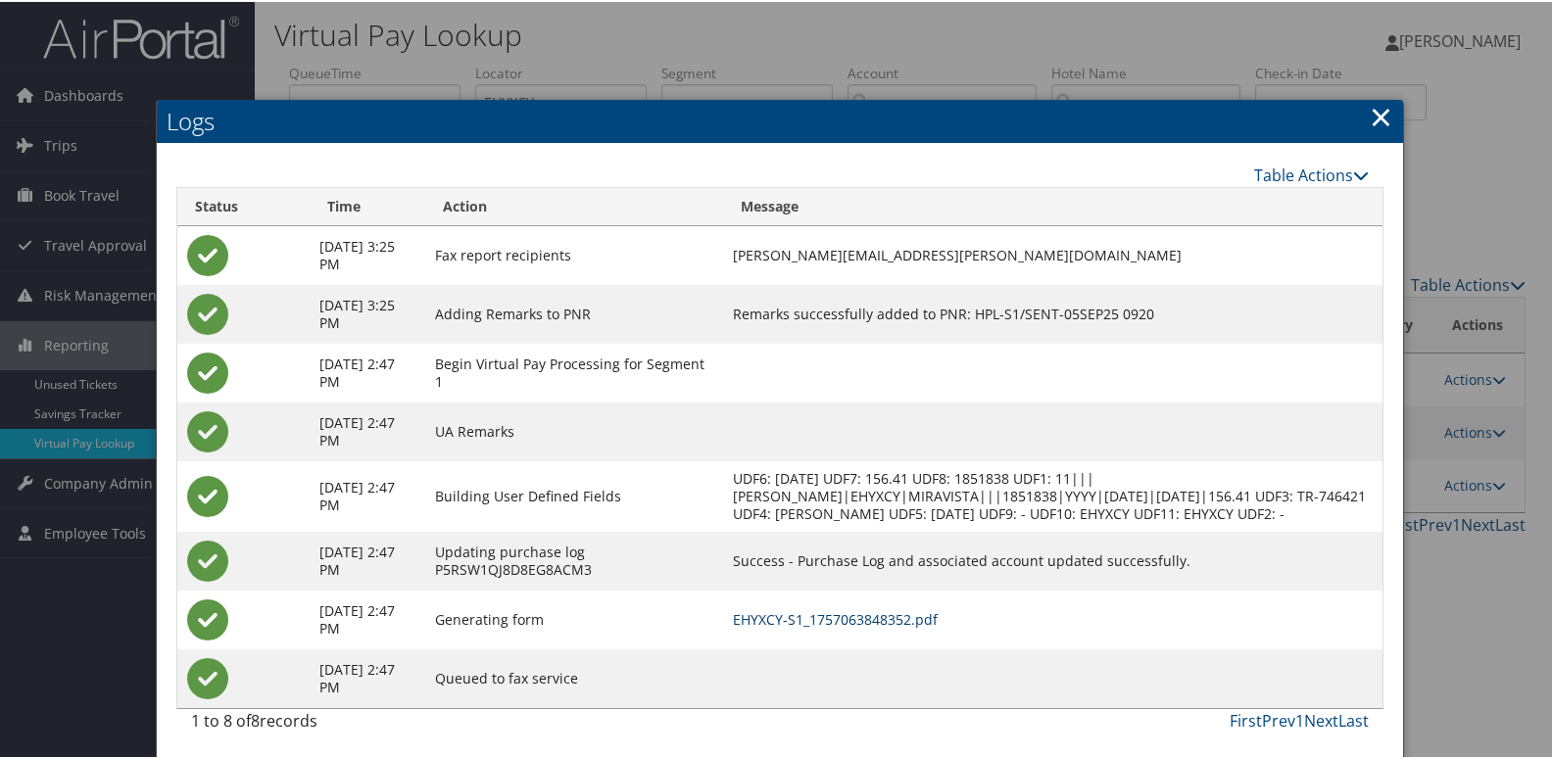
click at [905, 627] on link "EHYXCY-S1_1757063848352.pdf" at bounding box center [835, 617] width 205 height 19
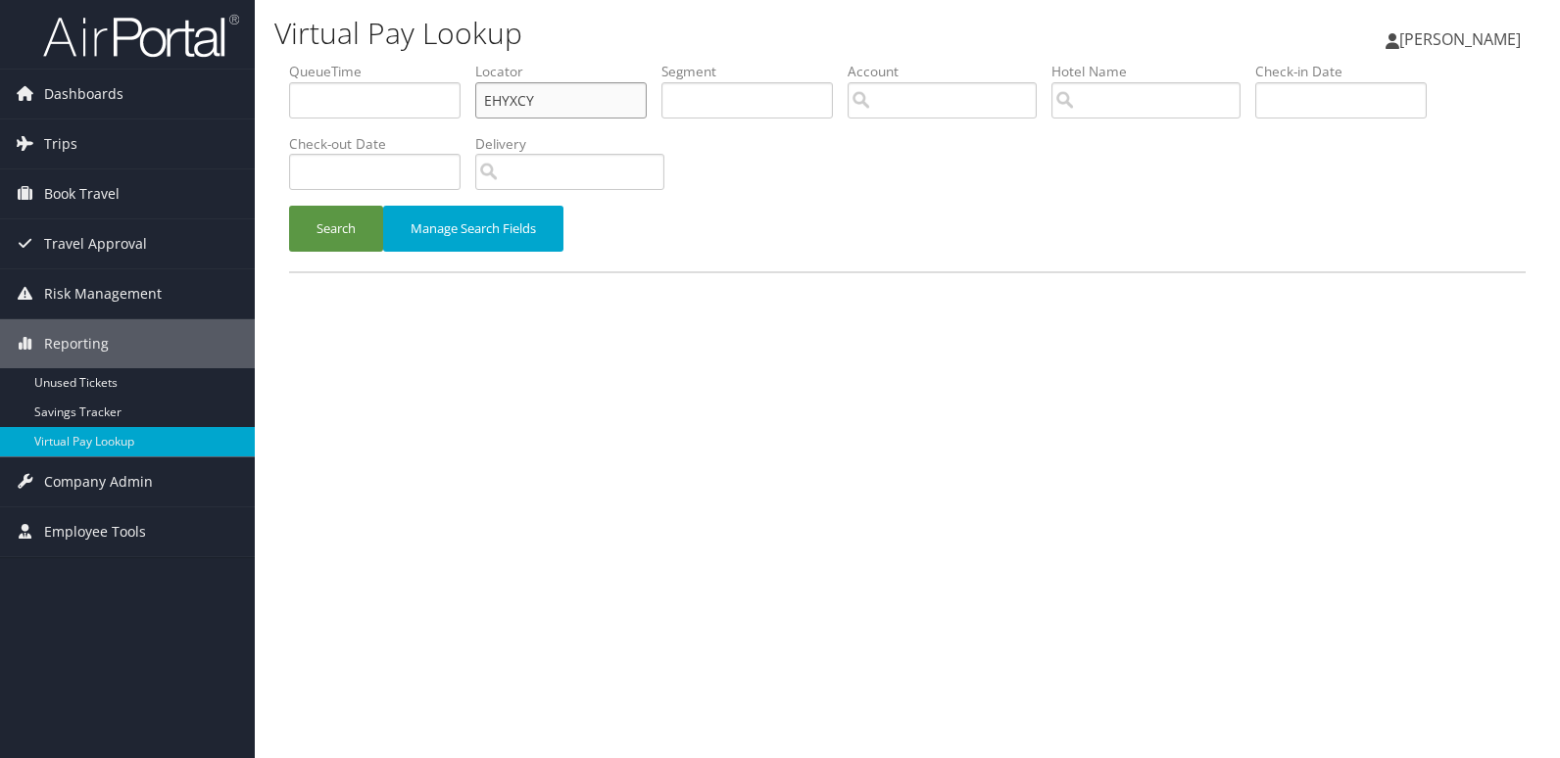
drag, startPoint x: 549, startPoint y: 100, endPoint x: 273, endPoint y: 132, distance: 277.2
click at [273, 132] on div "Virtual Pay Lookup Luke Perry Luke Perry My Settings Travel Agency Contacts Vie…" at bounding box center [907, 379] width 1305 height 758
paste input "JMHERV"
type input "JMHERV"
click at [367, 228] on button "Search" at bounding box center [336, 229] width 94 height 46
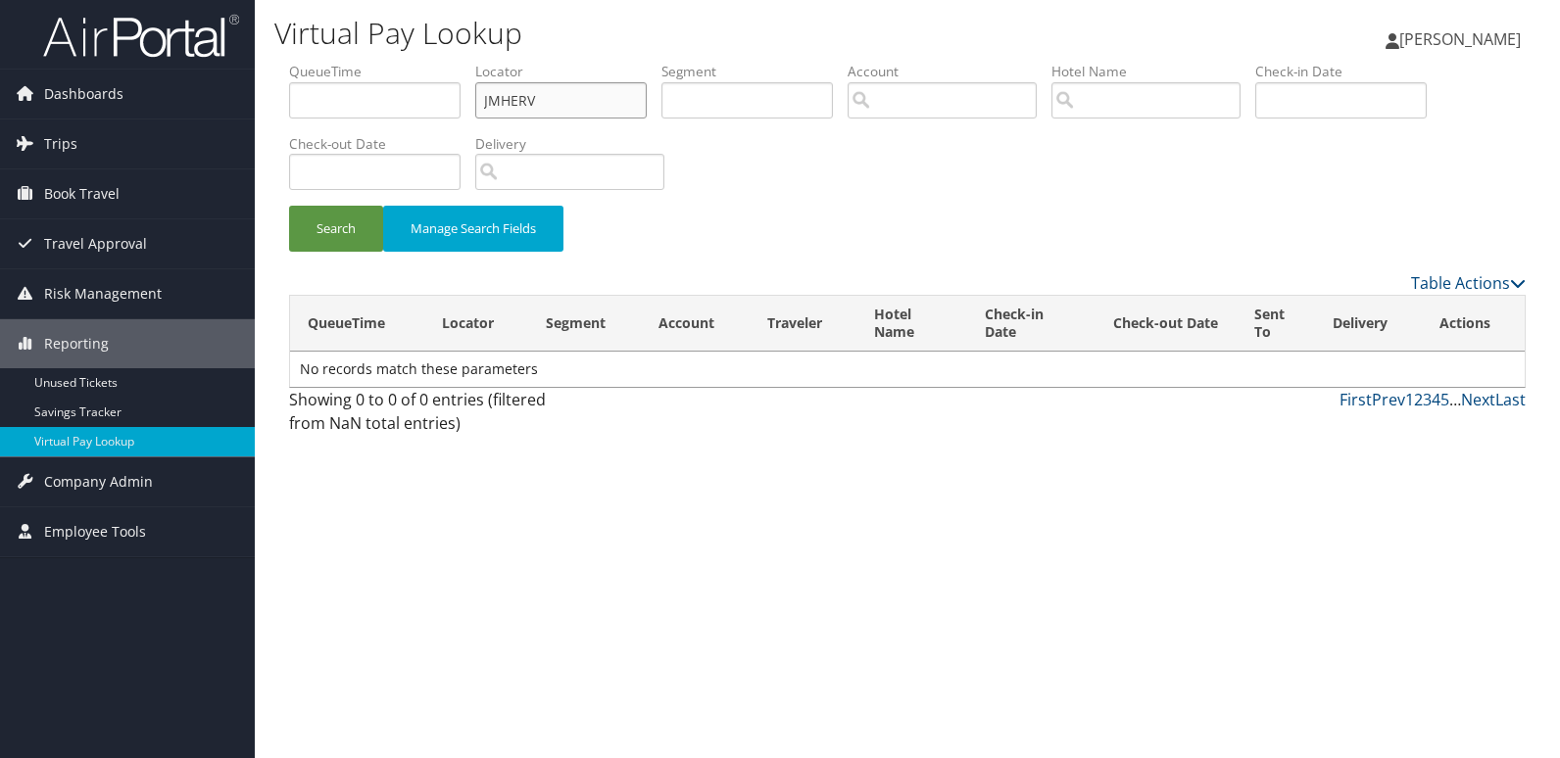
click at [484, 104] on input "JMHERV" at bounding box center [560, 100] width 171 height 36
click at [314, 218] on button "Search" at bounding box center [336, 229] width 94 height 46
drag, startPoint x: 495, startPoint y: 108, endPoint x: 364, endPoint y: 124, distance: 131.4
click at [367, 62] on ul "QueueTime Locator JMHERV Segment Account Traveler Hotel Name Check-in Date Chec…" at bounding box center [907, 62] width 1236 height 0
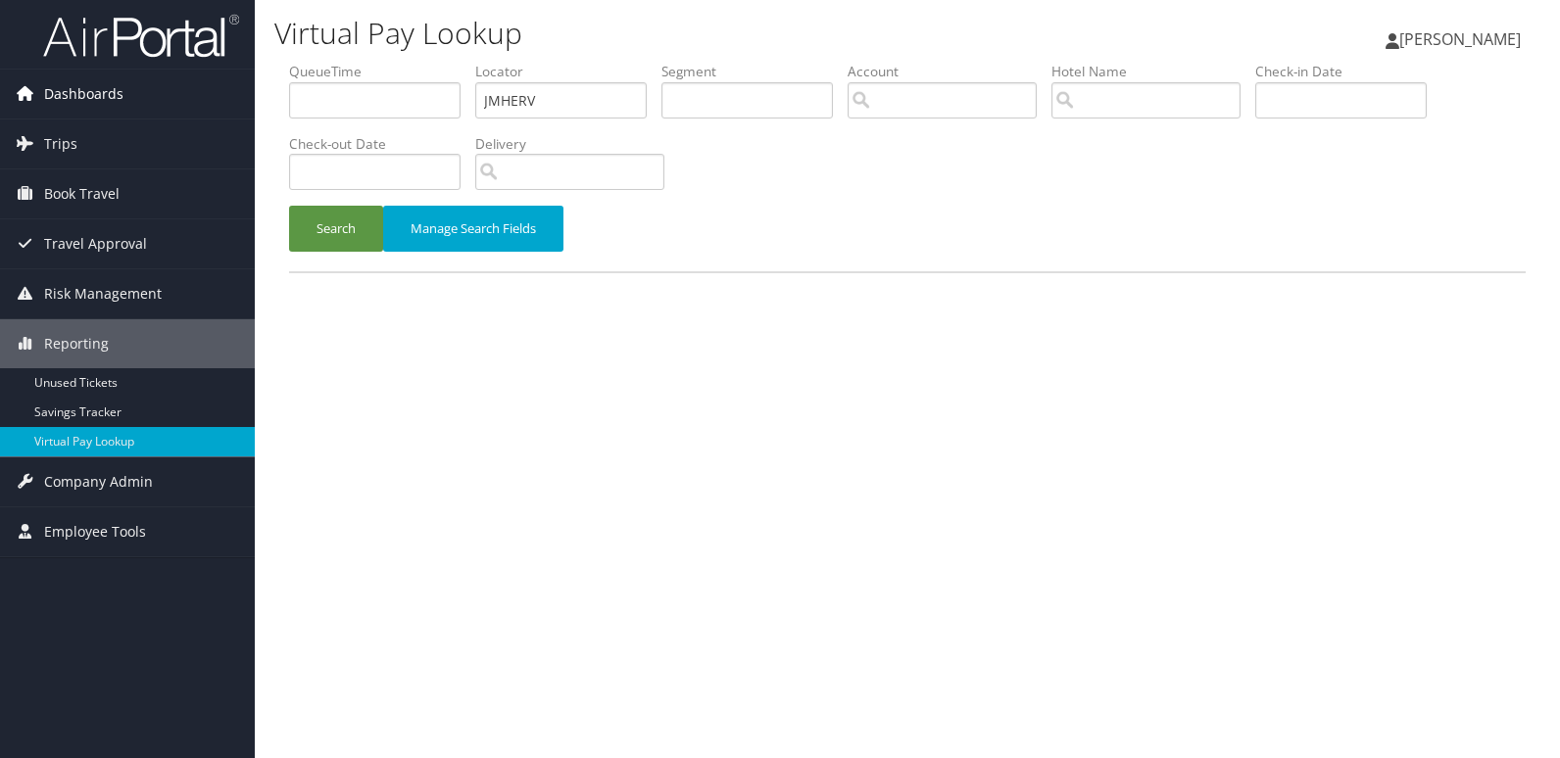
click at [88, 102] on span "Dashboards" at bounding box center [83, 94] width 79 height 49
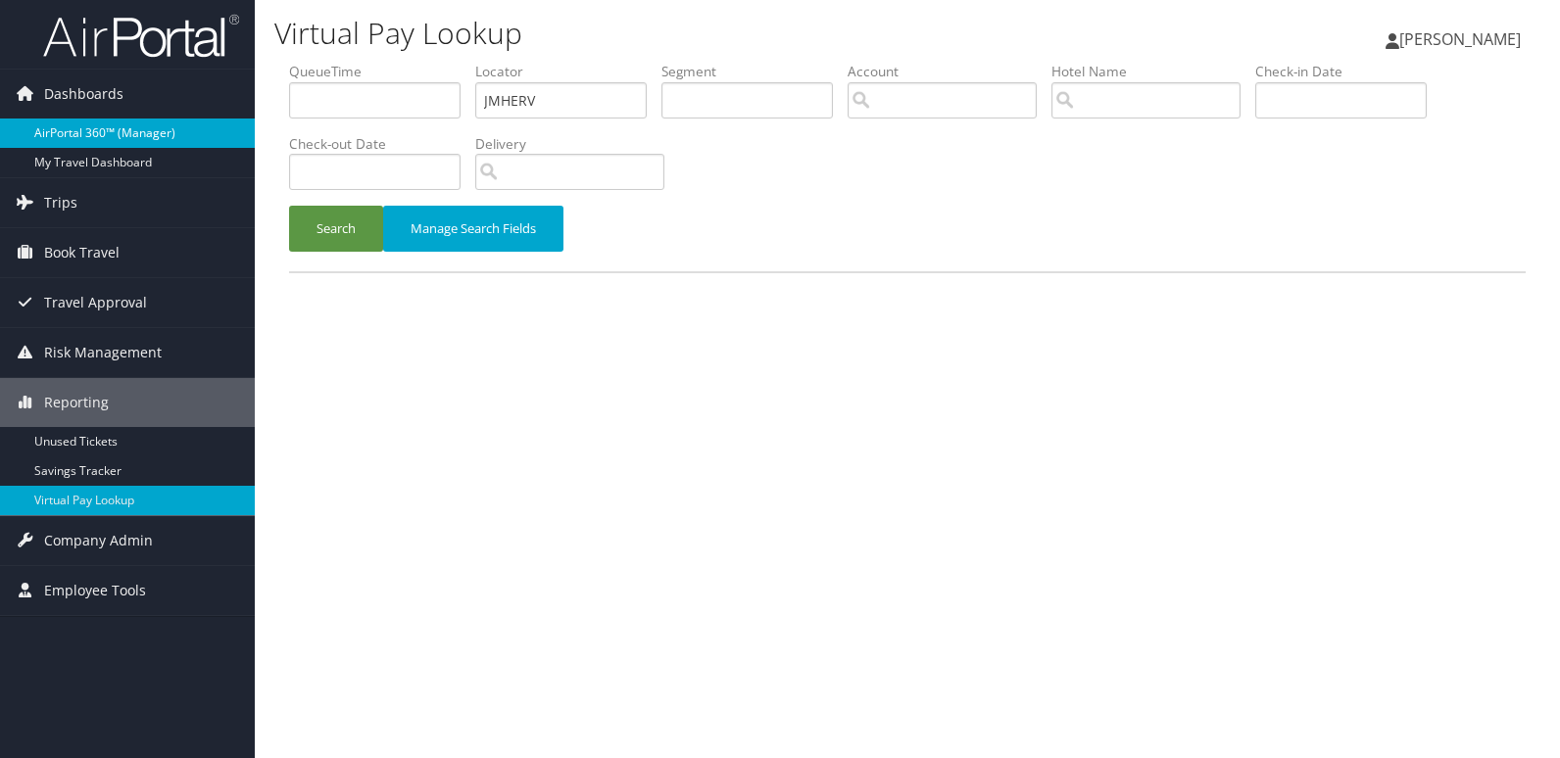
click at [107, 133] on link "AirPortal 360™ (Manager)" at bounding box center [127, 133] width 255 height 29
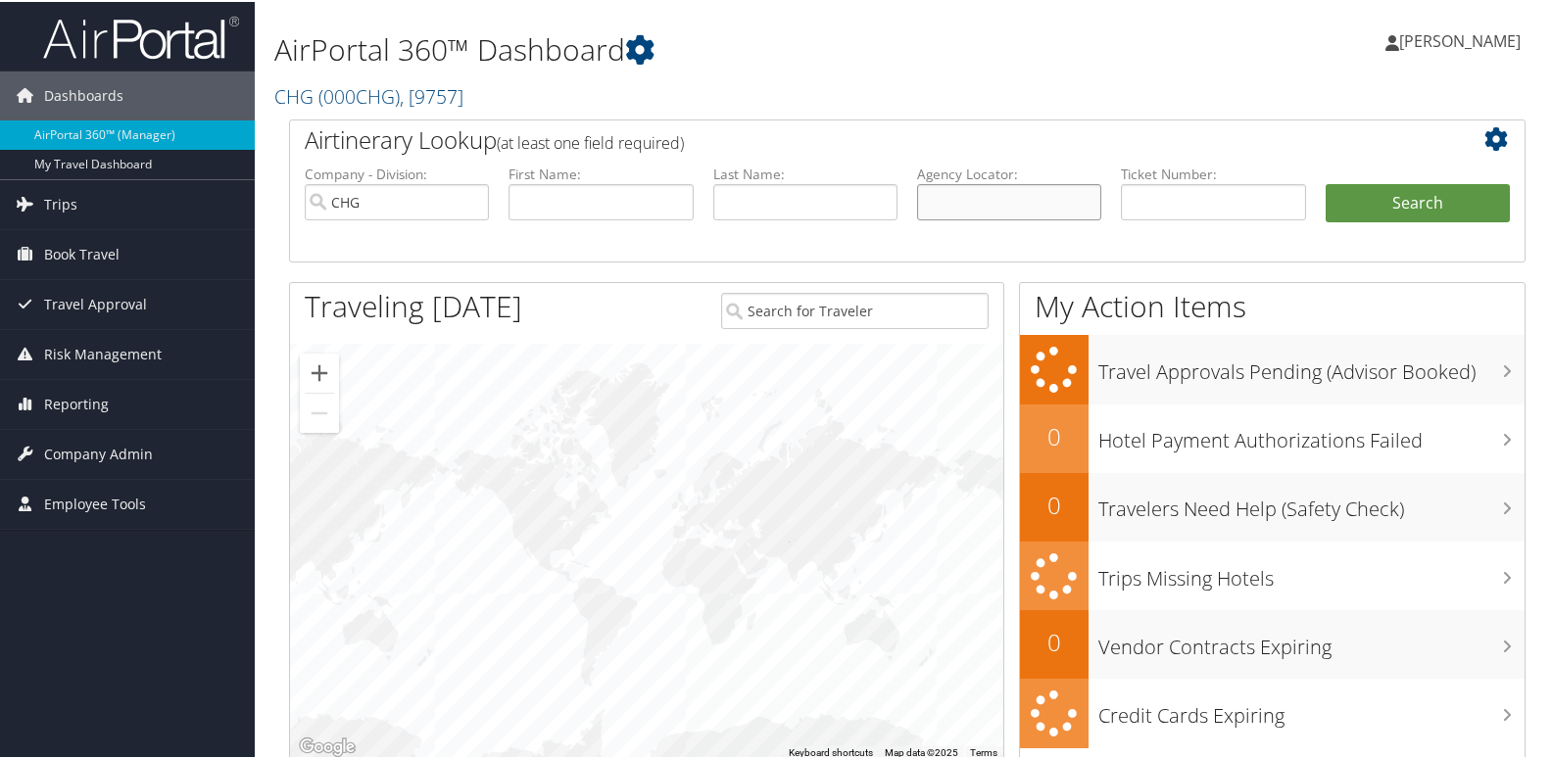
click at [1027, 201] on input "text" at bounding box center [1009, 200] width 184 height 36
paste input "JMHERV"
type input "JMHERV"
click at [1326, 211] on button "Search" at bounding box center [1418, 201] width 184 height 39
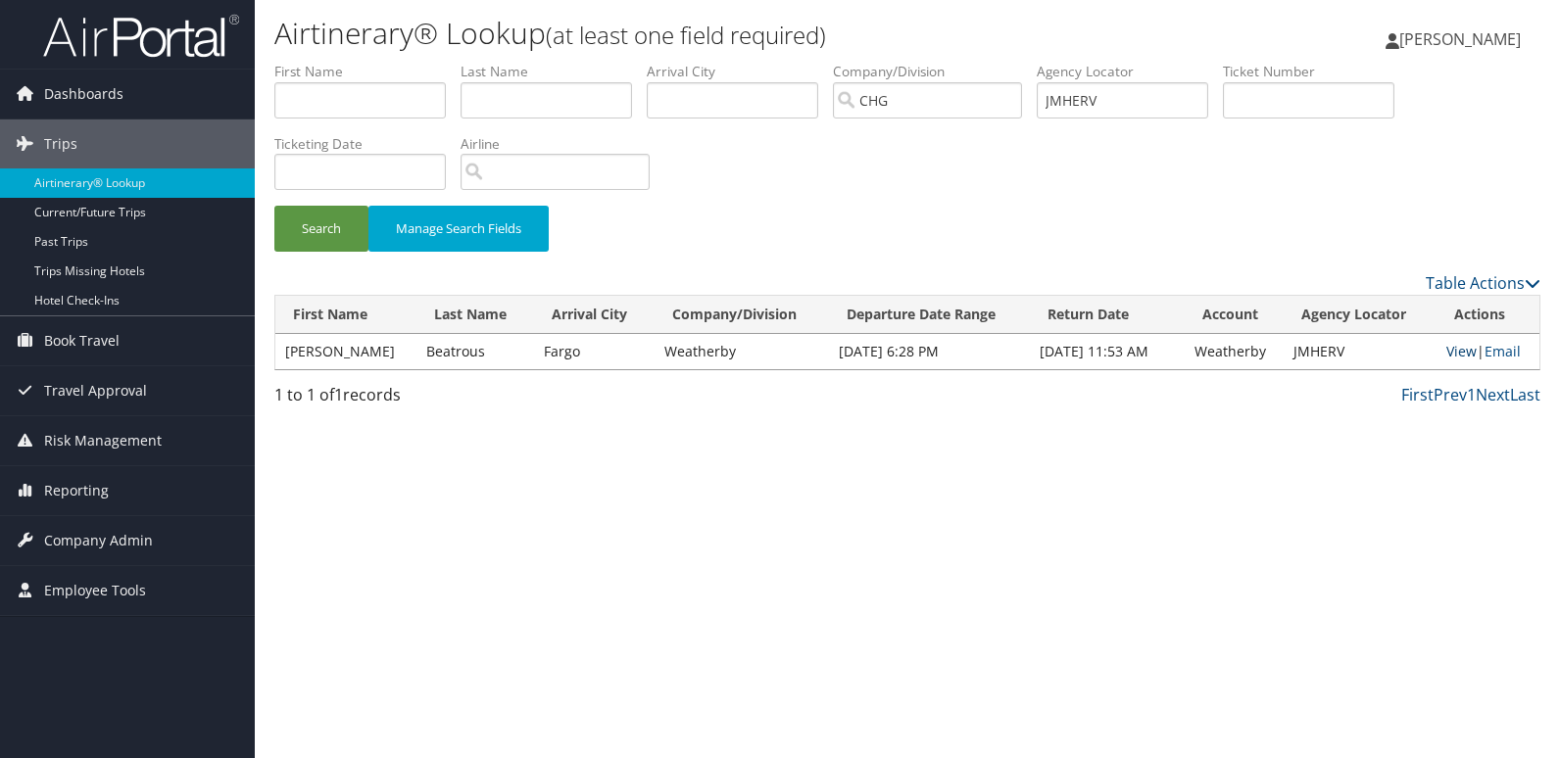
click at [1457, 348] on link "View" at bounding box center [1461, 351] width 30 height 19
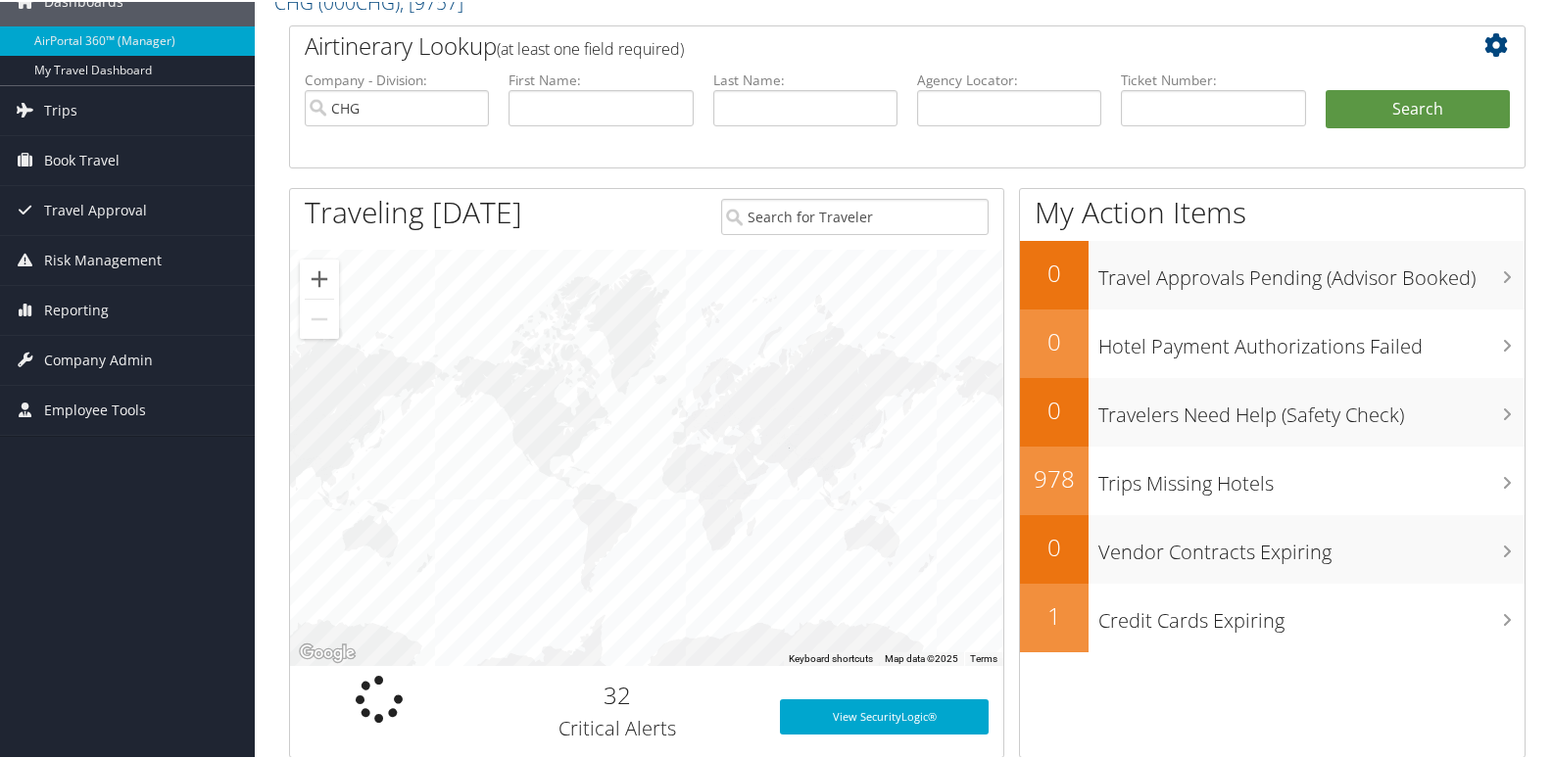
scroll to position [196, 0]
